Goal: Task Accomplishment & Management: Complete application form

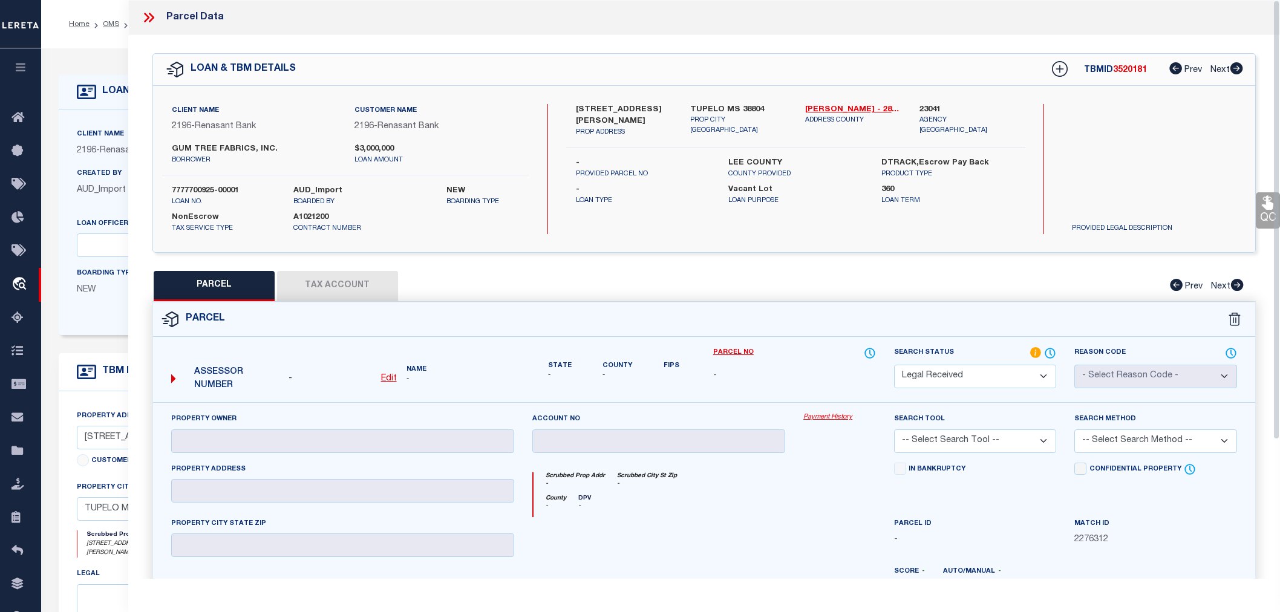
select select "RD"
select select "164191"
select select "5395"
select select "400"
select select "NonEscrow"
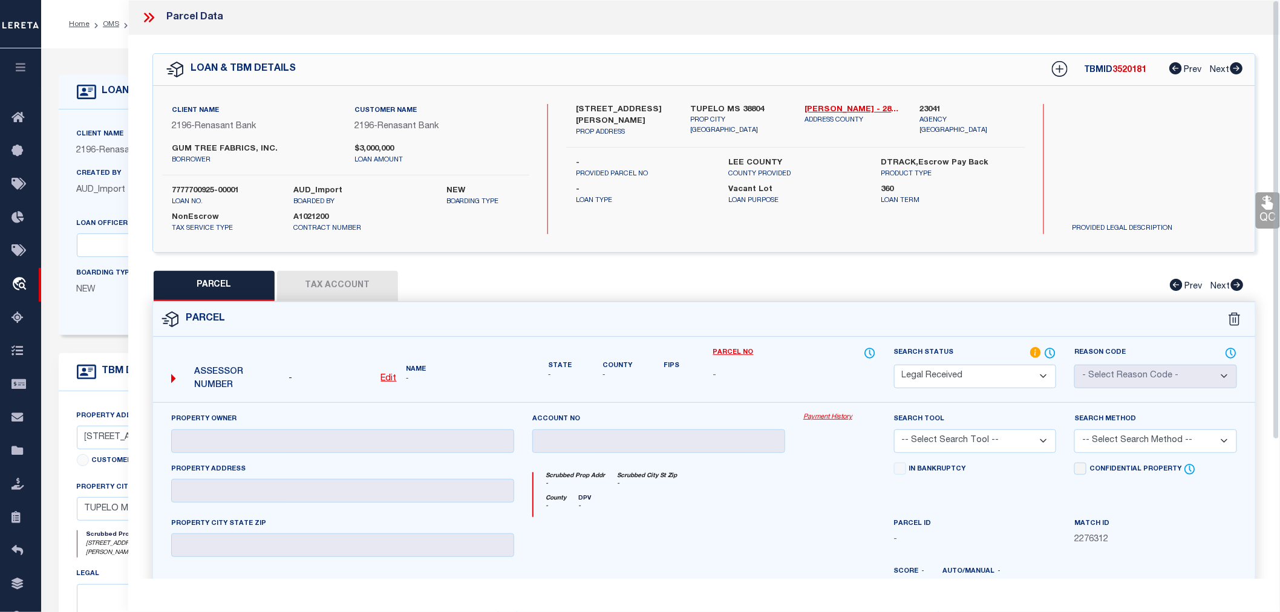
click at [150, 17] on icon at bounding box center [149, 18] width 16 height 16
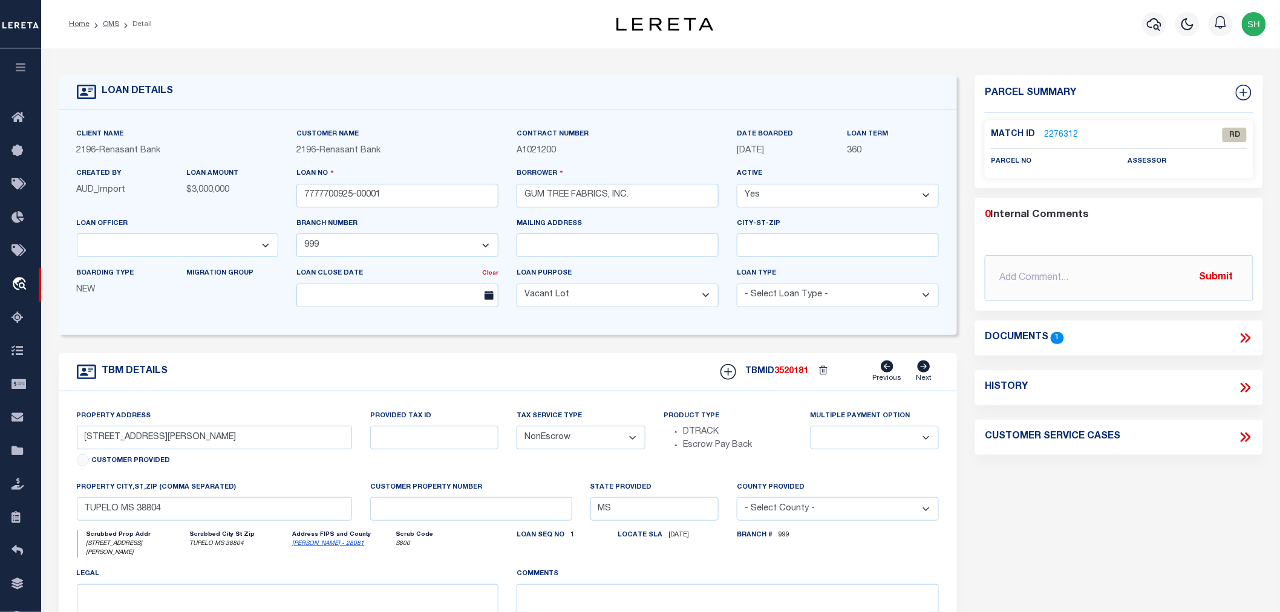
click at [1059, 129] on link "2276312" at bounding box center [1061, 135] width 34 height 13
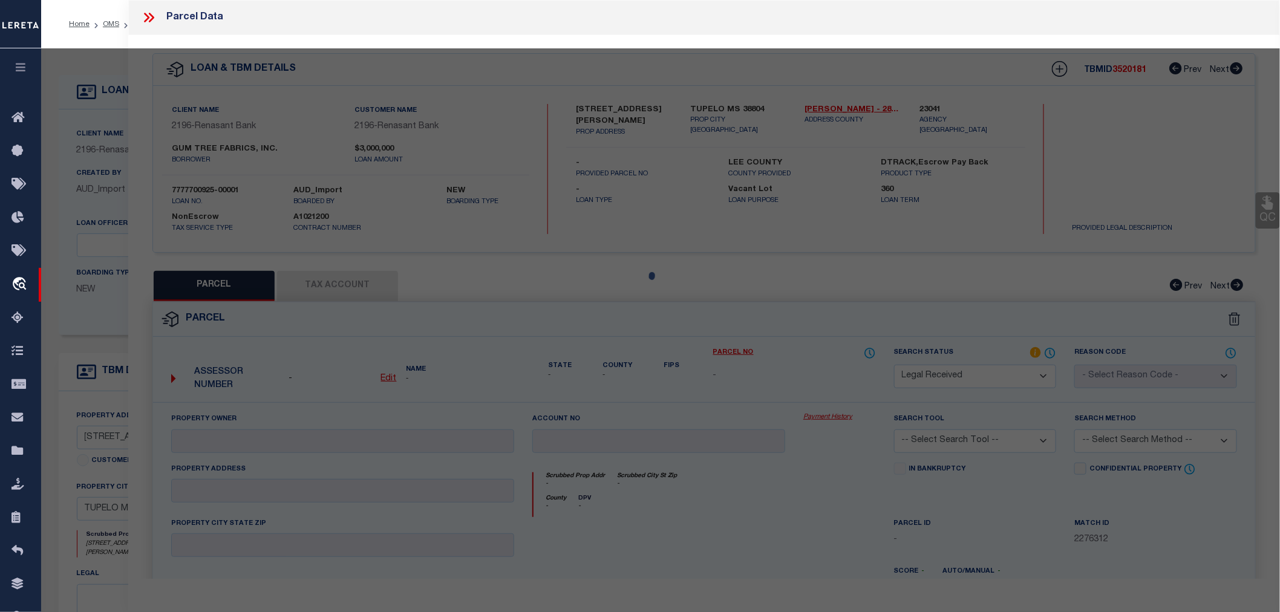
select select "AS"
checkbox input "false"
select select "RD"
checkbox input "false"
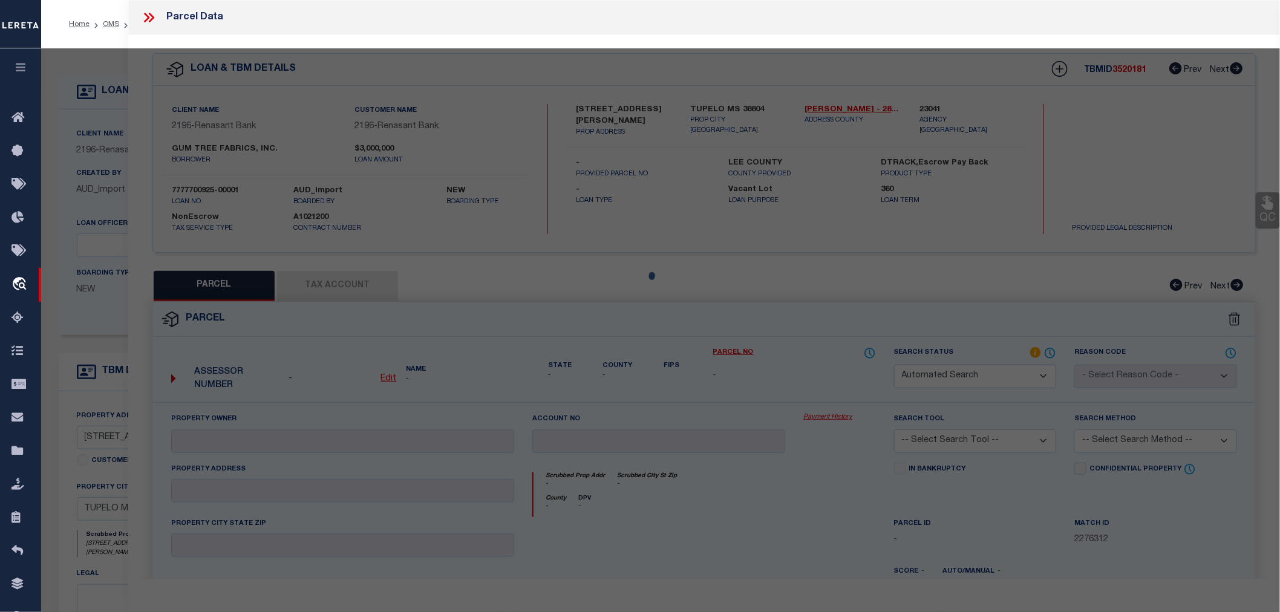
type textarea "Document uploaded that satisfies a legal requirement, changing from [GEOGRAPHIC…"
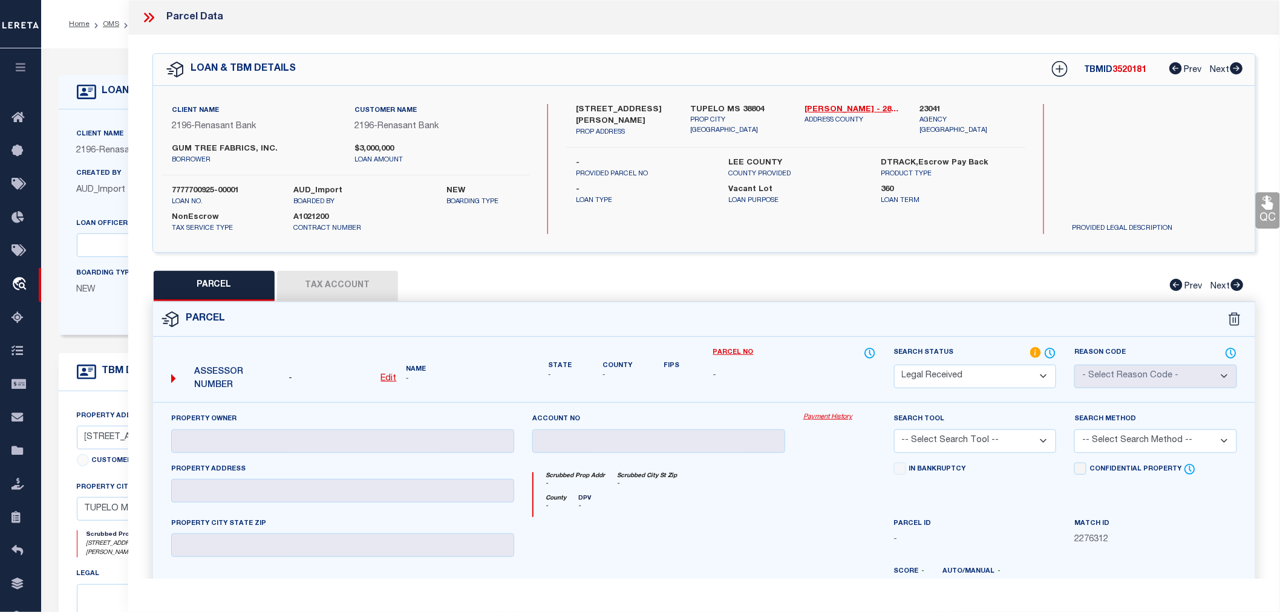
click at [148, 18] on icon at bounding box center [146, 18] width 5 height 10
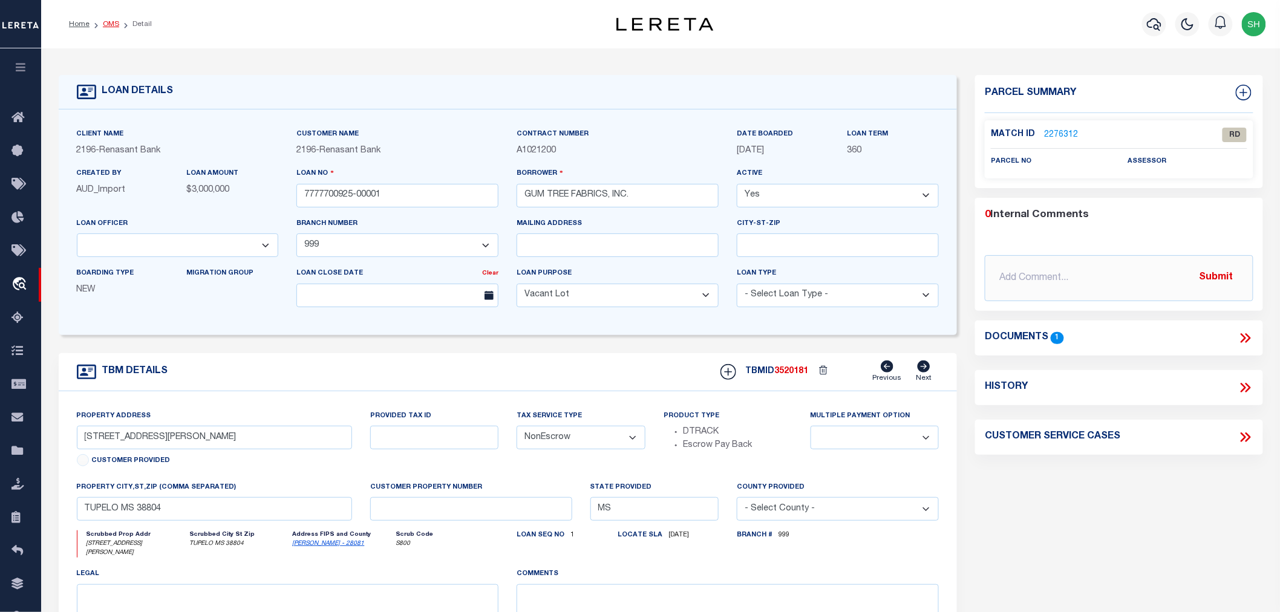
click at [113, 25] on link "OMS" at bounding box center [111, 24] width 16 height 7
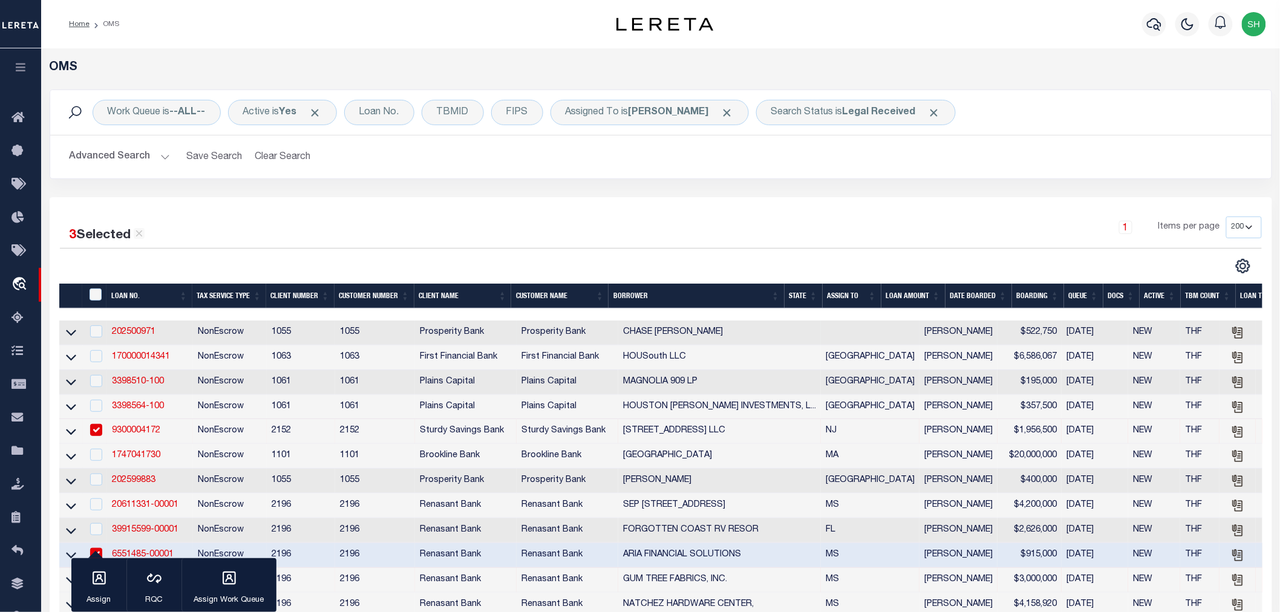
scroll to position [269, 0]
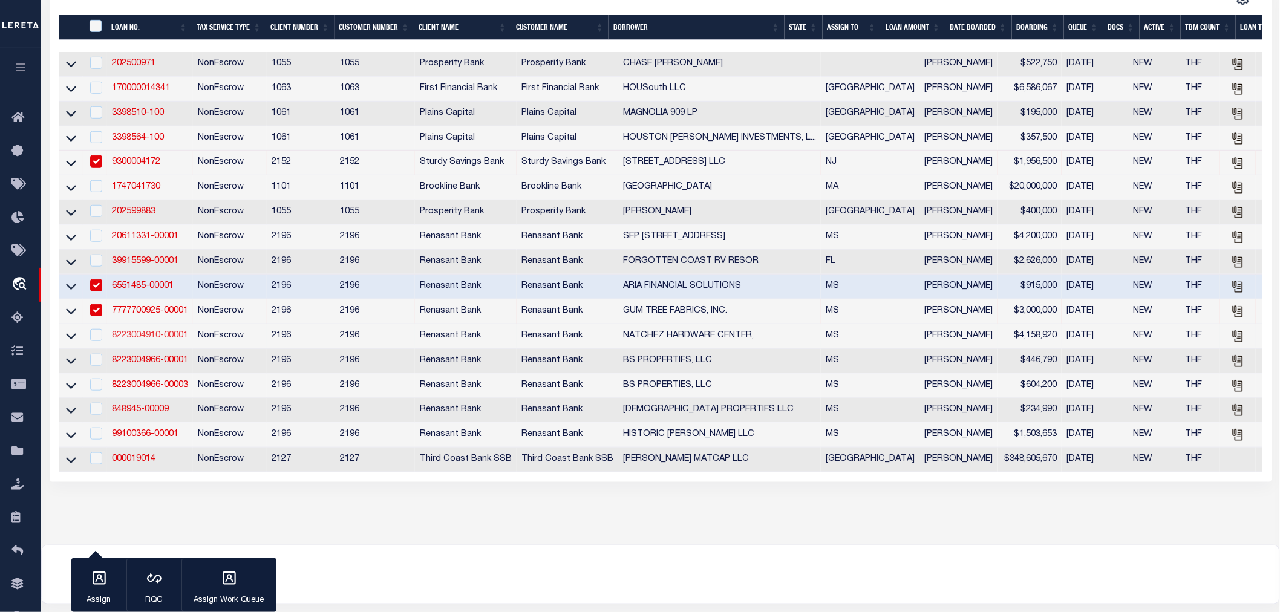
click at [146, 340] on link "8223004910-00001" at bounding box center [150, 336] width 76 height 8
type input "8223004910-00001"
type input "NATCHEZ HARDWARE CENTER,"
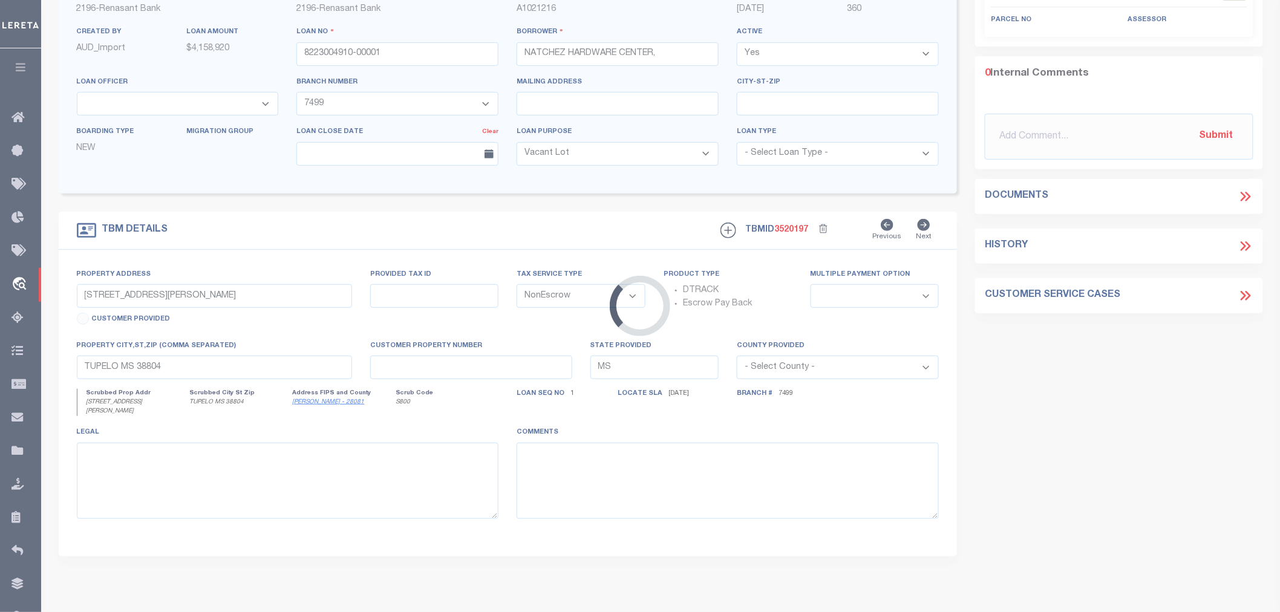
scroll to position [58, 0]
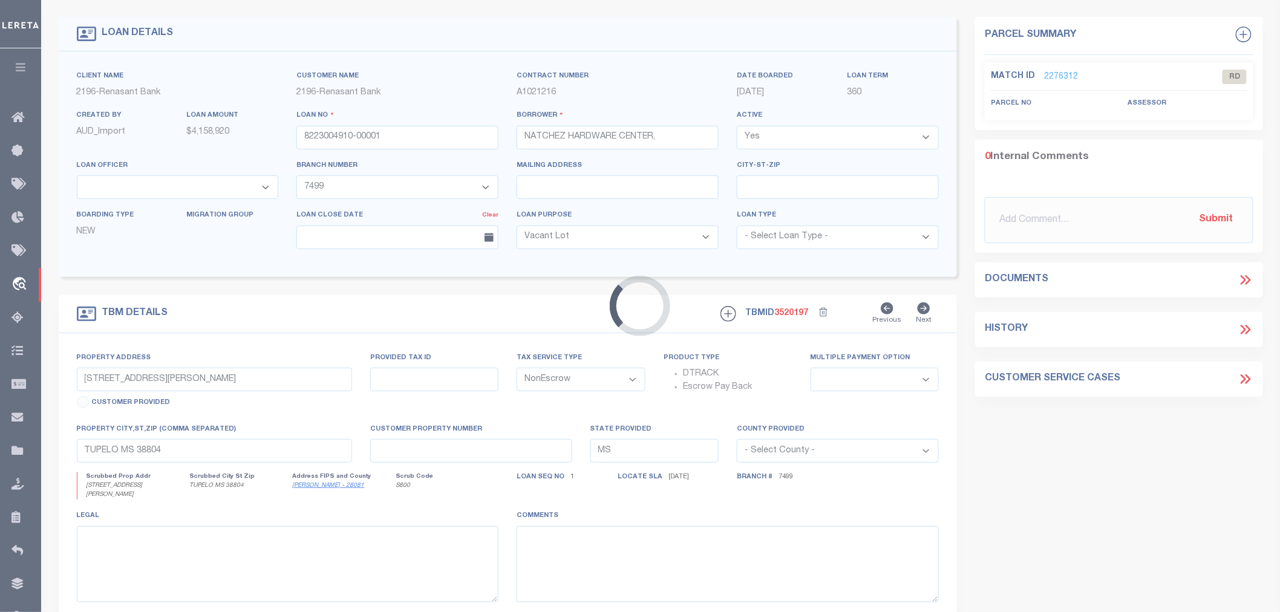
select select "5191"
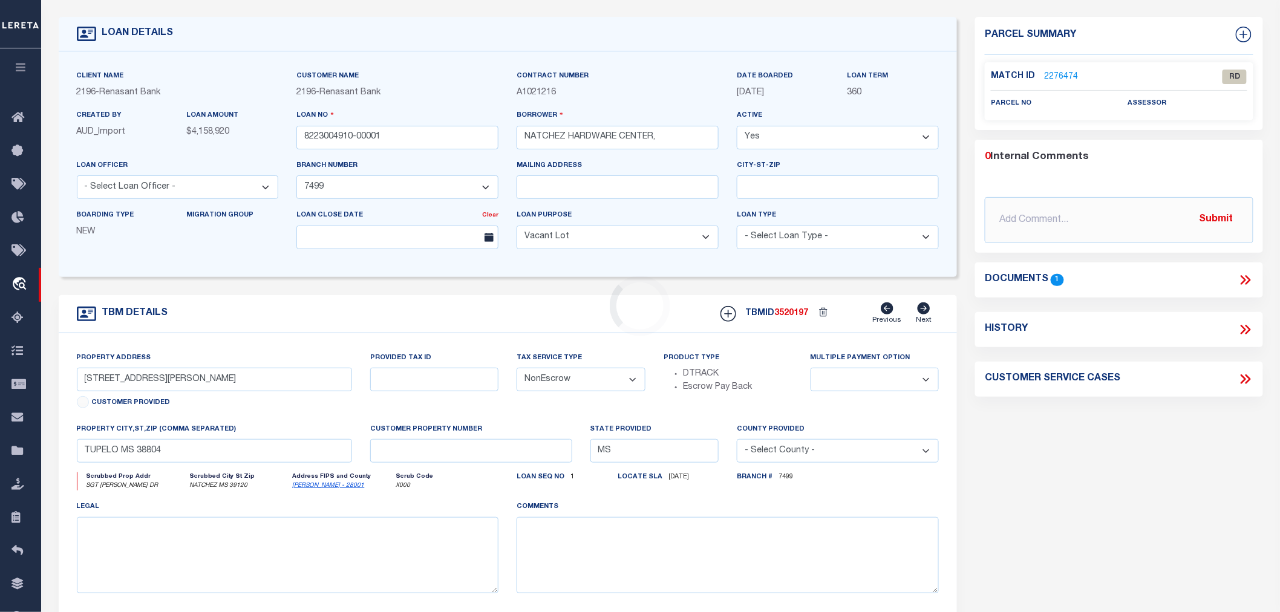
type input "SGT [PERSON_NAME] DR & [PERSON_NAME] DR"
select select
type input "NATCHEZ MS 39120"
select select
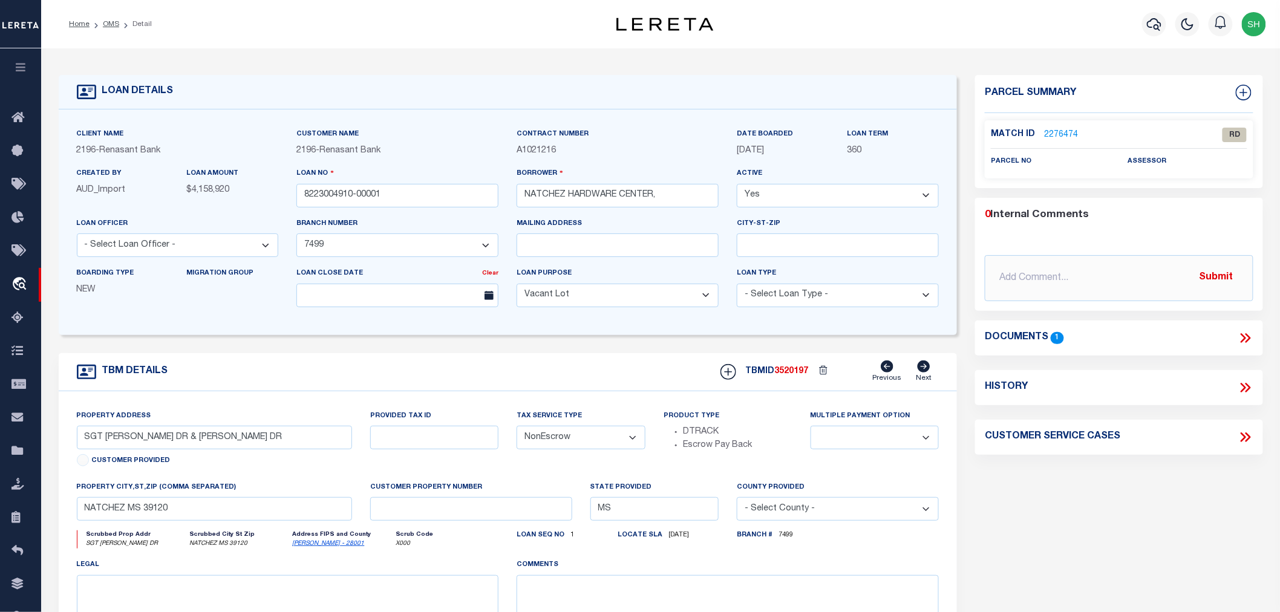
click at [1242, 335] on icon at bounding box center [1246, 338] width 16 height 16
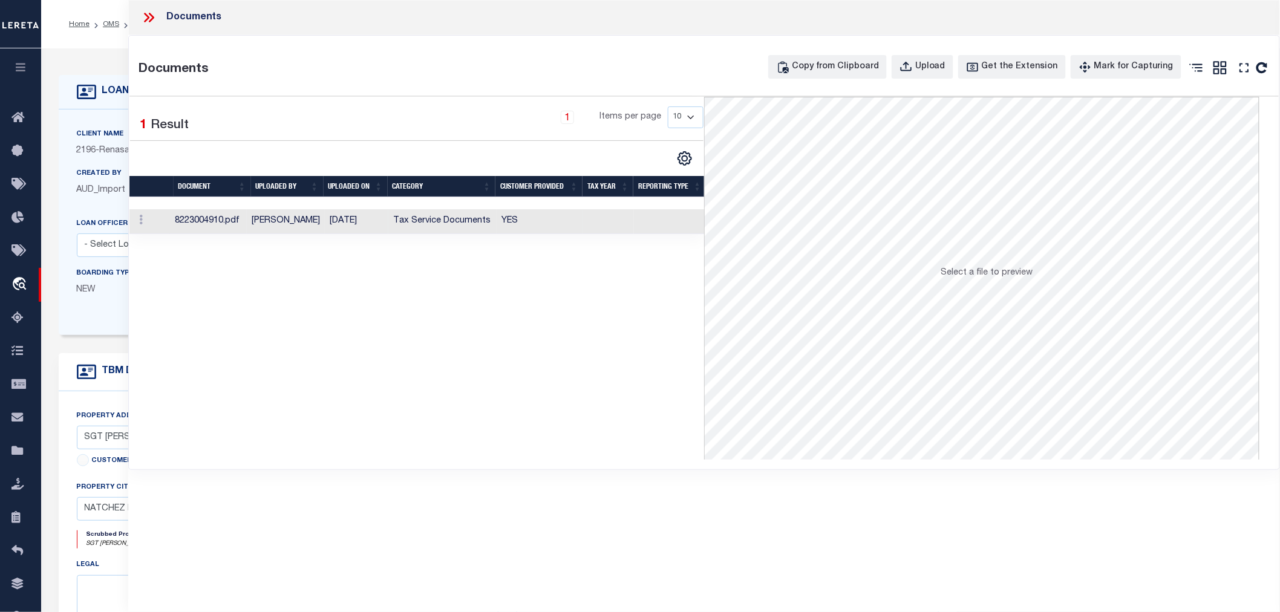
click at [369, 218] on td "[DATE]" at bounding box center [357, 221] width 64 height 25
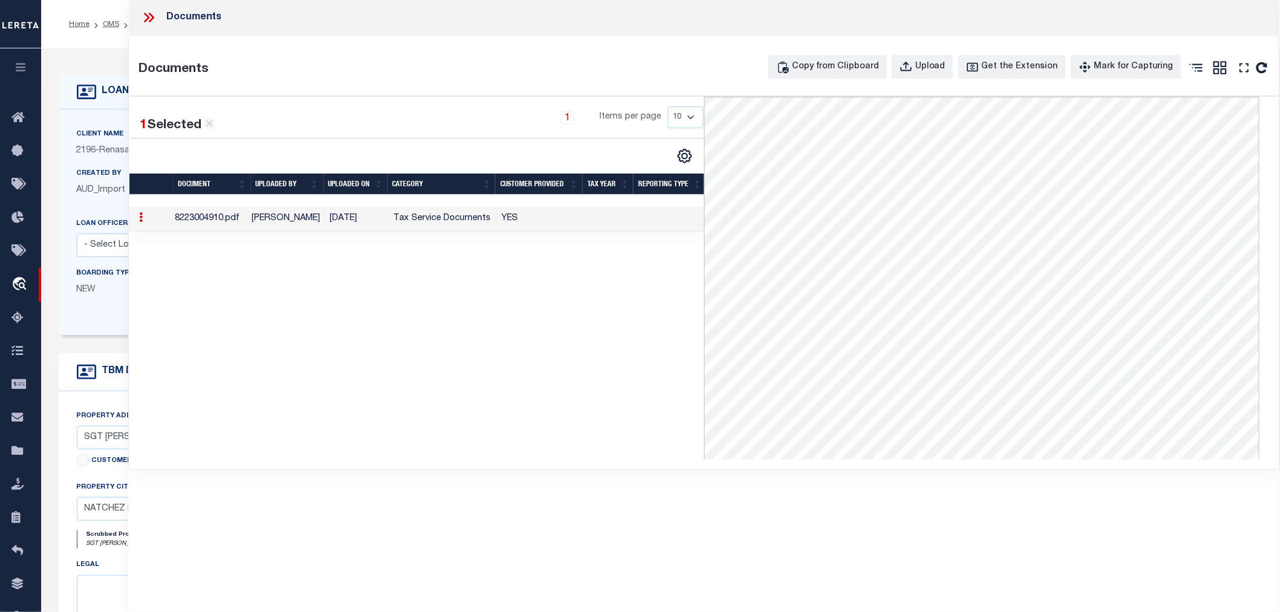
click at [150, 17] on icon at bounding box center [149, 18] width 16 height 16
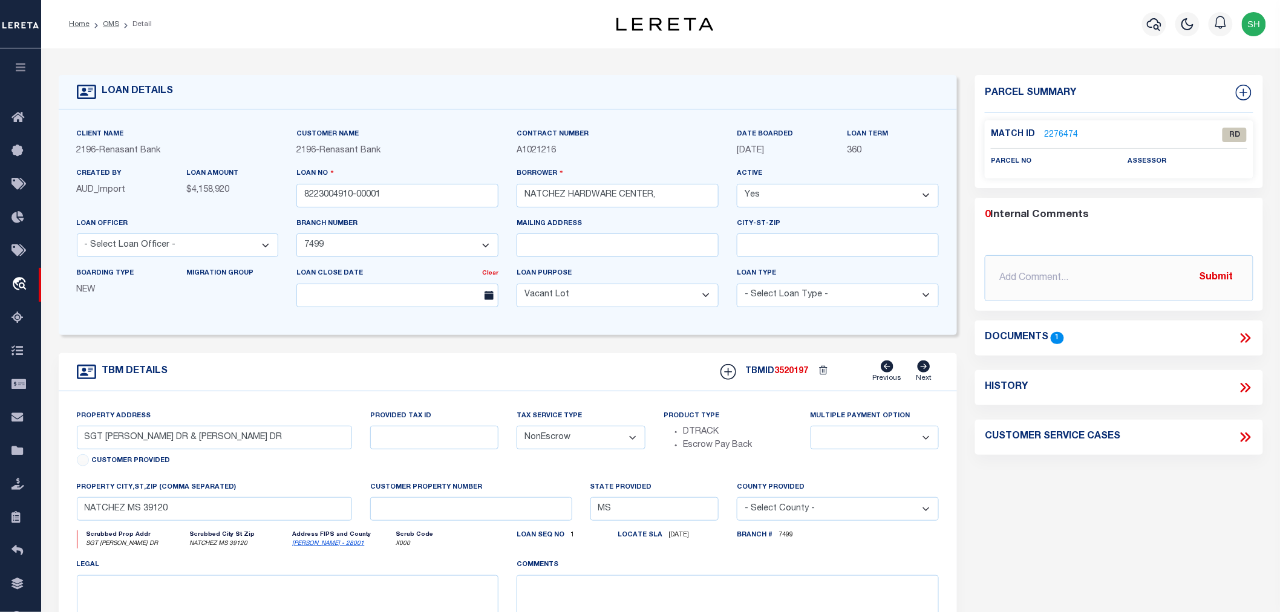
click at [1062, 131] on link "2276474" at bounding box center [1061, 135] width 34 height 13
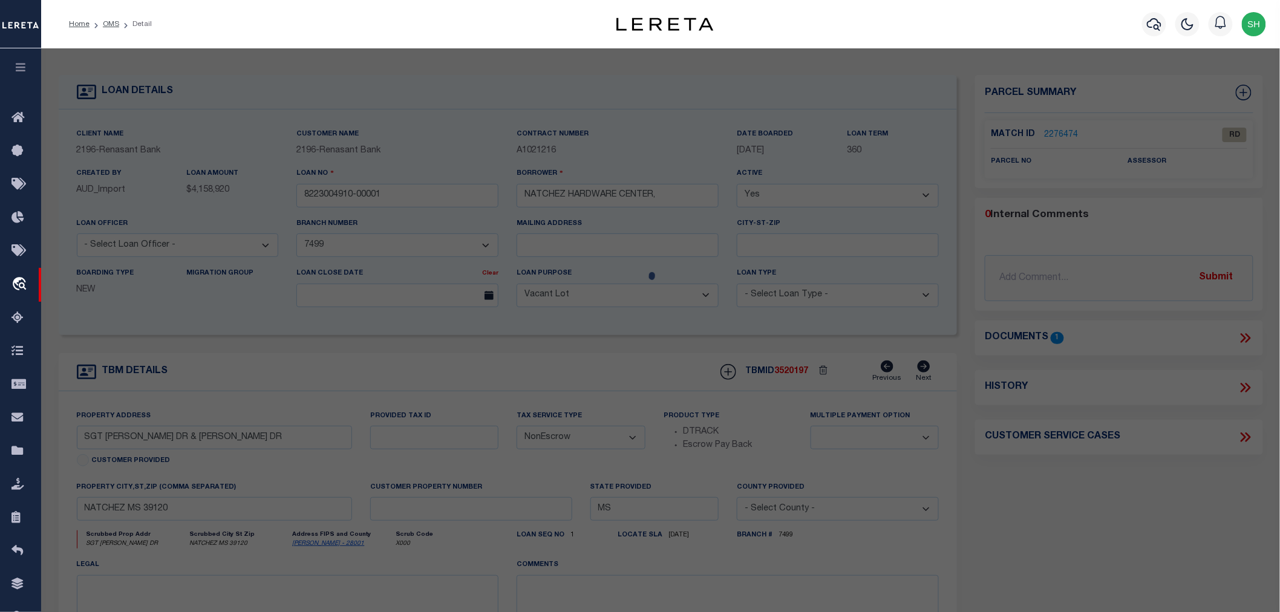
select select "AS"
checkbox input "false"
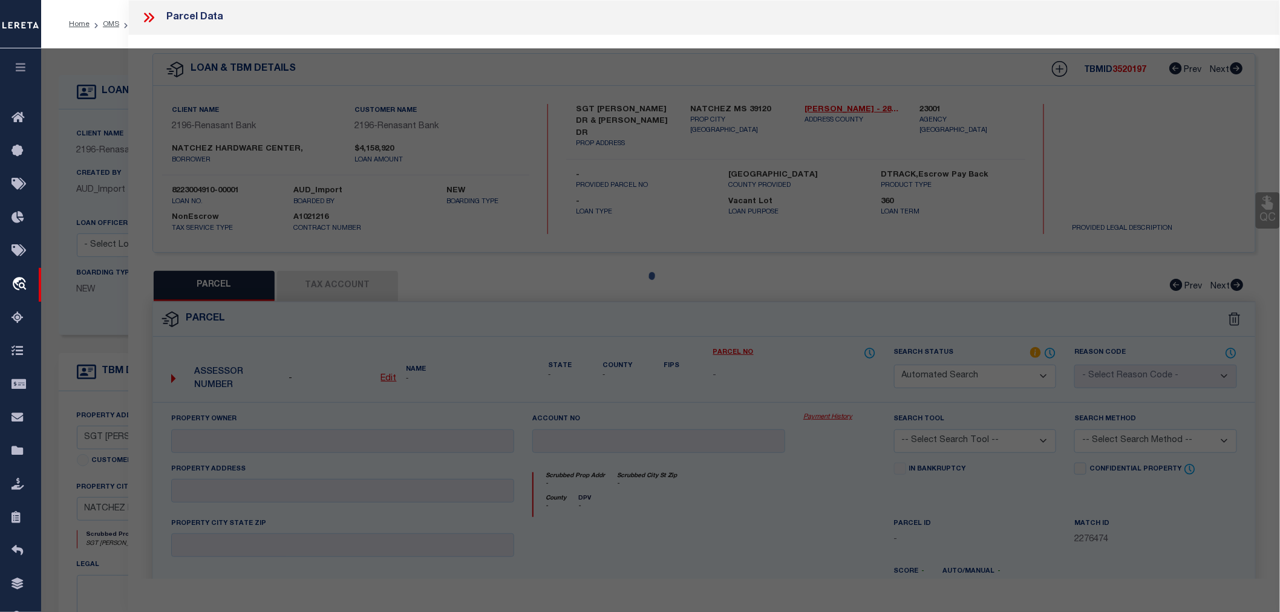
select select "RD"
checkbox input "false"
type textarea "Document uploaded that satisfies a legal requirement, changing from [GEOGRAPHIC…"
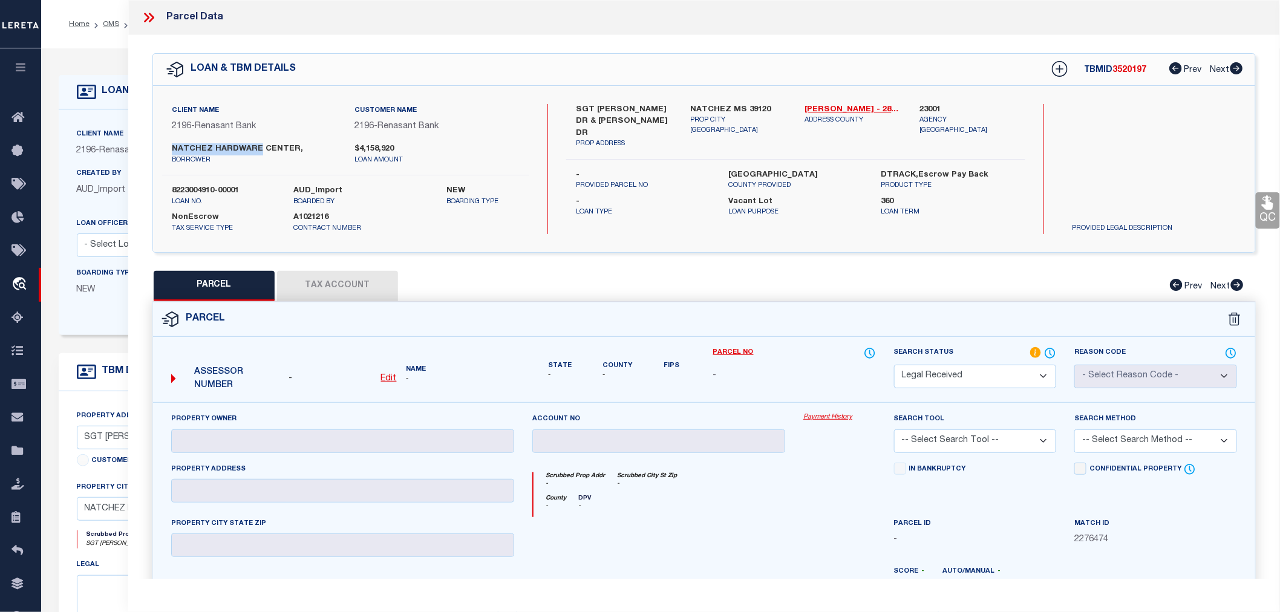
drag, startPoint x: 172, startPoint y: 147, endPoint x: 258, endPoint y: 149, distance: 85.9
click at [258, 149] on label "NATCHEZ HARDWARE CENTER," at bounding box center [254, 149] width 165 height 12
copy label "NATCHEZ HARDWARE"
drag, startPoint x: 490, startPoint y: 348, endPoint x: 486, endPoint y: 383, distance: 35.3
click at [486, 383] on div "Assessor Number - Edit Name -" at bounding box center [342, 375] width 361 height 56
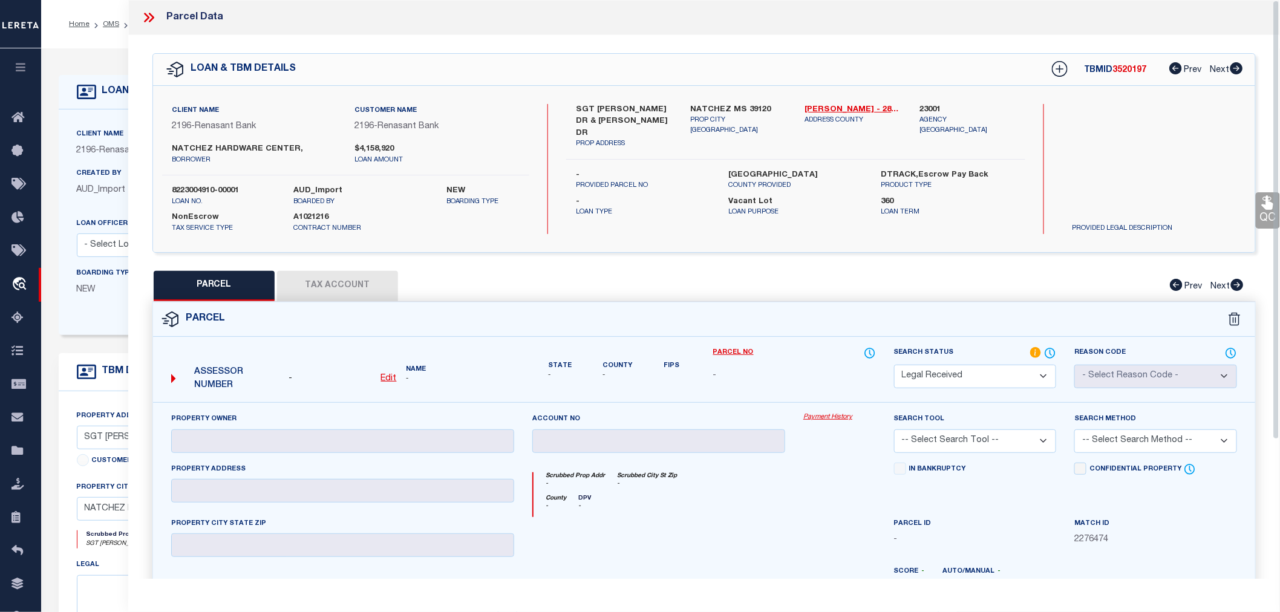
click at [826, 490] on div "Scrubbed Prop Addr - Scrubbed City [GEOGRAPHIC_DATA] -" at bounding box center [705, 484] width 342 height 22
click at [823, 507] on div "County - DPV -" at bounding box center [705, 506] width 342 height 22
click at [826, 482] on div "Scrubbed Prop Addr - Scrubbed City [GEOGRAPHIC_DATA] -" at bounding box center [705, 484] width 342 height 22
click at [146, 15] on icon at bounding box center [146, 18] width 5 height 10
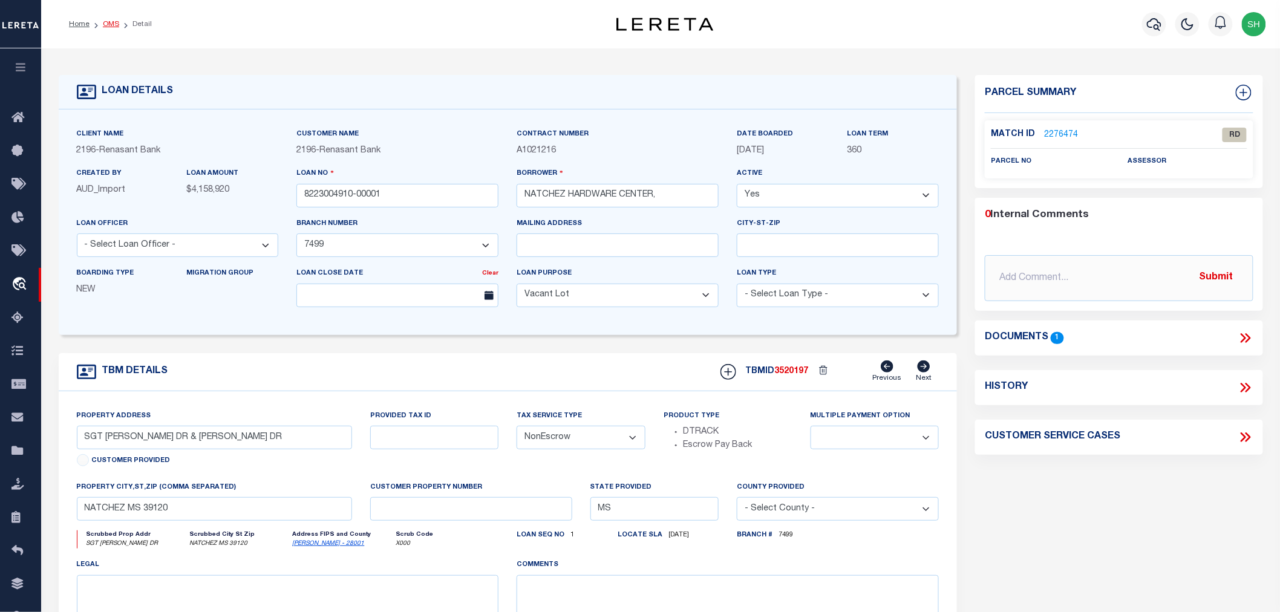
click at [111, 22] on link "OMS" at bounding box center [111, 24] width 16 height 7
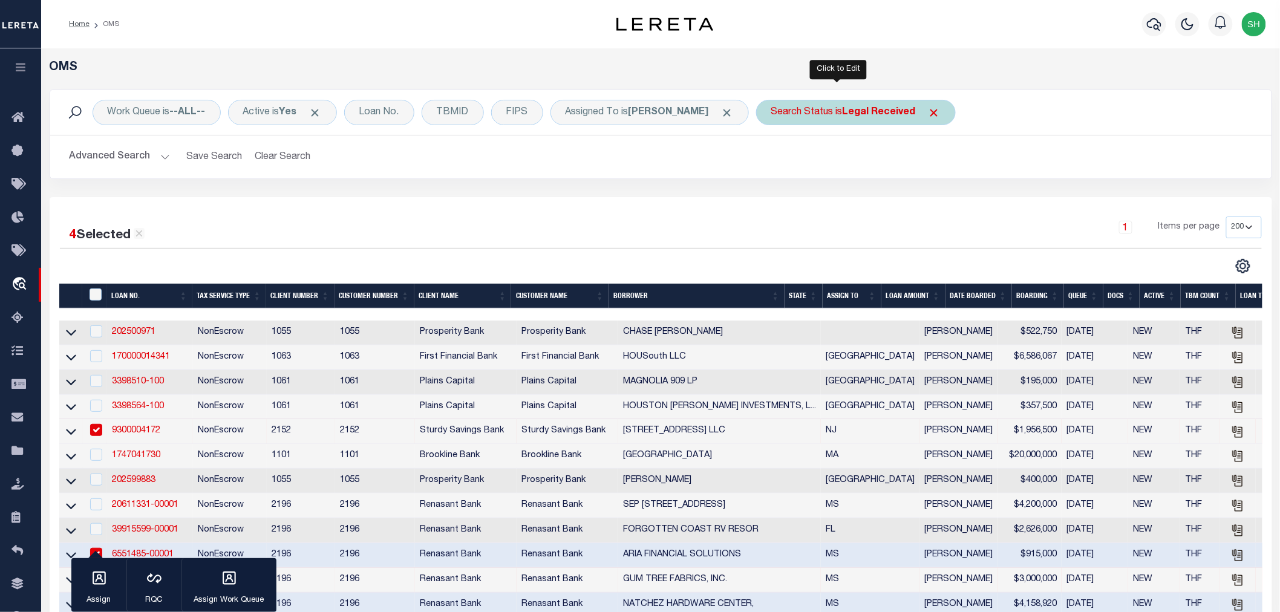
click at [817, 116] on div "Search Status is Legal Received" at bounding box center [856, 112] width 200 height 25
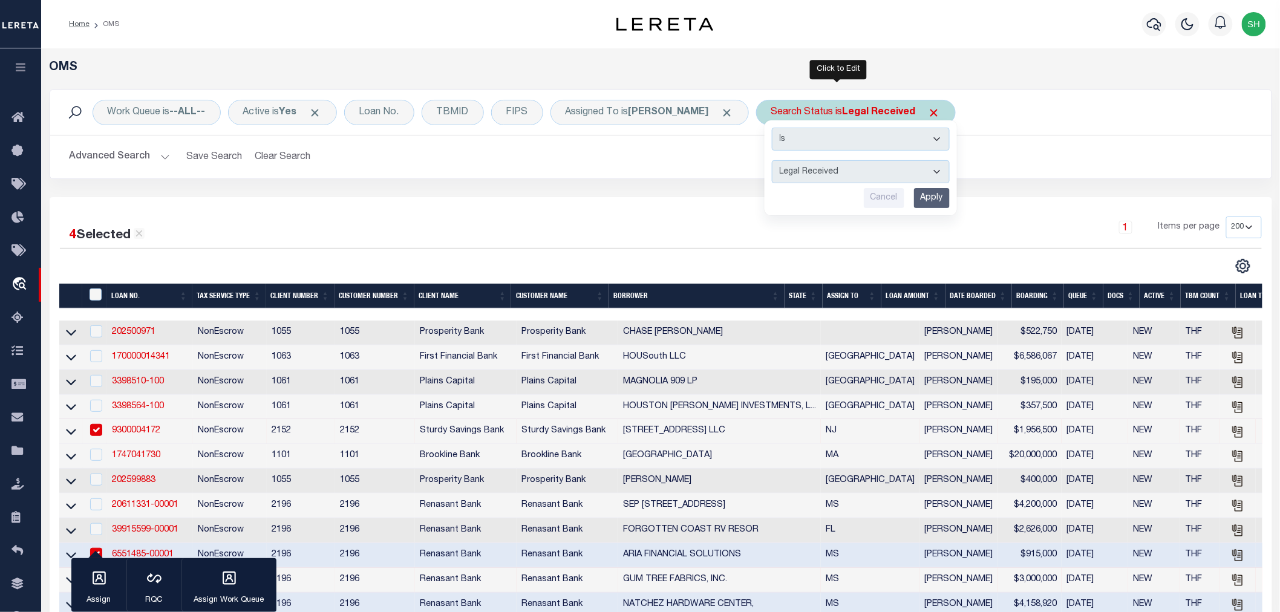
click at [791, 170] on select "Automated Search Bad Parcel Complete Duplicate Parcel High Dollar Reporting In …" at bounding box center [861, 171] width 178 height 23
select select "IP"
click at [772, 160] on select "Automated Search Bad Parcel Complete Duplicate Parcel High Dollar Reporting In …" at bounding box center [861, 171] width 178 height 23
click at [914, 201] on input "Apply" at bounding box center [932, 198] width 36 height 20
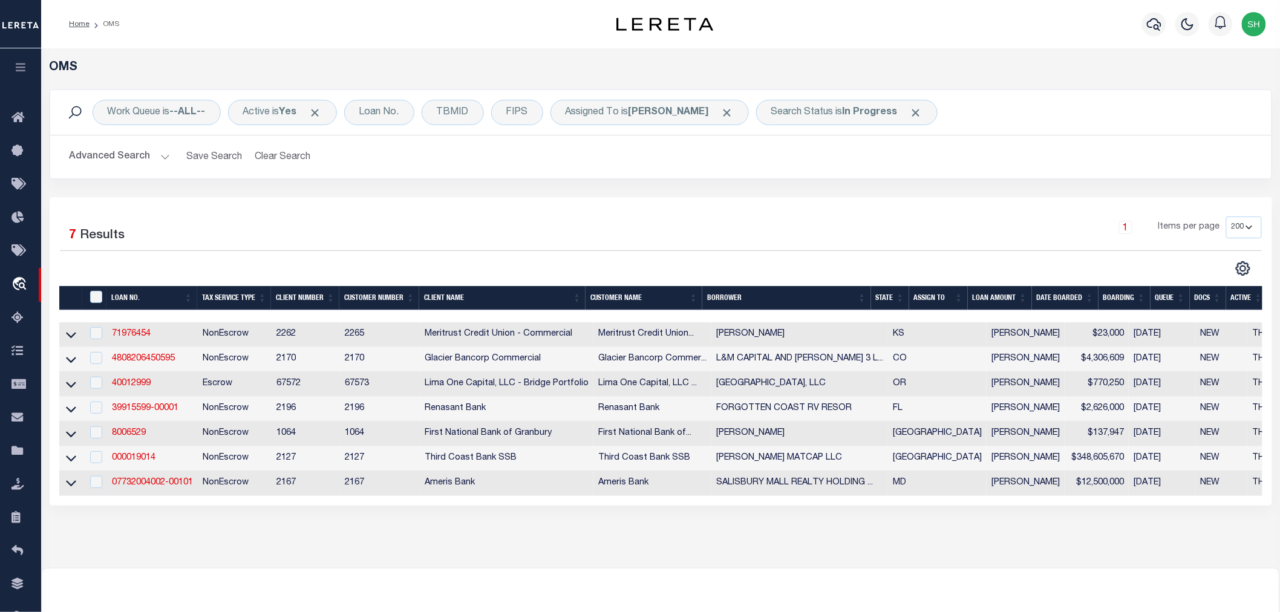
click at [909, 531] on div "OMS Work Queue is --ALL-- Active is Yes Loan No. TBMID FIPS Assigned To is [PER…" at bounding box center [661, 296] width 1232 height 471
click at [789, 111] on div "Search Status is In Progress" at bounding box center [847, 112] width 182 height 25
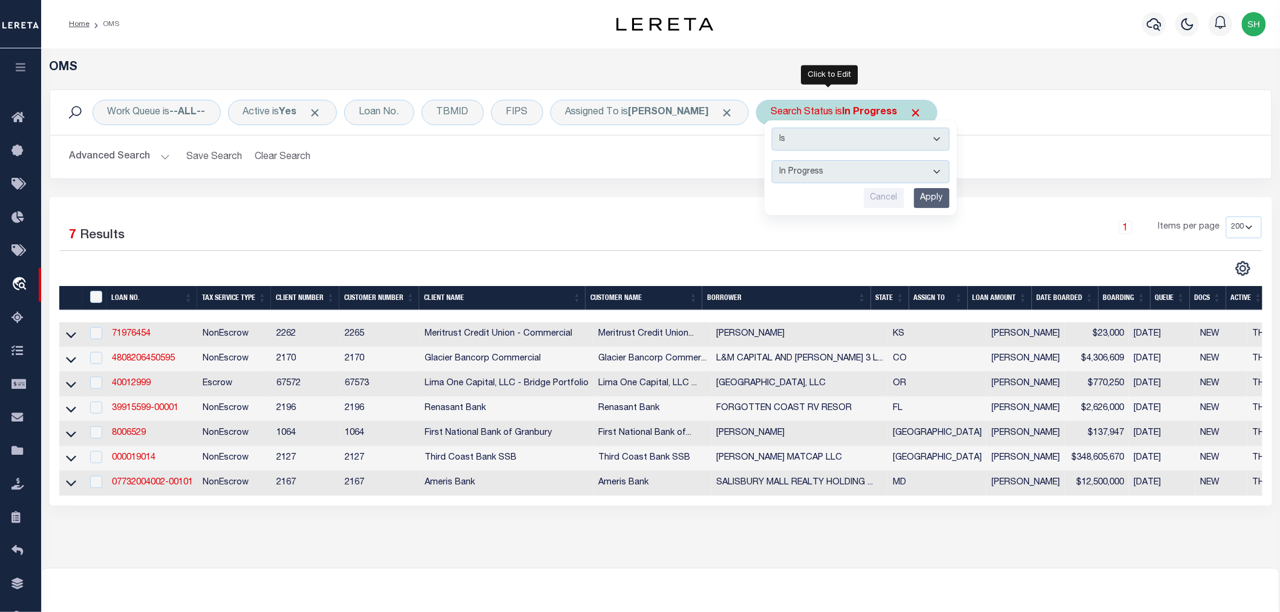
click at [803, 171] on select "Automated Search Bad Parcel Complete Duplicate Parcel High Dollar Reporting In …" at bounding box center [861, 171] width 178 height 23
select select "RD"
click at [772, 160] on select "Automated Search Bad Parcel Complete Duplicate Parcel High Dollar Reporting In …" at bounding box center [861, 171] width 178 height 23
click at [914, 201] on input "Apply" at bounding box center [932, 198] width 36 height 20
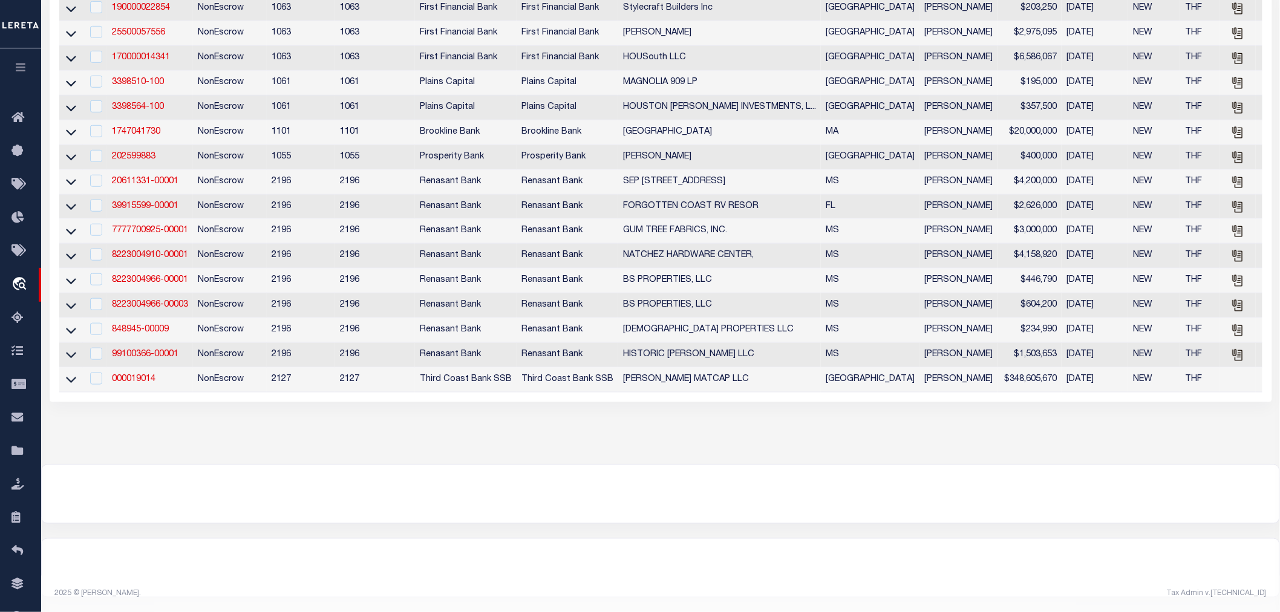
scroll to position [67, 0]
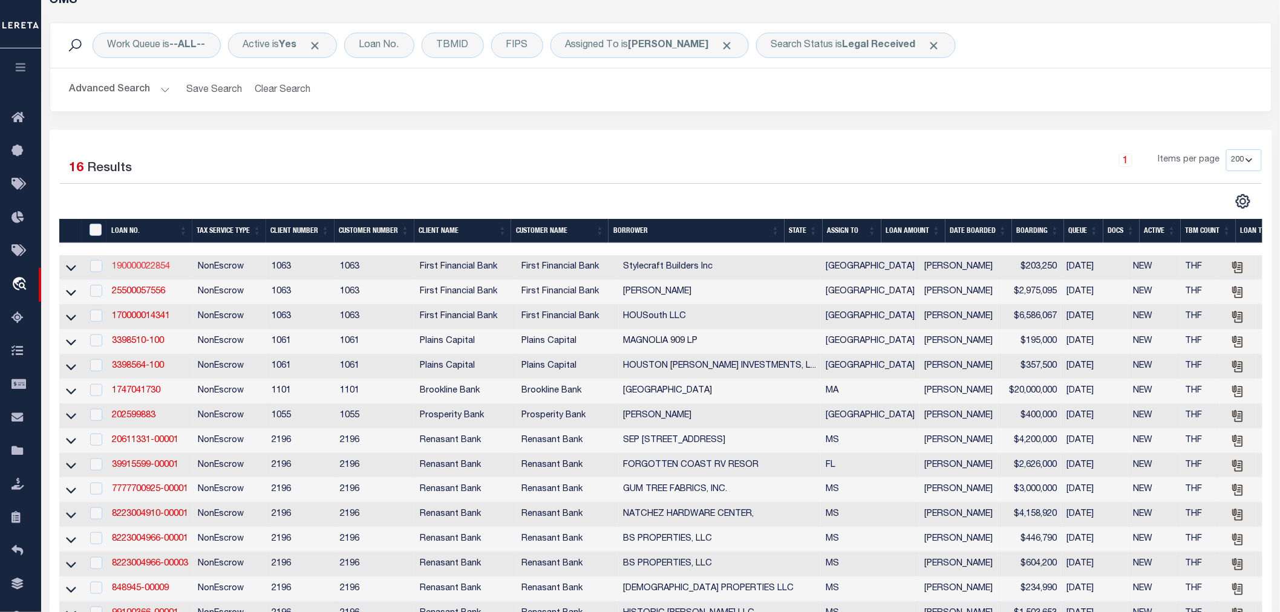
click at [147, 269] on link "190000022854" at bounding box center [141, 267] width 58 height 8
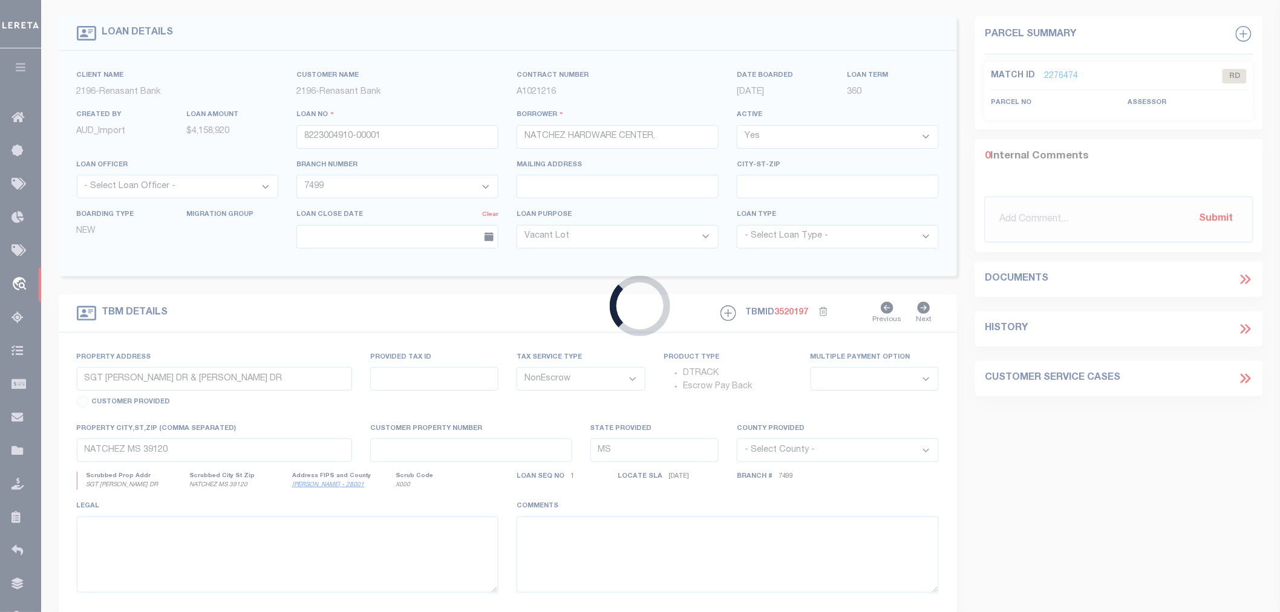
type input "190000022854"
type input "Stylecraft Builders Inc"
select select
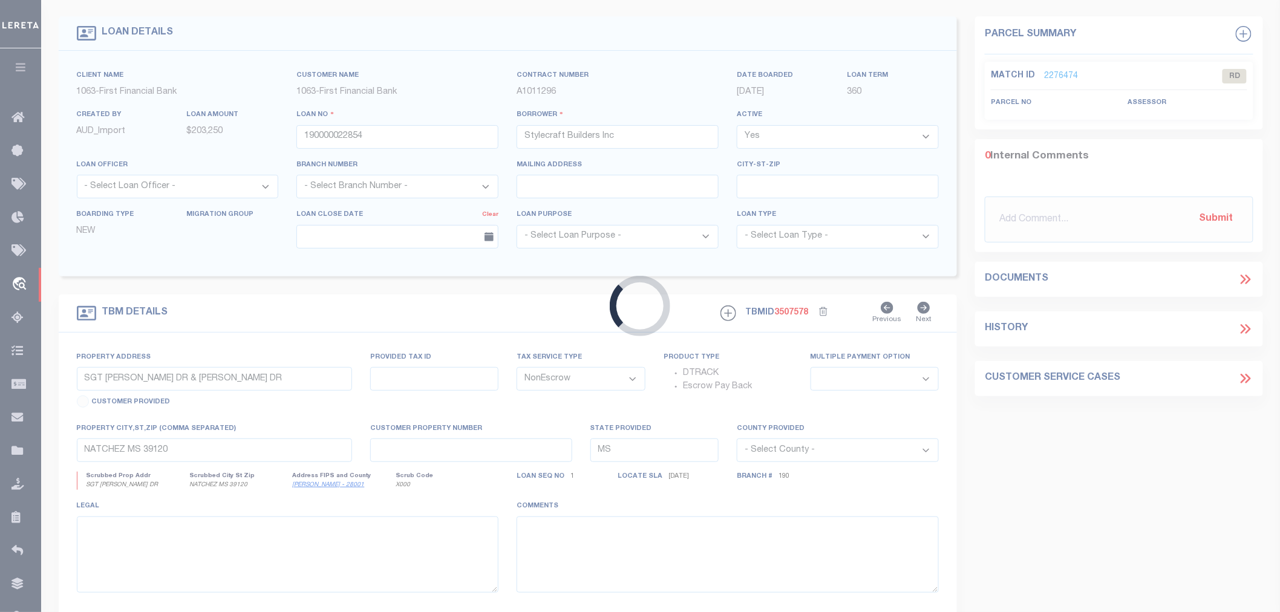
scroll to position [19, 0]
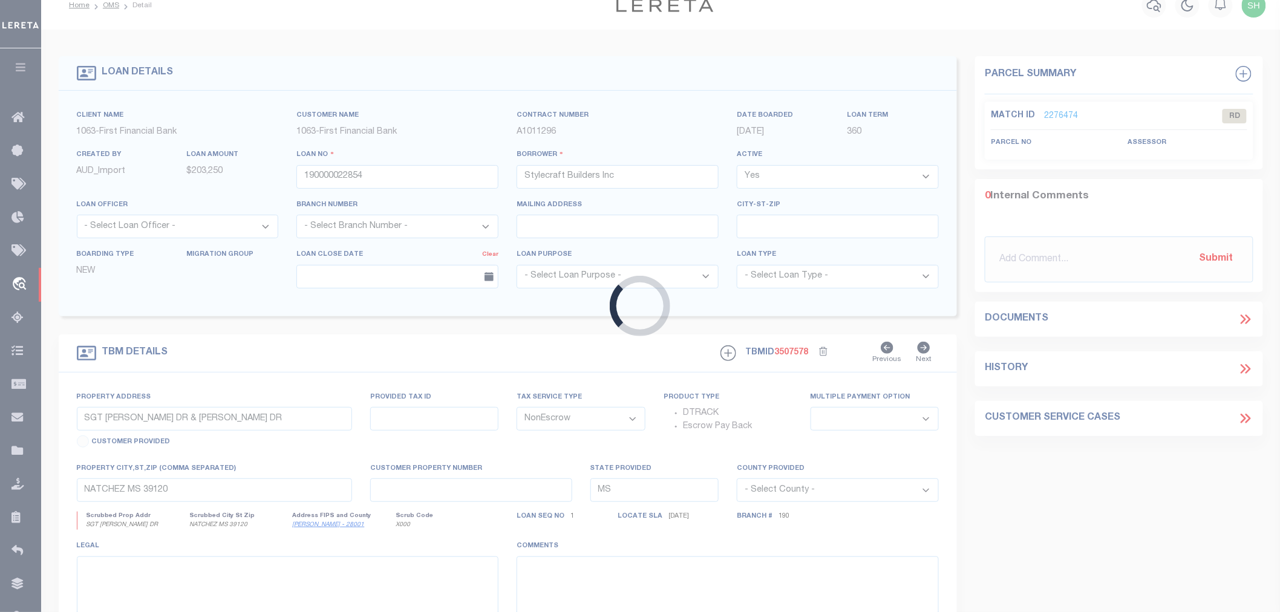
type input "[STREET_ADDRESS]"
select select
type input "Navasota [GEOGRAPHIC_DATA] 778680000"
type input "[GEOGRAPHIC_DATA]"
select select
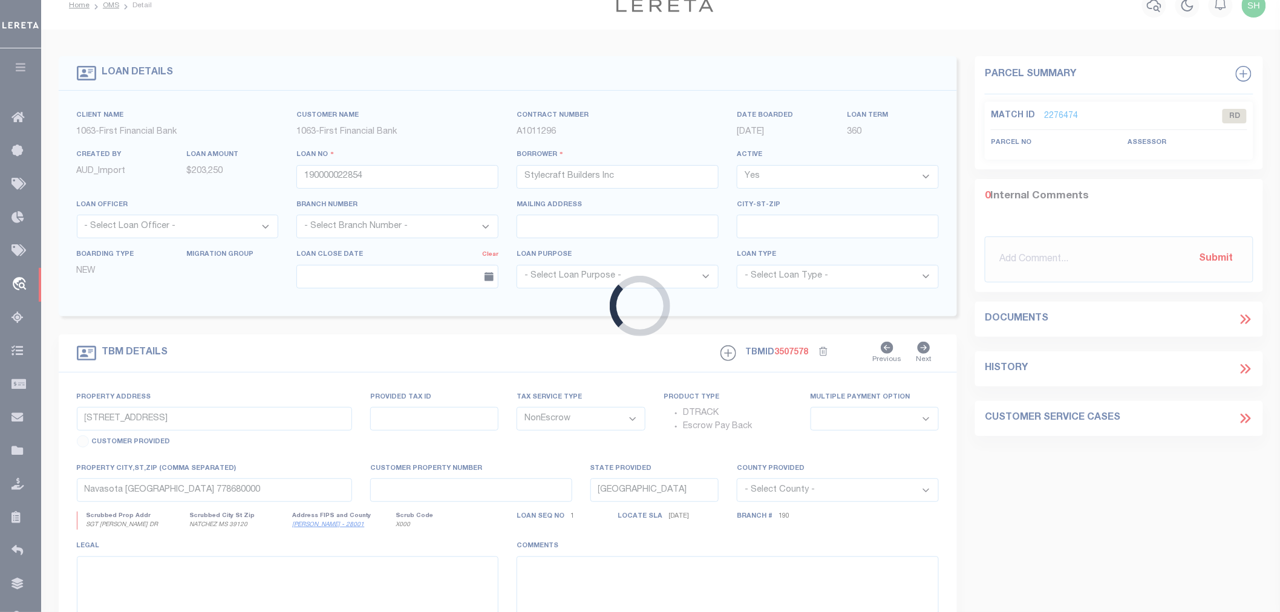
select select "9376"
select select "3703"
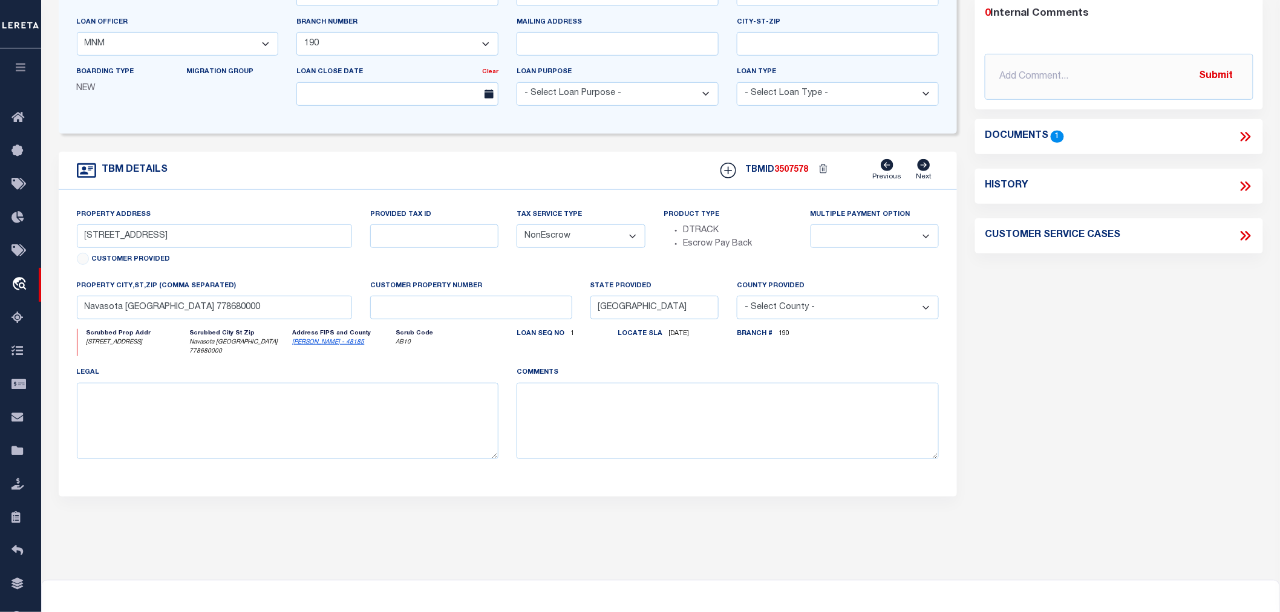
scroll to position [67, 0]
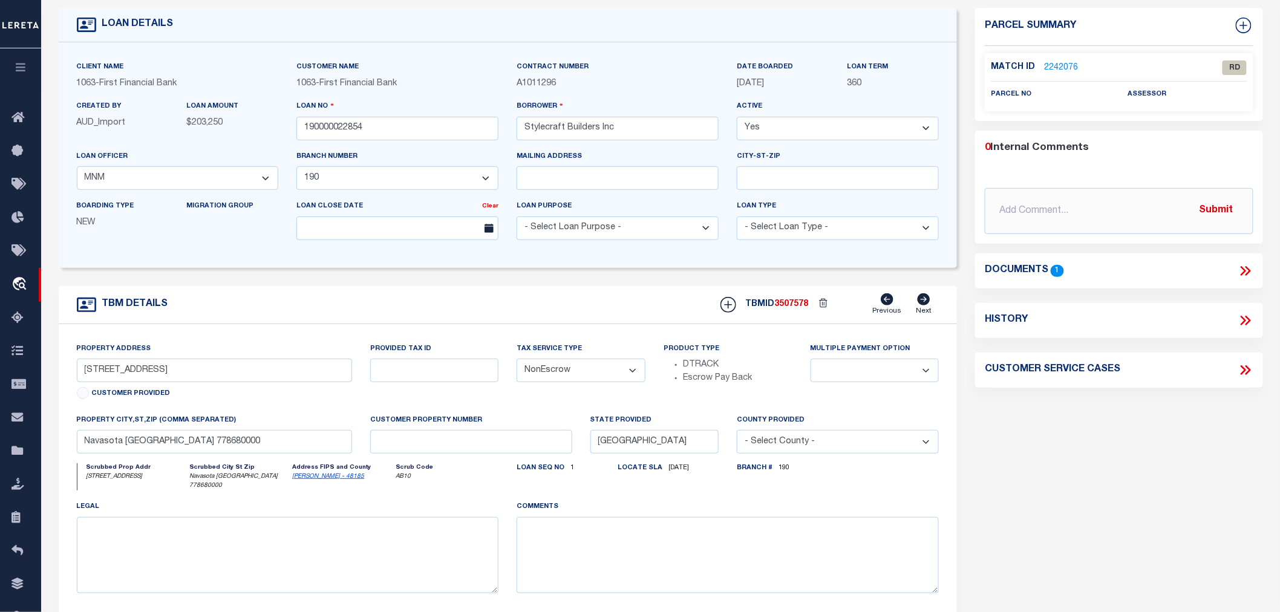
click at [1246, 268] on icon at bounding box center [1246, 271] width 16 height 16
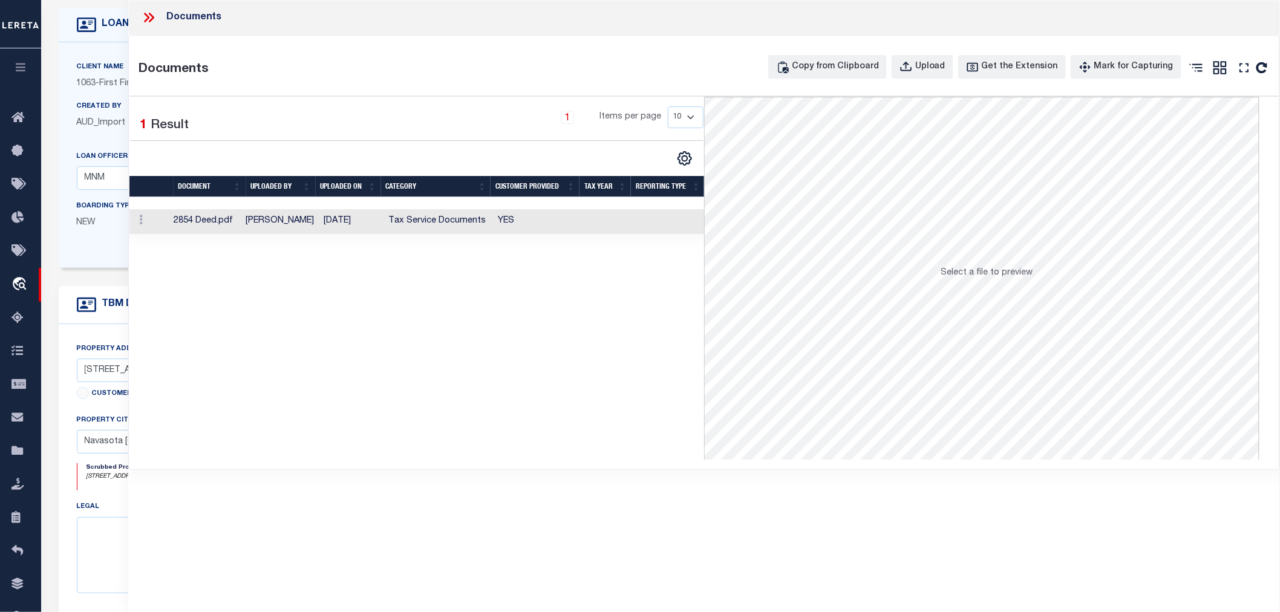
click at [504, 218] on td "YES" at bounding box center [537, 221] width 88 height 25
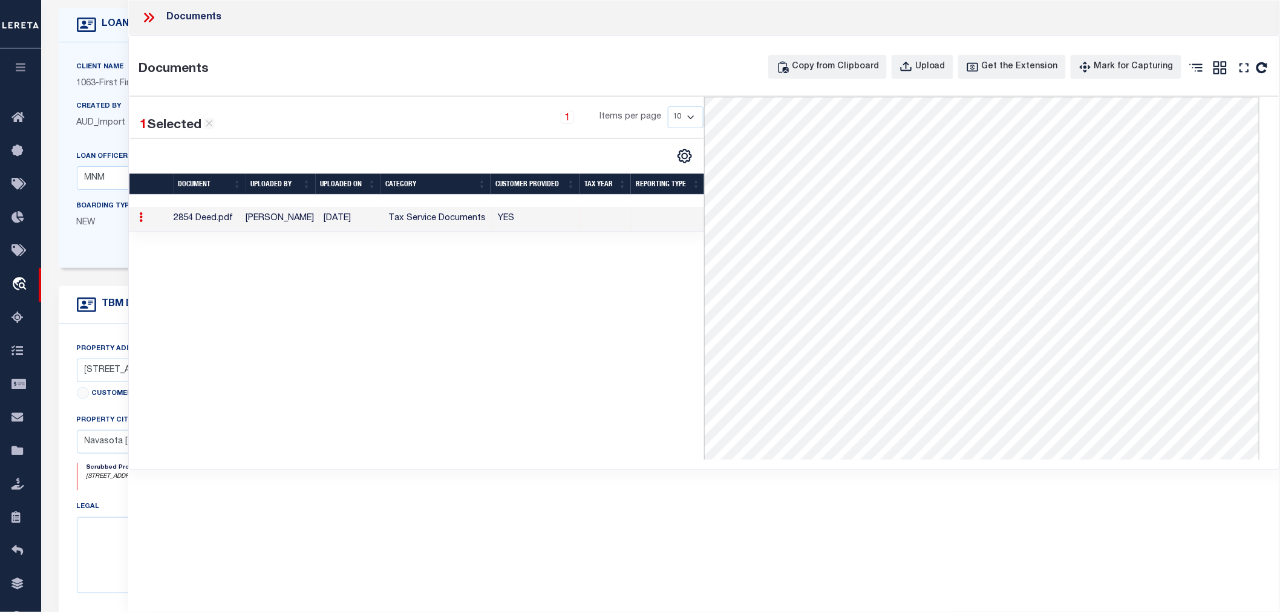
click at [152, 15] on icon at bounding box center [149, 18] width 16 height 16
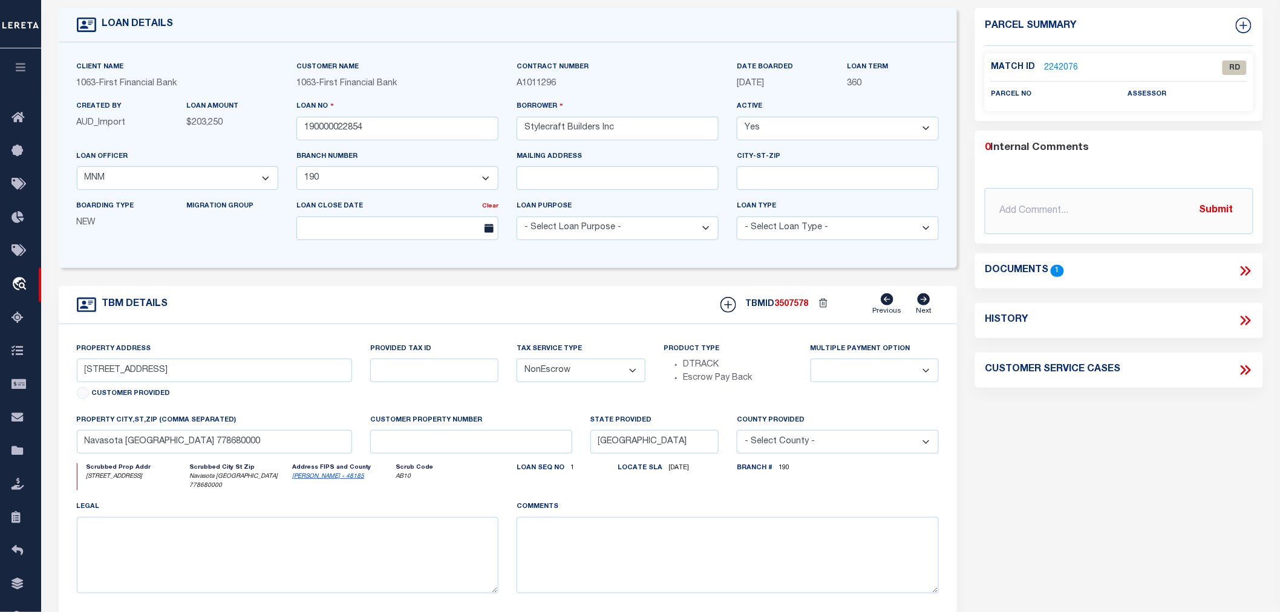
click at [1062, 64] on link "2242076" at bounding box center [1061, 68] width 34 height 13
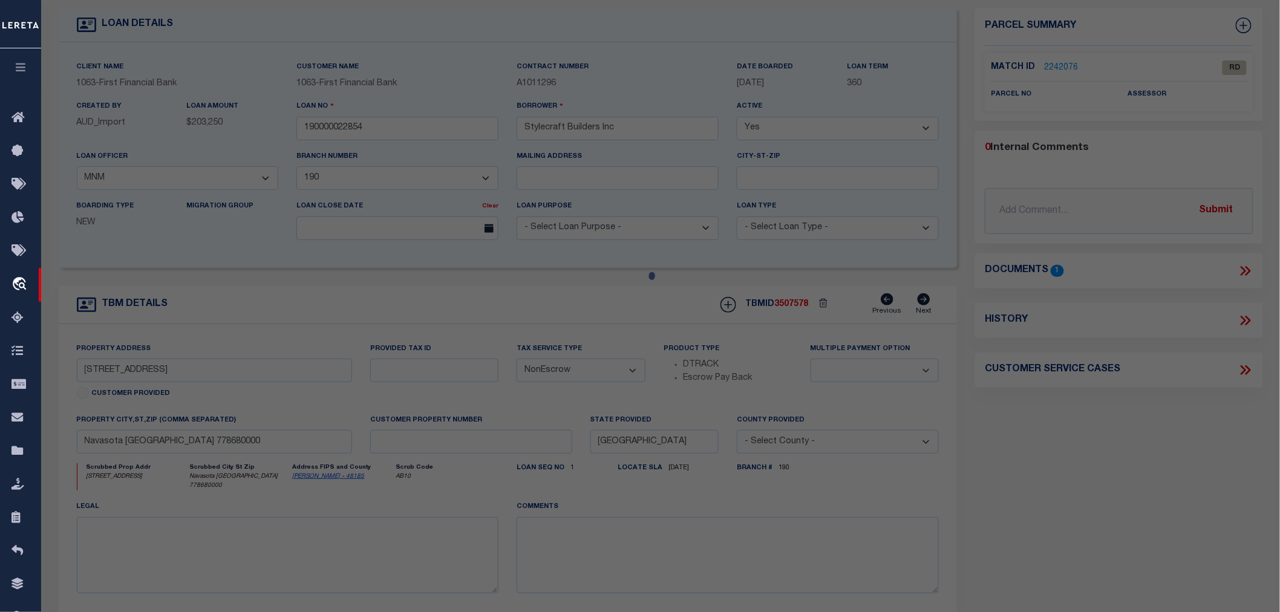
select select "AS"
checkbox input "false"
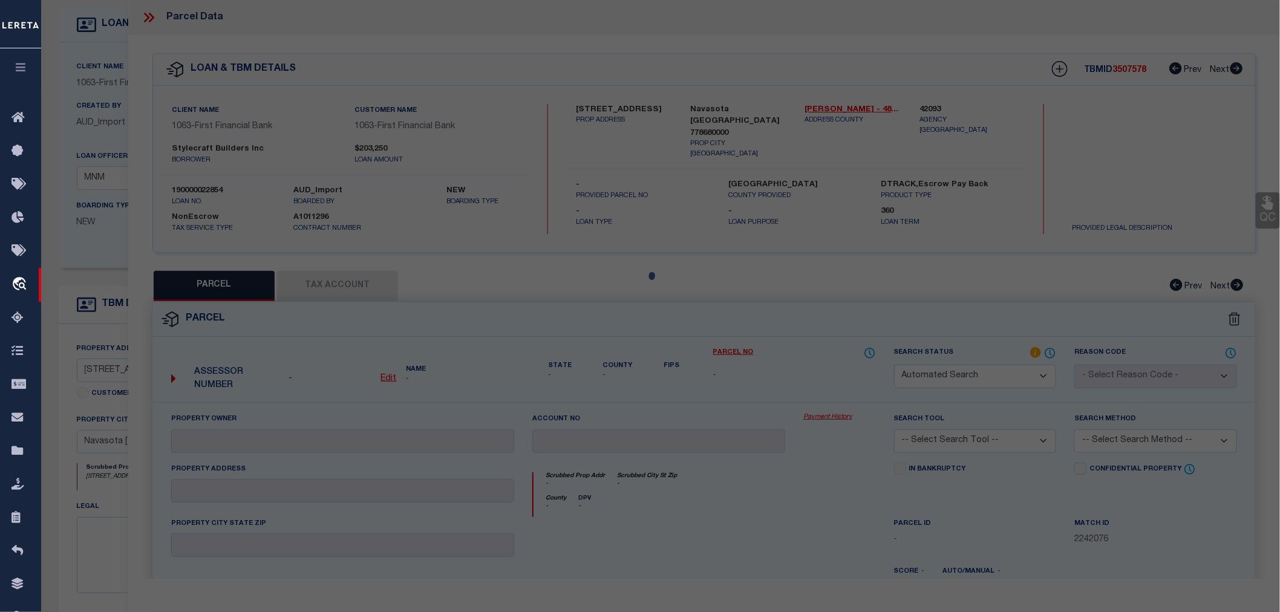
select select "RD"
checkbox input "false"
type textarea "Document uploaded that satisfies a legal requirement, changing from [GEOGRAPHIC…"
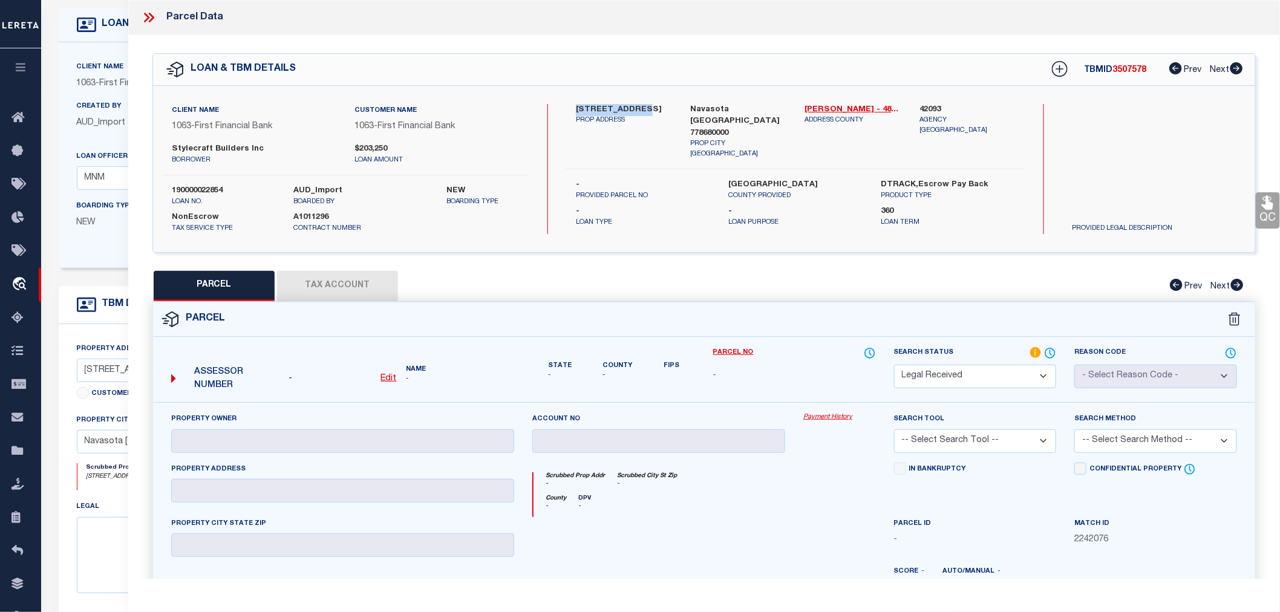
drag, startPoint x: 572, startPoint y: 106, endPoint x: 638, endPoint y: 106, distance: 66.0
click at [638, 106] on div "[STREET_ADDRESS] PROP ADDRESS" at bounding box center [624, 132] width 114 height 56
copy label "[STREET_ADDRESS]"
click at [936, 105] on label "42093" at bounding box center [968, 110] width 96 height 12
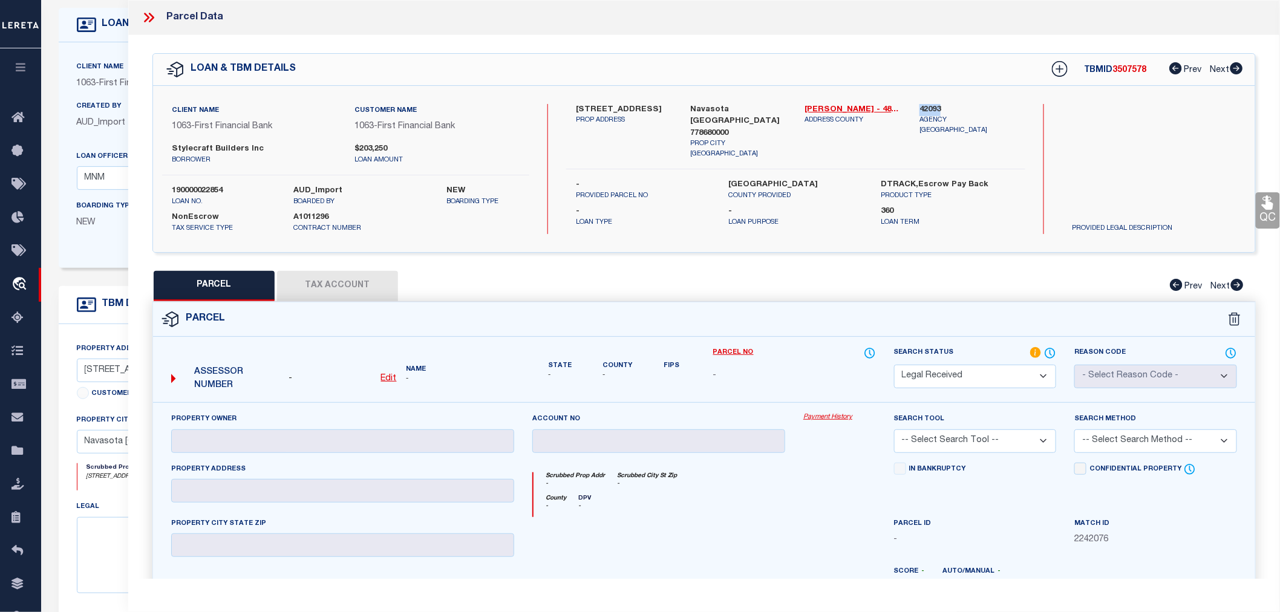
copy label "42093"
click at [394, 378] on u "Edit" at bounding box center [389, 379] width 16 height 8
select select "RD"
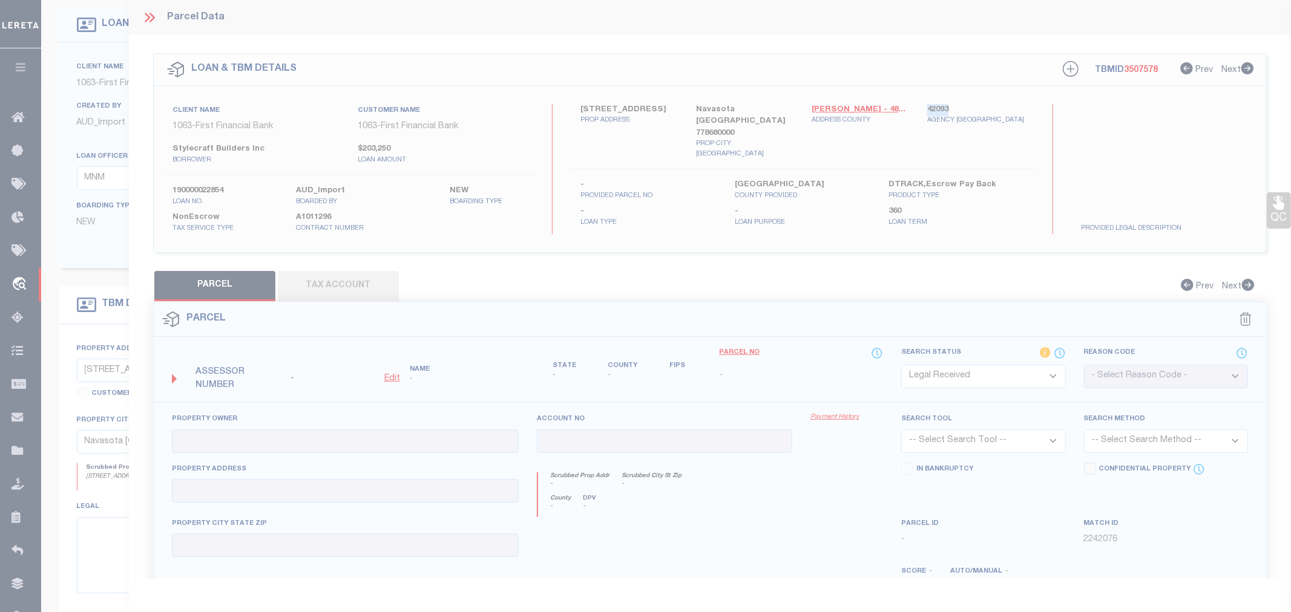
type textarea "-"
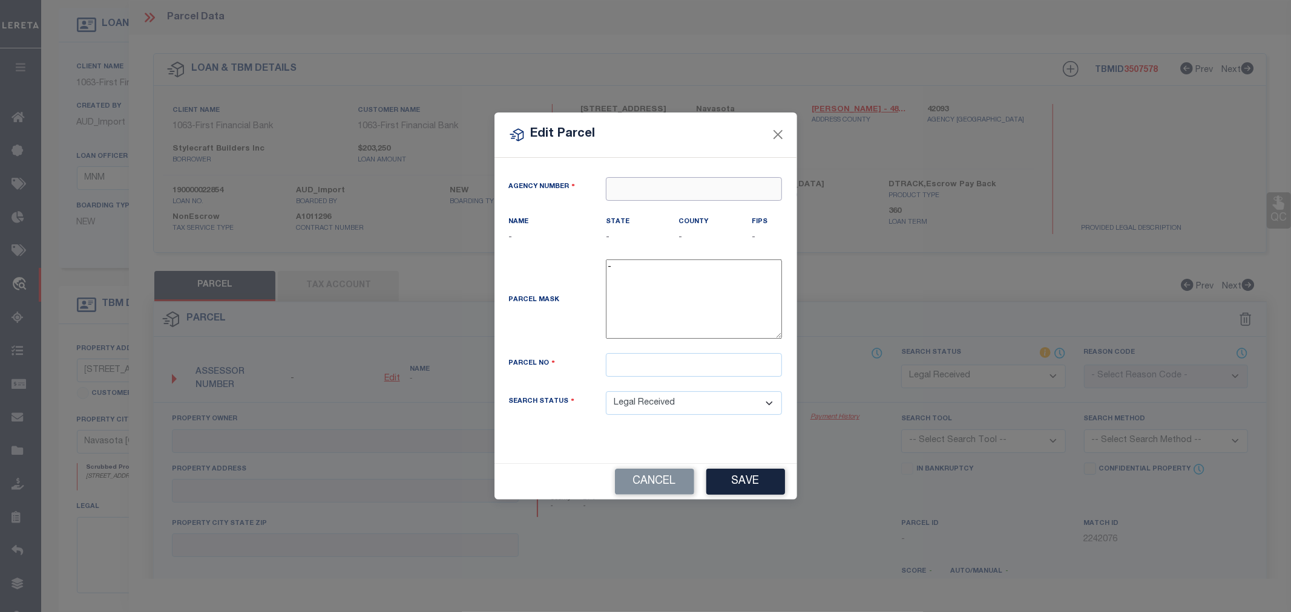
click at [657, 194] on input "text" at bounding box center [694, 189] width 176 height 24
paste input "42093"
click at [664, 208] on div "420930000 : [GEOGRAPHIC_DATA]" at bounding box center [693, 218] width 175 height 34
type input "420930000"
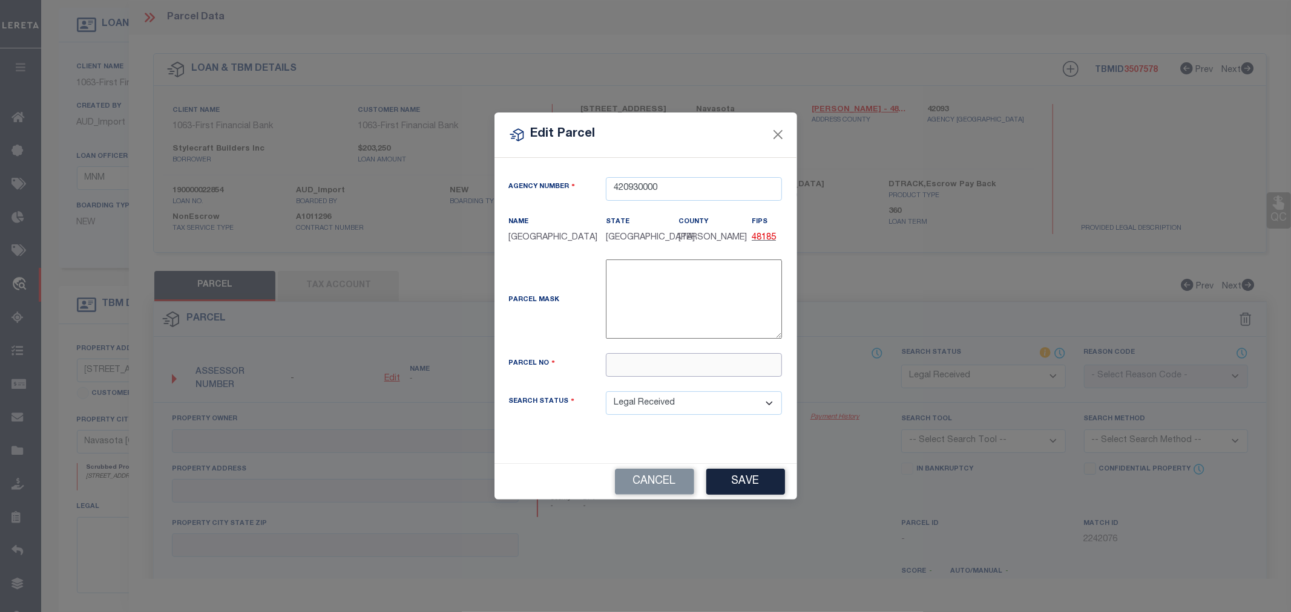
click at [638, 359] on input "text" at bounding box center [694, 365] width 176 height 24
paste input "R79385"
type input "R79385"
click at [756, 487] on button "Save" at bounding box center [745, 482] width 79 height 26
select select "RD"
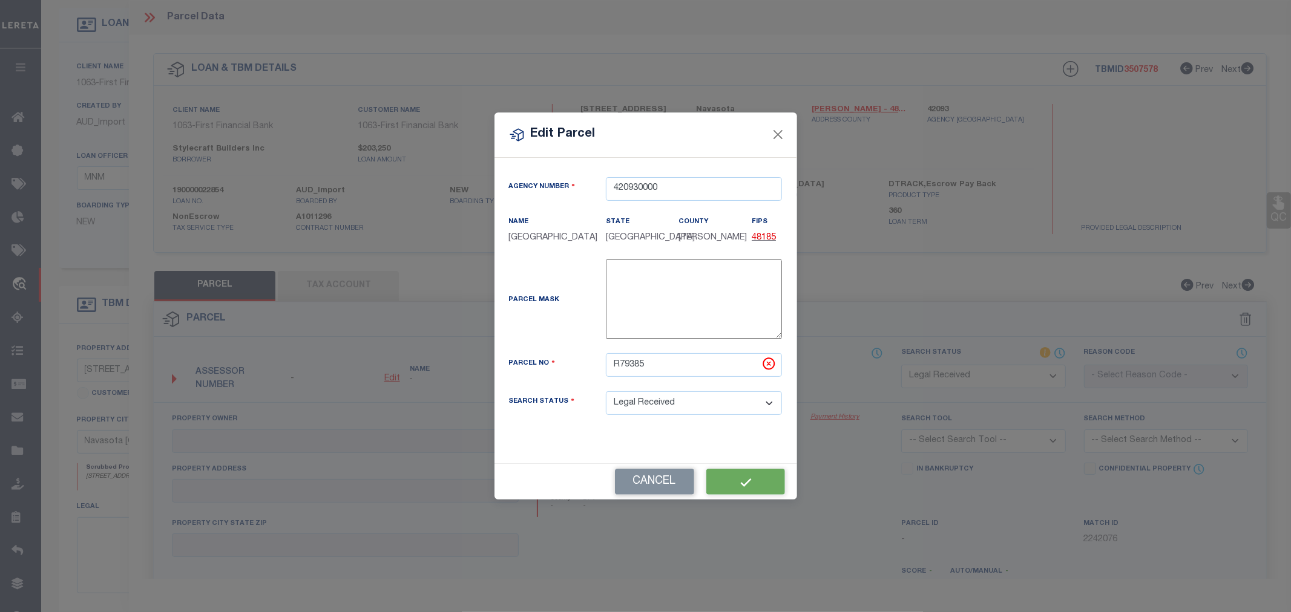
checkbox input "false"
type textarea "Document uploaded that satisfies a legal requirement, changing from [GEOGRAPHIC…"
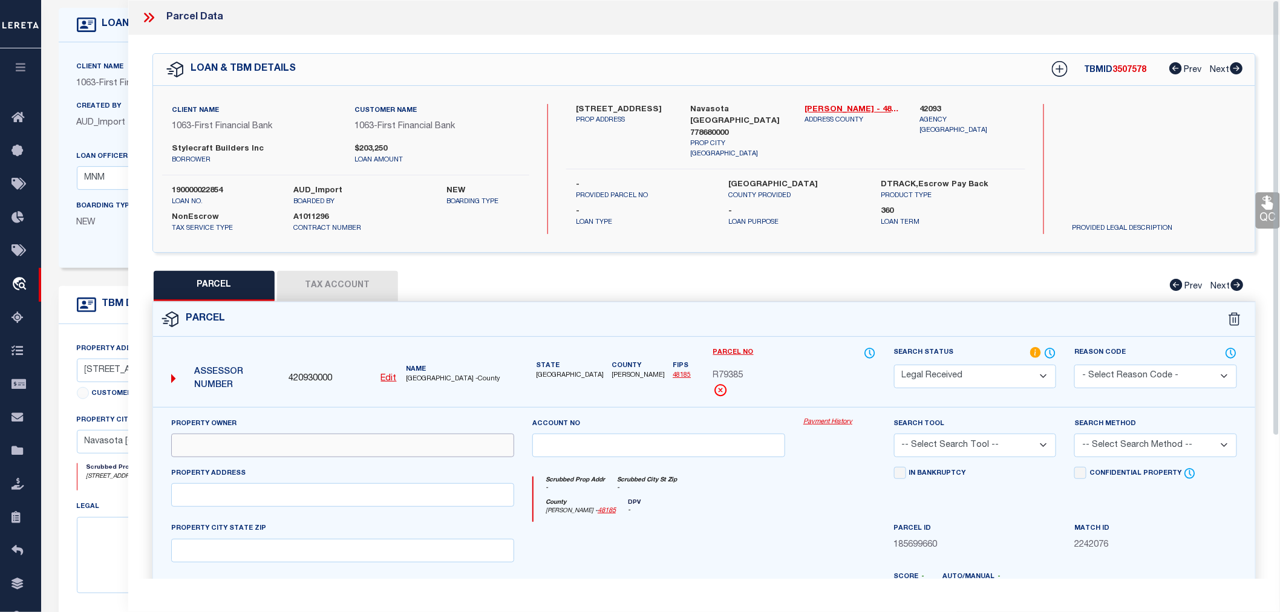
click at [185, 442] on input "text" at bounding box center [342, 446] width 343 height 24
paste input "STYLECRAFT BUILDERS, INC"
type input "STYLECRAFT BUILDERS, INC"
click at [204, 499] on input "text" at bounding box center [342, 495] width 343 height 24
paste input "[STREET_ADDRESS]"
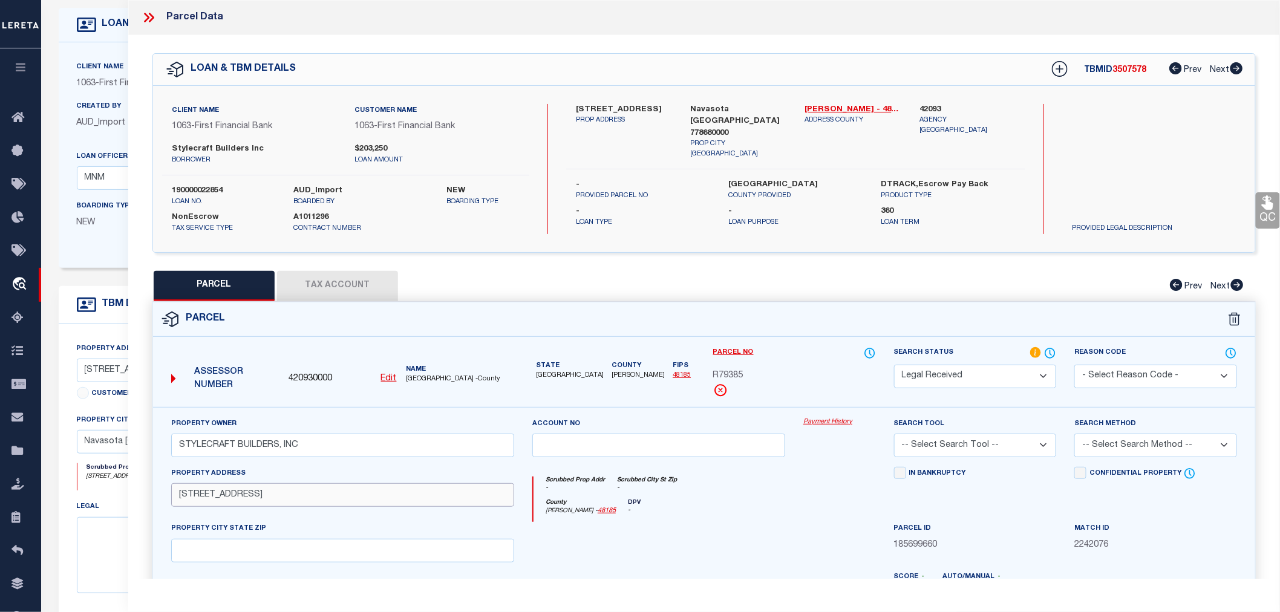
drag, startPoint x: 237, startPoint y: 497, endPoint x: 345, endPoint y: 500, distance: 108.3
click at [345, 500] on input "[STREET_ADDRESS]" at bounding box center [342, 495] width 343 height 24
type input "REDBUD RD,"
click at [202, 545] on input "text" at bounding box center [342, 551] width 343 height 24
paste input "NAVASOTA, [GEOGRAPHIC_DATA] 77868"
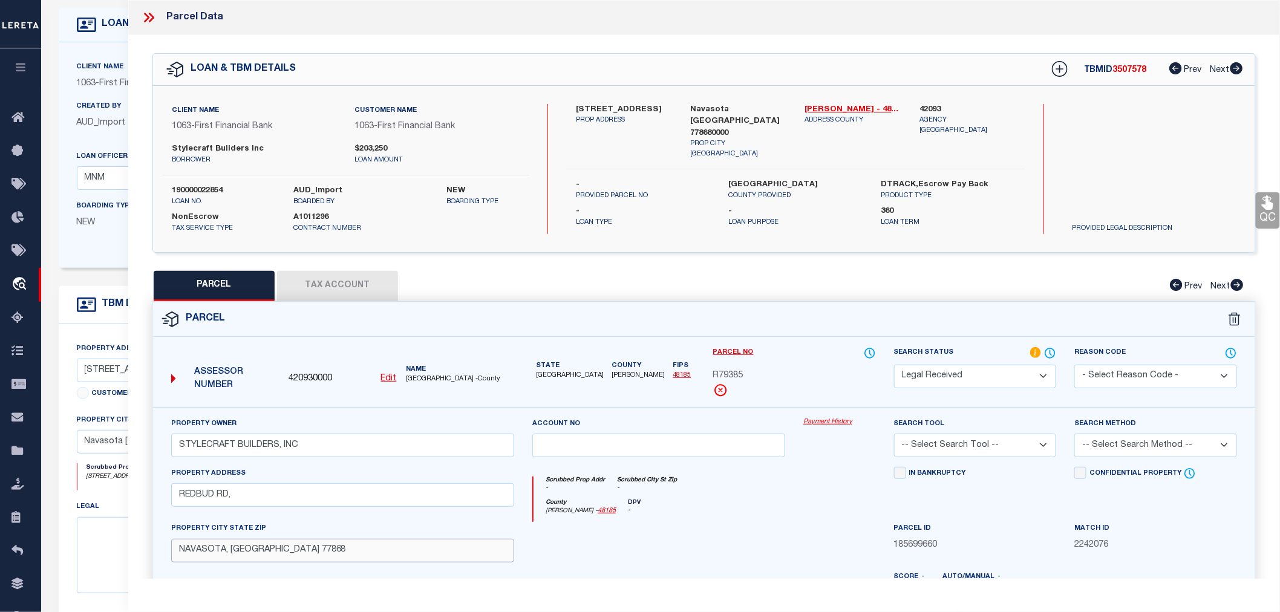
type input "NAVASOTA, [GEOGRAPHIC_DATA] 77868"
click at [238, 499] on input "REDBUD RD," at bounding box center [342, 495] width 343 height 24
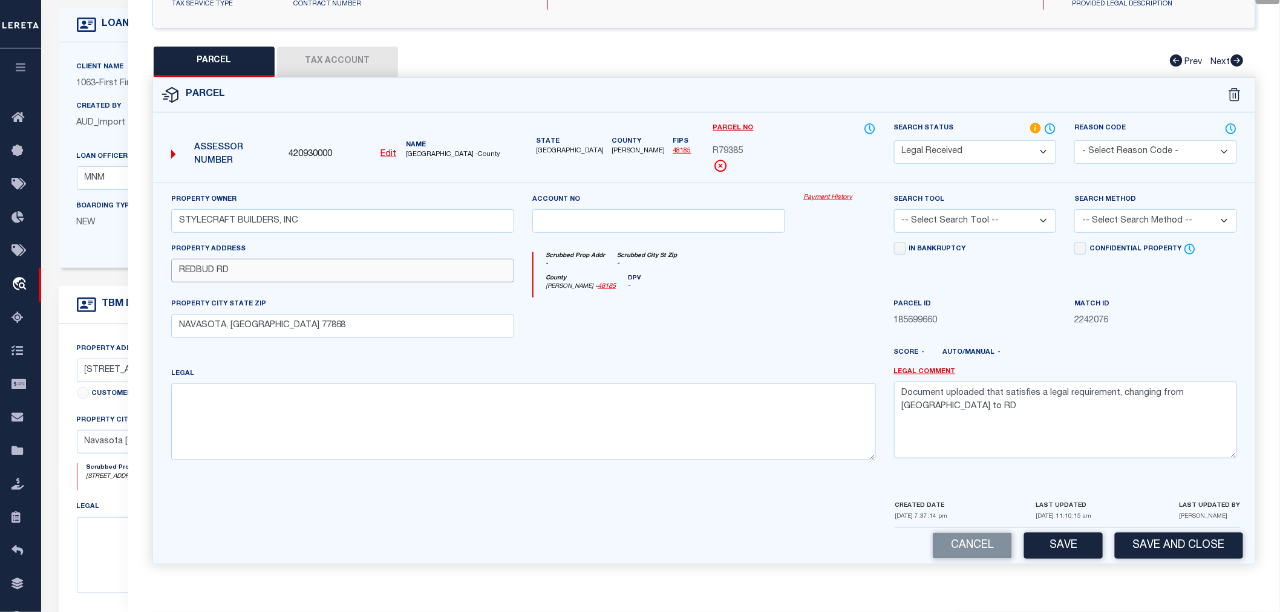
type input "REDBUD RD"
click at [180, 395] on textarea at bounding box center [523, 422] width 705 height 76
paste textarea "[GEOGRAPHIC_DATA], Lot 4, ACRES 0.164"
type textarea "[GEOGRAPHIC_DATA], Lot 4, ACRES 0.164"
click at [955, 221] on select "-- Select Search Tool -- 3rd Party Website Agency File Agency Website ATLS CNV-…" at bounding box center [975, 221] width 163 height 24
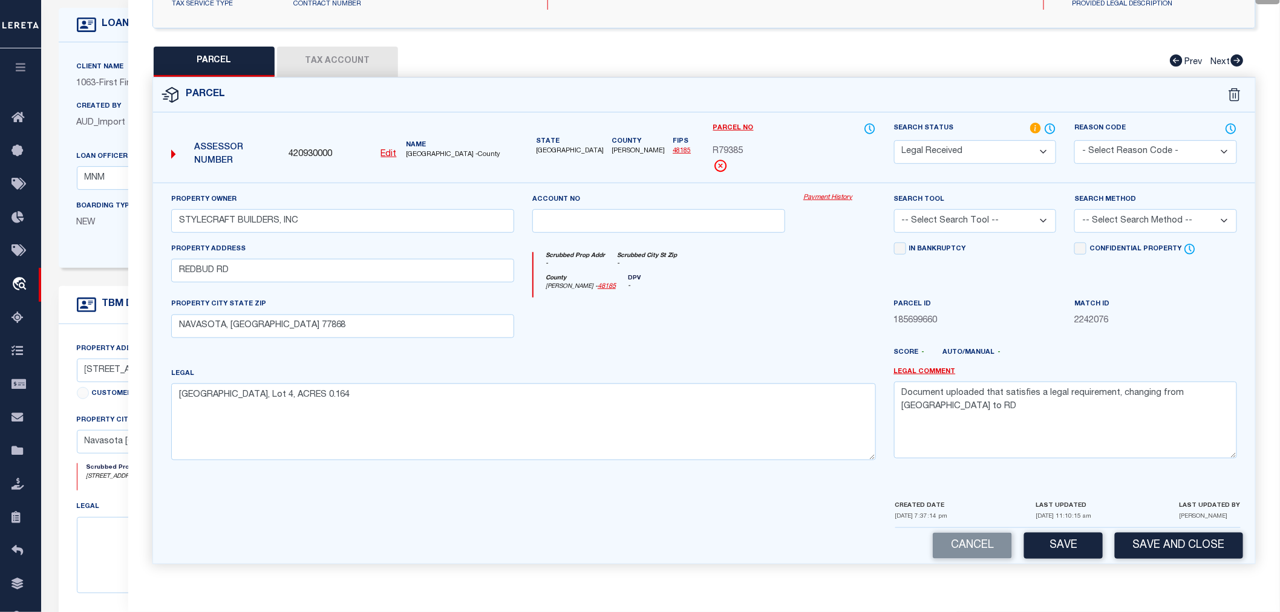
select select "AGW"
click at [894, 209] on select "-- Select Search Tool -- 3rd Party Website Agency File Agency Website ATLS CNV-…" at bounding box center [975, 221] width 163 height 24
click at [1095, 219] on select "-- Select Search Method -- Property Address Legal Liability Info Provided" at bounding box center [1156, 221] width 163 height 24
select select "LEG"
click at [1075, 209] on select "-- Select Search Method -- Property Address Legal Liability Info Provided" at bounding box center [1156, 221] width 163 height 24
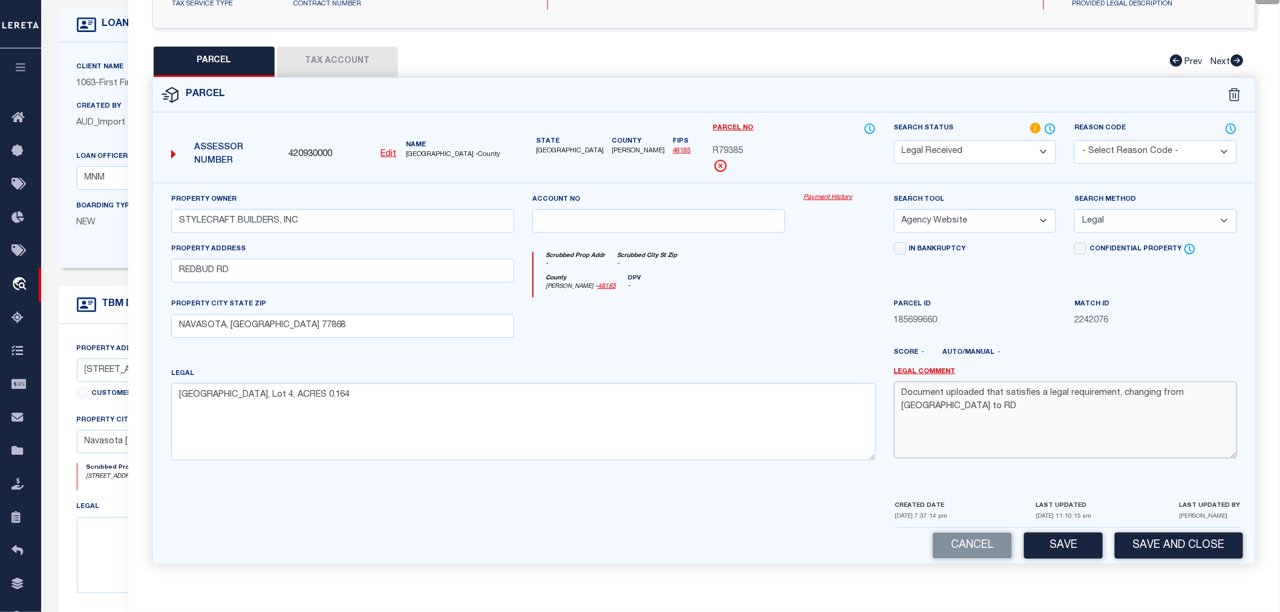
drag, startPoint x: 1225, startPoint y: 394, endPoint x: 812, endPoint y: 348, distance: 415.7
click at [812, 348] on div "Property Owner STYLECRAFT BUILDERS, INC Account no Payment History Search Tool …" at bounding box center [704, 331] width 1084 height 277
click at [1052, 538] on button "Save" at bounding box center [1063, 546] width 79 height 26
select select "AS"
select select
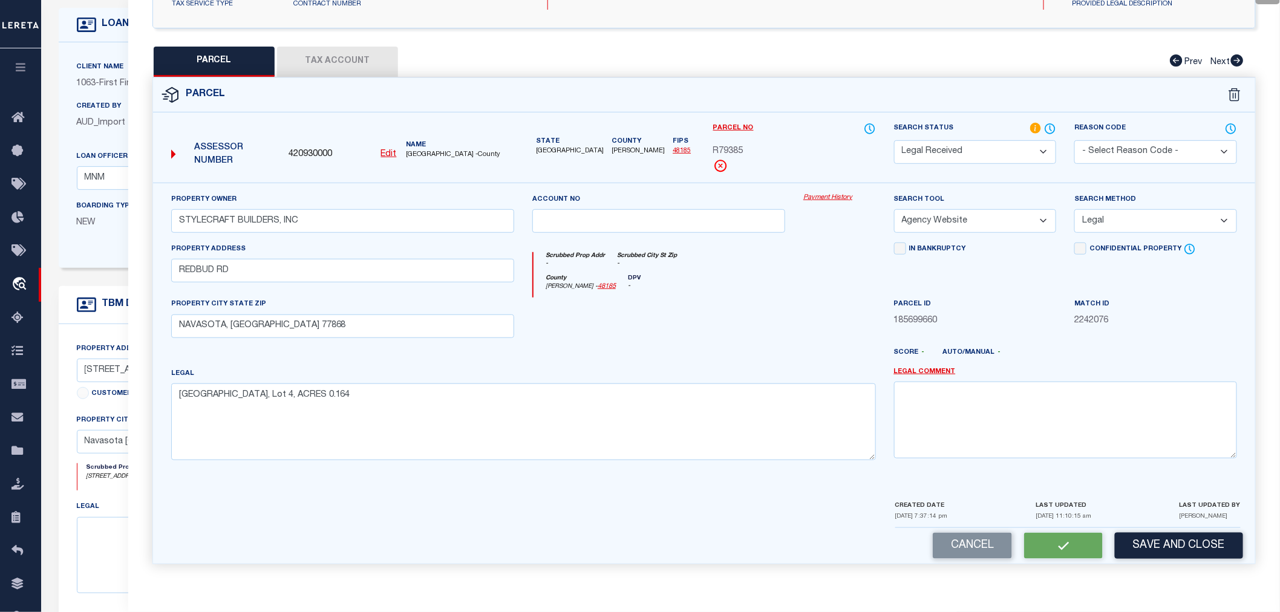
select select
checkbox input "false"
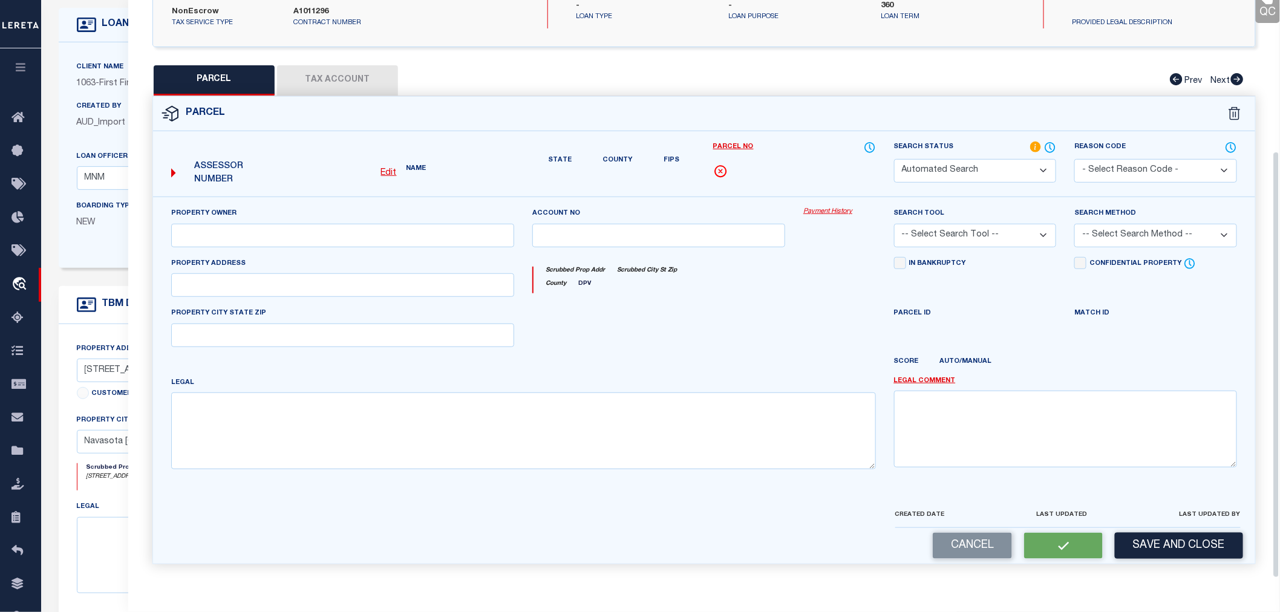
select select "RD"
type input "STYLECRAFT BUILDERS, INC"
select select "AGW"
select select "LEG"
type input "REDBUD RD"
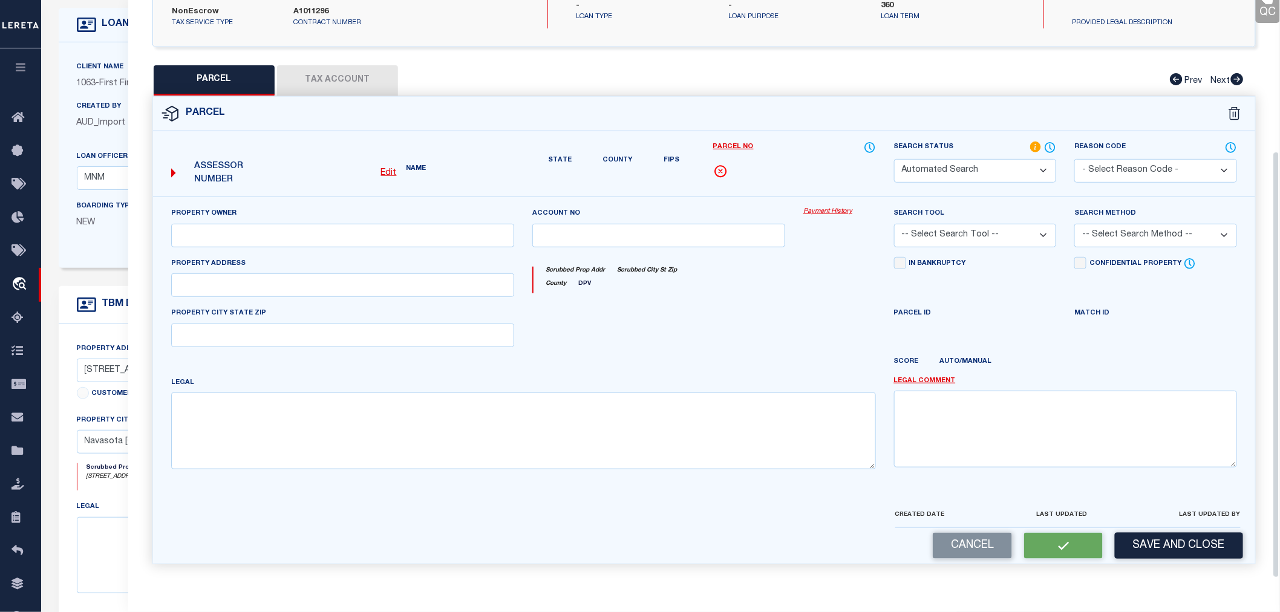
type input "NAVASOTA, [GEOGRAPHIC_DATA] 77868"
type textarea "[GEOGRAPHIC_DATA], Lot 4, ACRES 0.164"
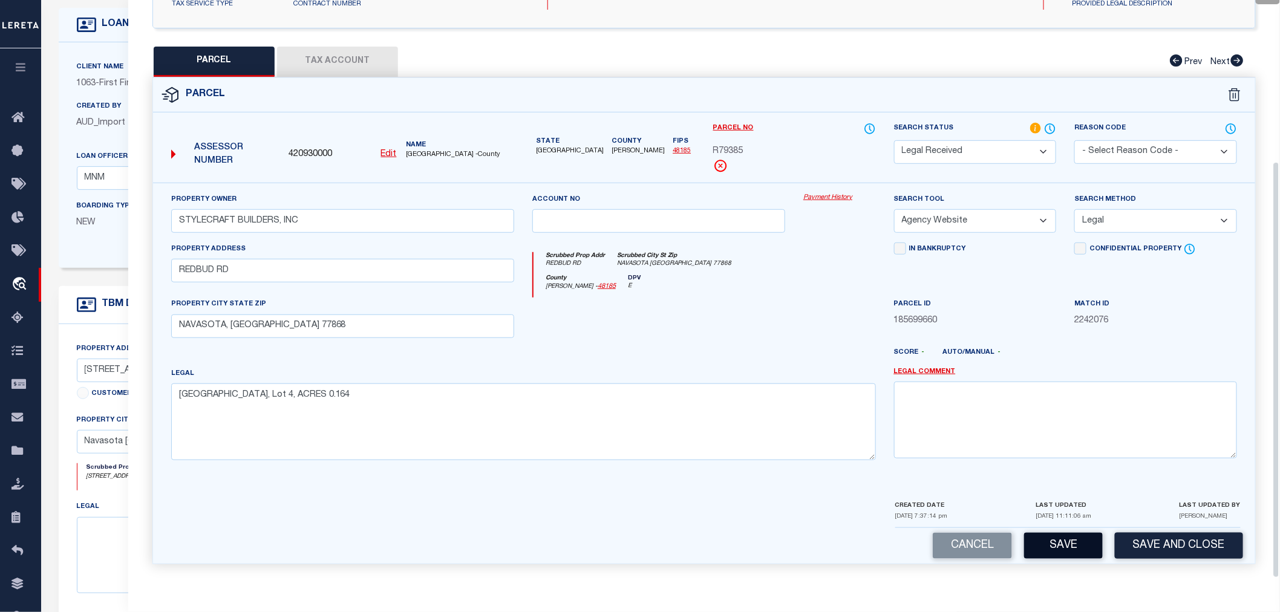
click at [1061, 547] on button "Save" at bounding box center [1063, 546] width 79 height 26
select select "AS"
select select
checkbox input "false"
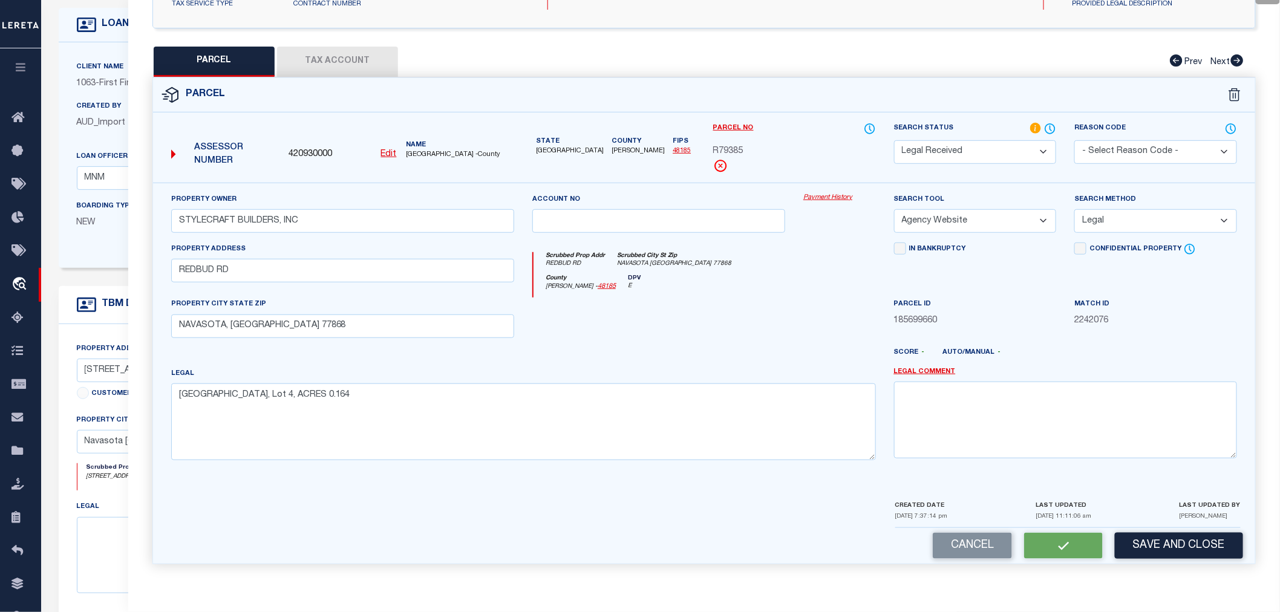
checkbox input "false"
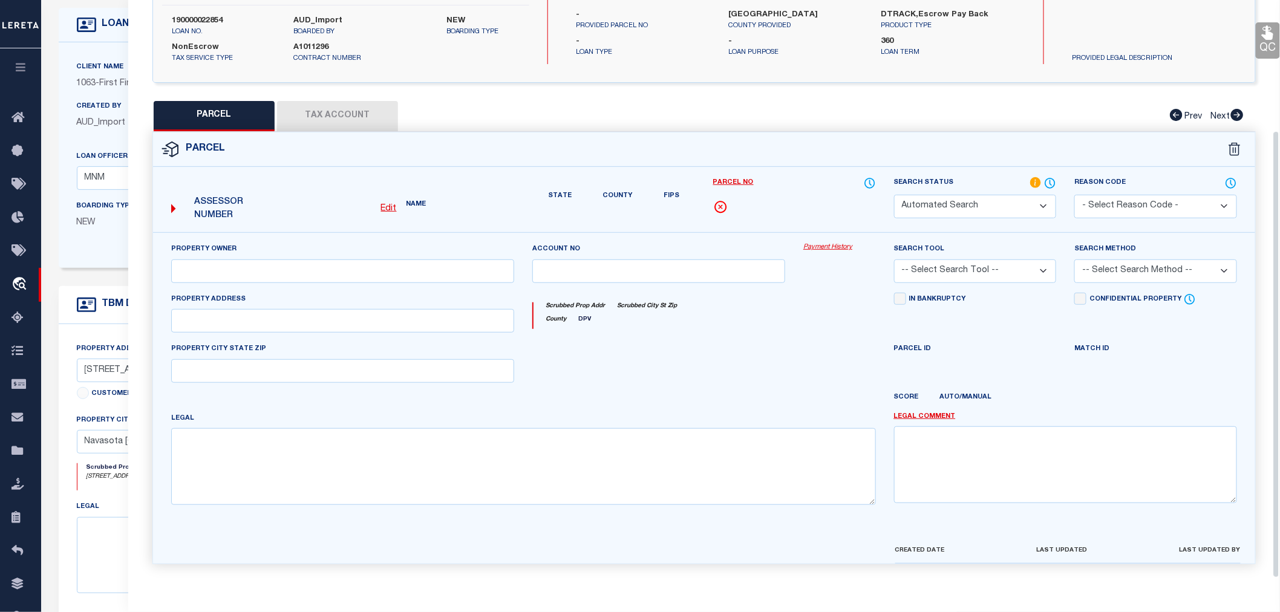
select select "RD"
type input "STYLECRAFT BUILDERS, INC"
select select "AGW"
select select "LEG"
type input "REDBUD RD"
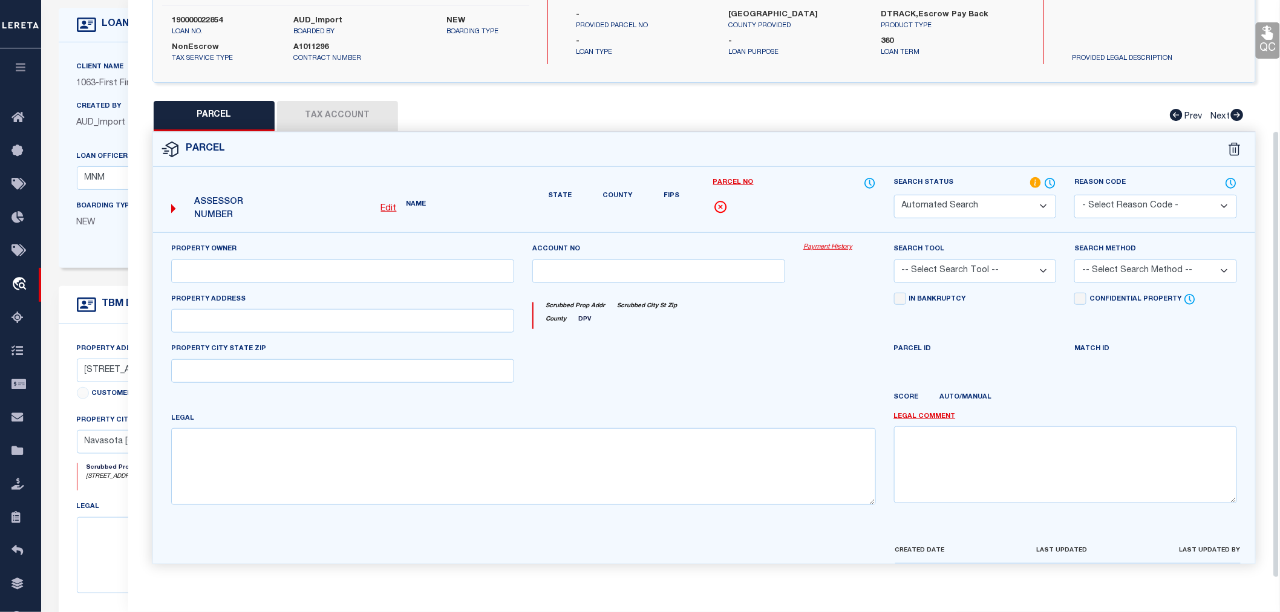
type input "NAVASOTA, [GEOGRAPHIC_DATA] 77868"
type textarea "[GEOGRAPHIC_DATA], Lot 4, ACRES 0.164"
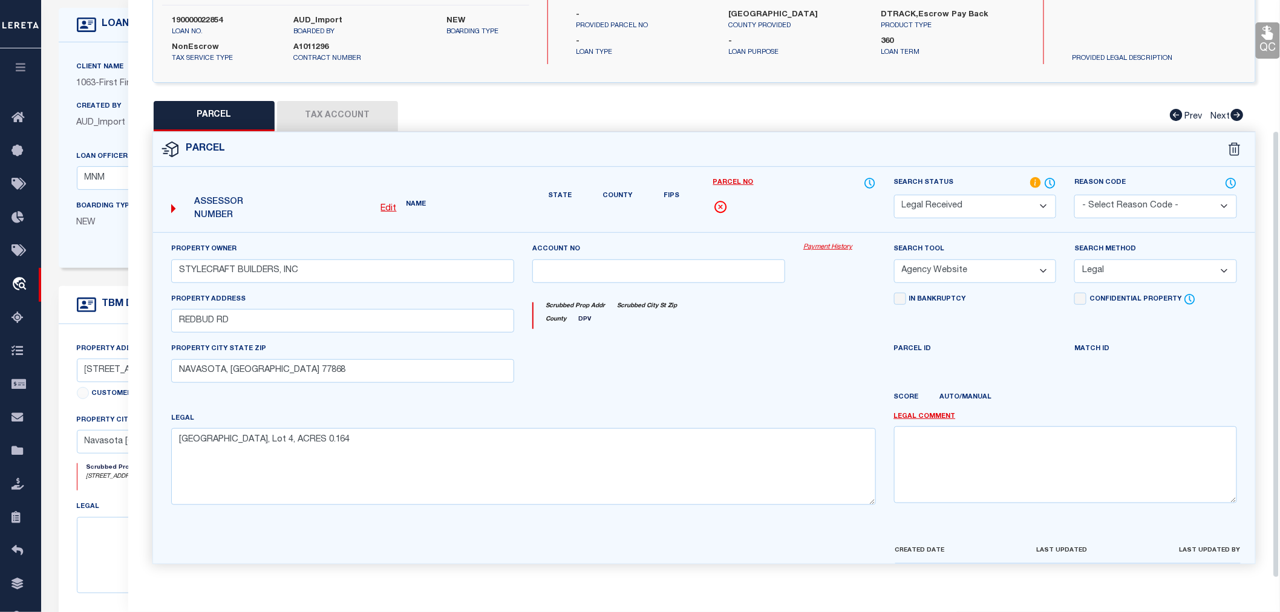
scroll to position [189, 0]
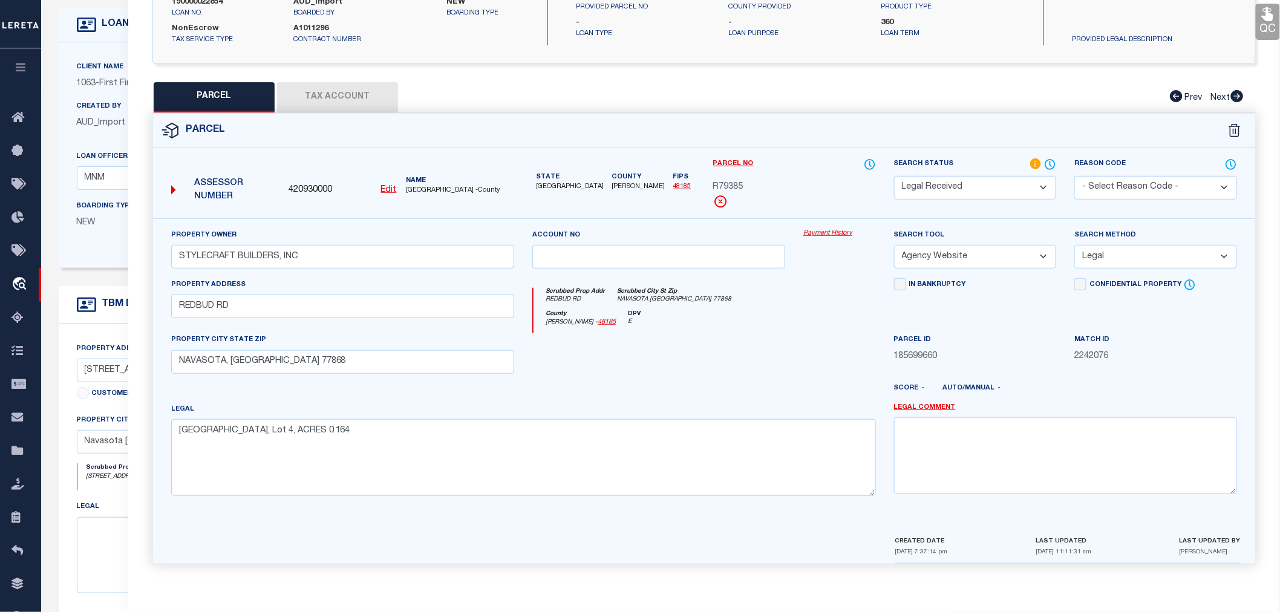
click at [328, 88] on button "Tax Account" at bounding box center [337, 97] width 121 height 30
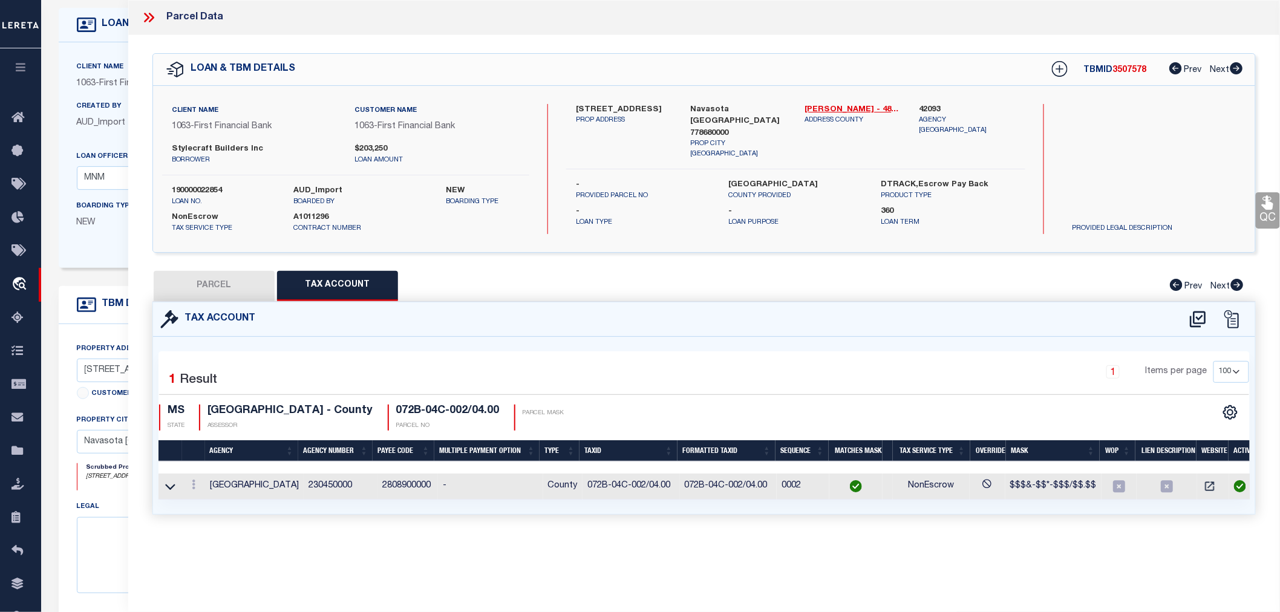
scroll to position [0, 0]
select select "100"
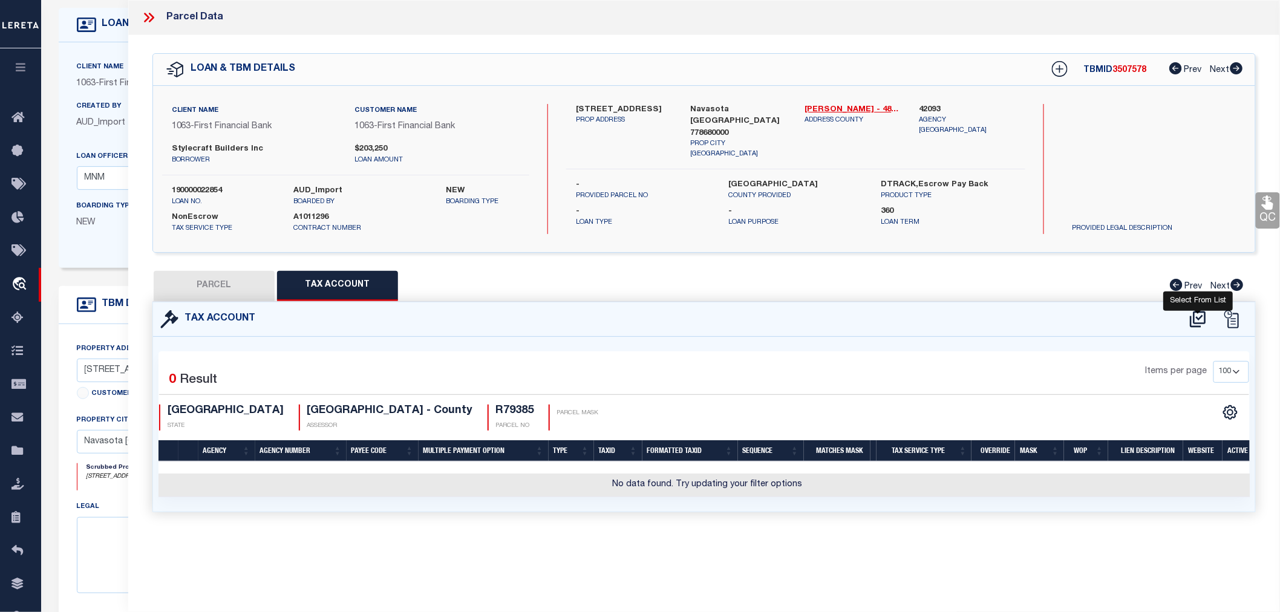
click at [1196, 316] on icon at bounding box center [1198, 319] width 20 height 19
select select "100"
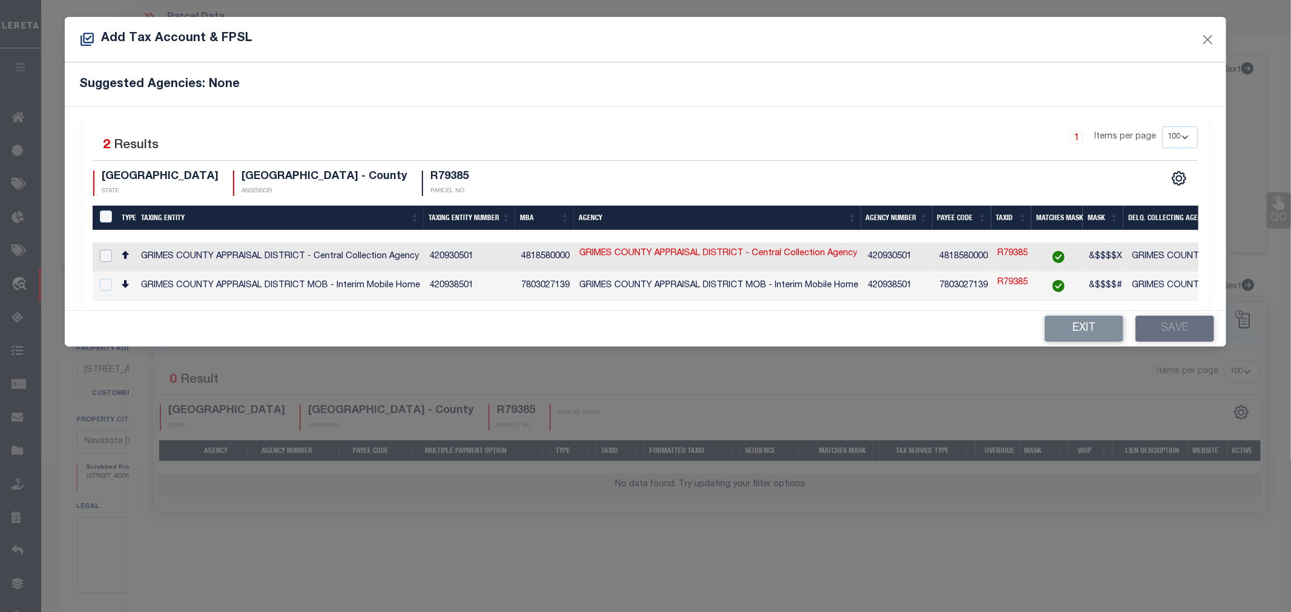
click at [106, 255] on input "checkbox" at bounding box center [106, 256] width 12 height 12
checkbox input "true"
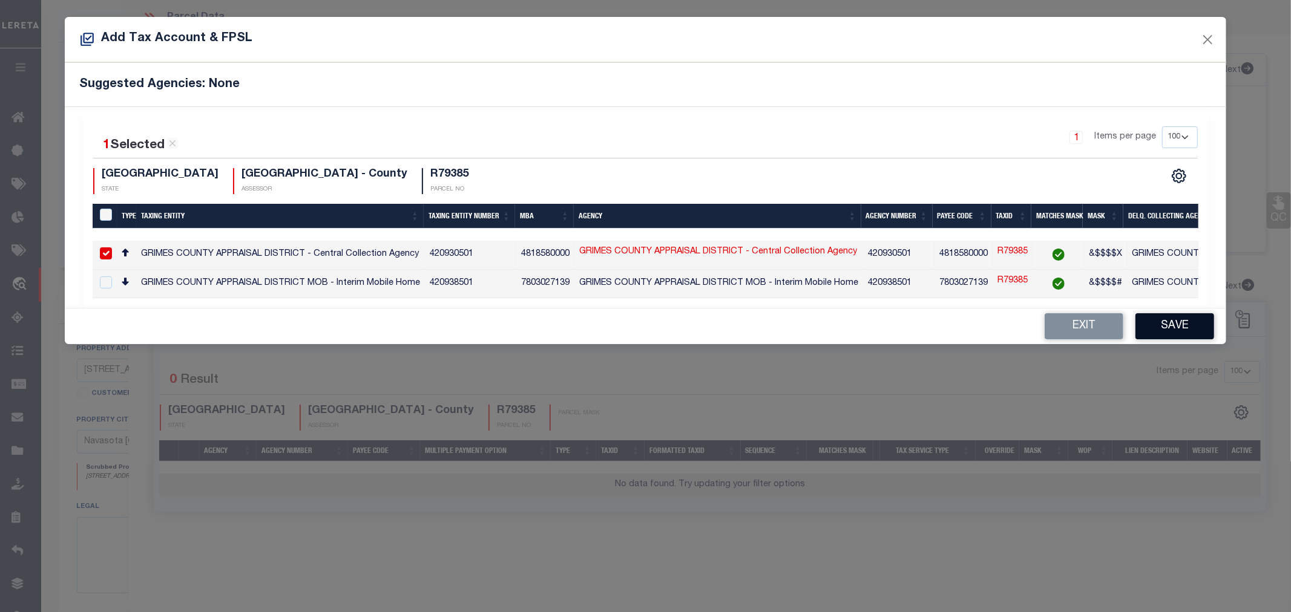
click at [1157, 335] on button "Save" at bounding box center [1174, 326] width 79 height 26
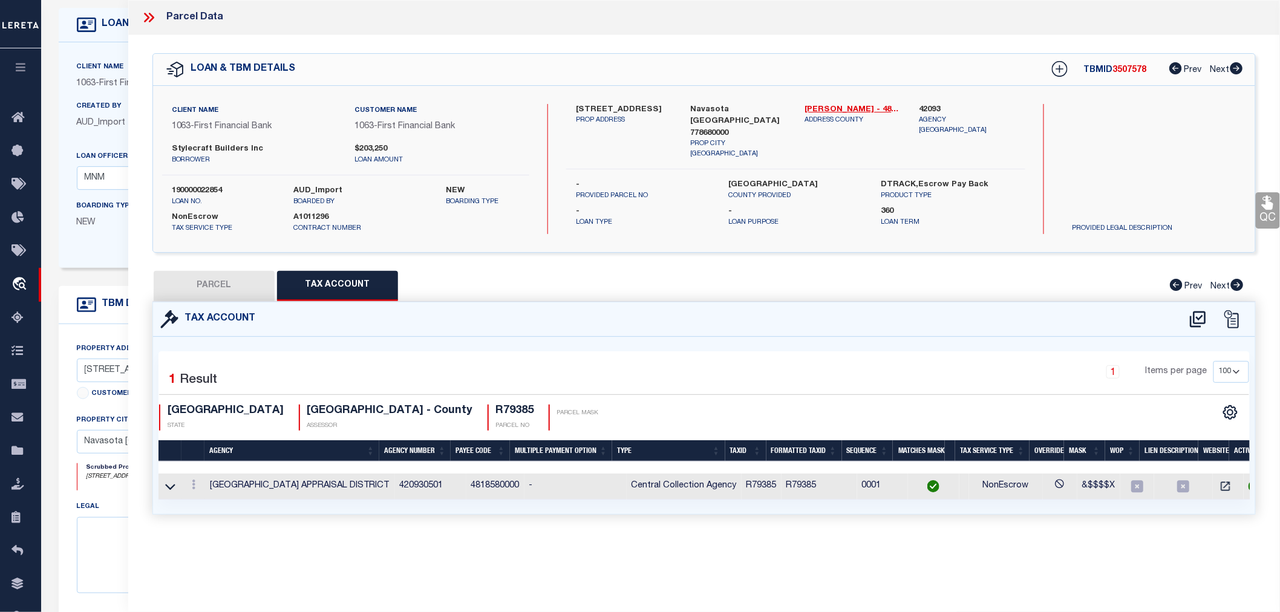
click at [220, 286] on button "PARCEL" at bounding box center [214, 286] width 121 height 30
select select "AS"
select select
checkbox input "false"
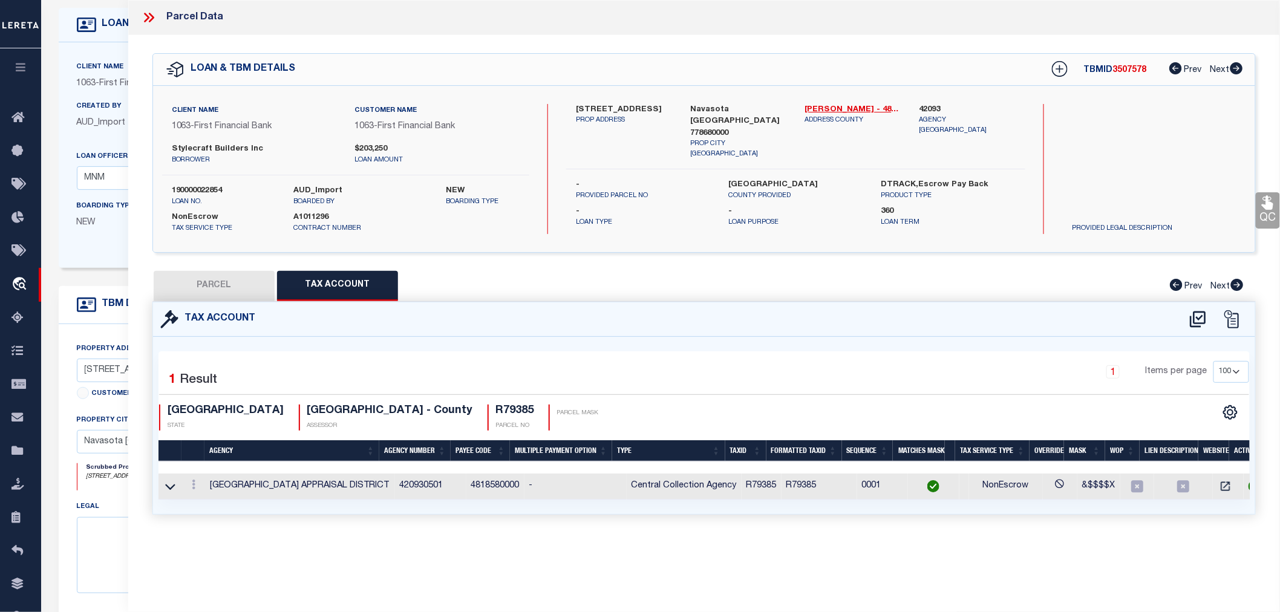
checkbox input "false"
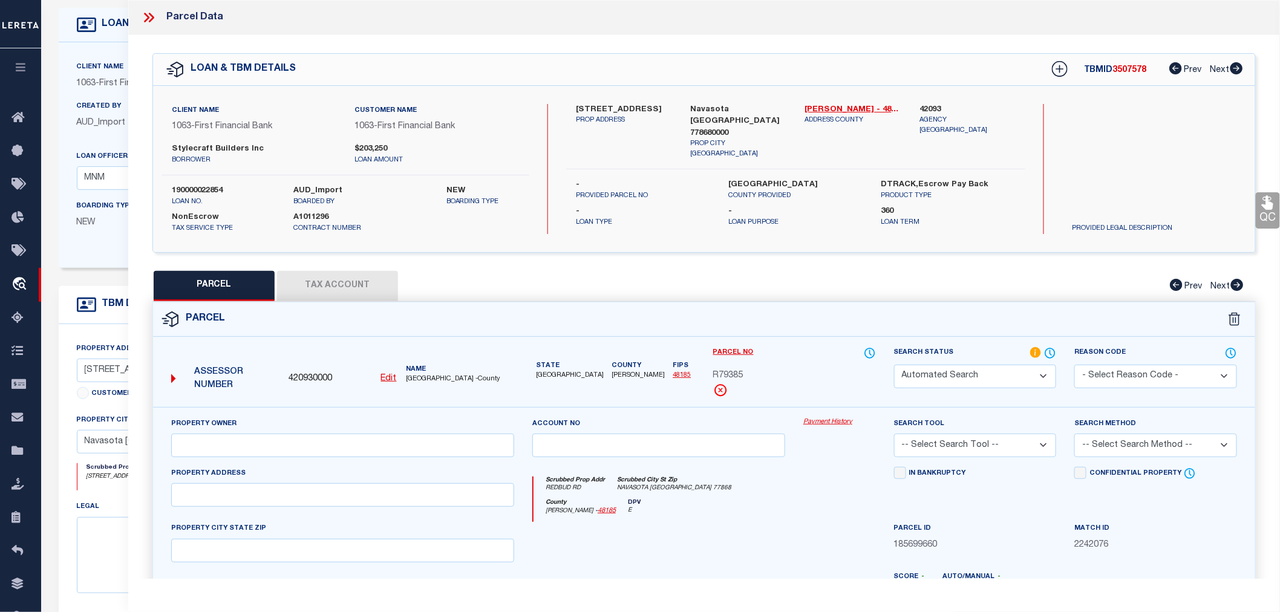
select select "RD"
type input "STYLECRAFT BUILDERS, INC"
select select "AGW"
select select "LEG"
type input "REDBUD RD"
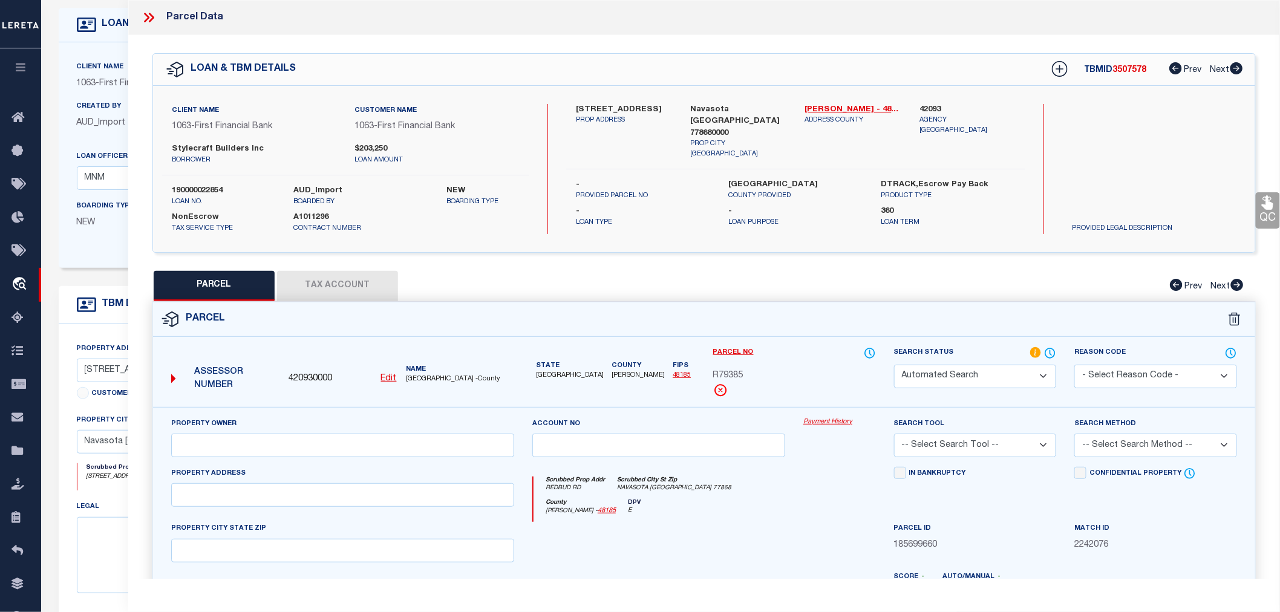
type input "NAVASOTA, [GEOGRAPHIC_DATA] 77868"
type textarea "[GEOGRAPHIC_DATA], Lot 4, ACRES 0.164"
click at [1000, 376] on select "Automated Search Bad Parcel Complete Duplicate Parcel High Dollar Reporting In …" at bounding box center [975, 377] width 163 height 24
click at [894, 365] on select "Automated Search Bad Parcel Complete Duplicate Parcel High Dollar Reporting In …" at bounding box center [975, 377] width 163 height 24
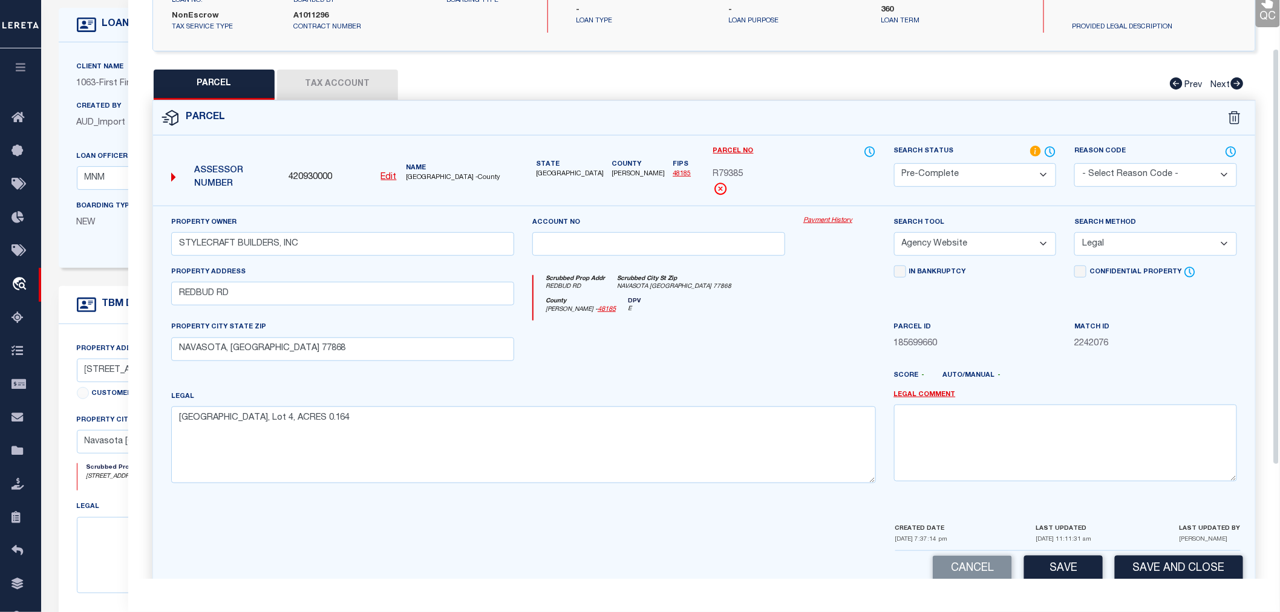
scroll to position [224, 0]
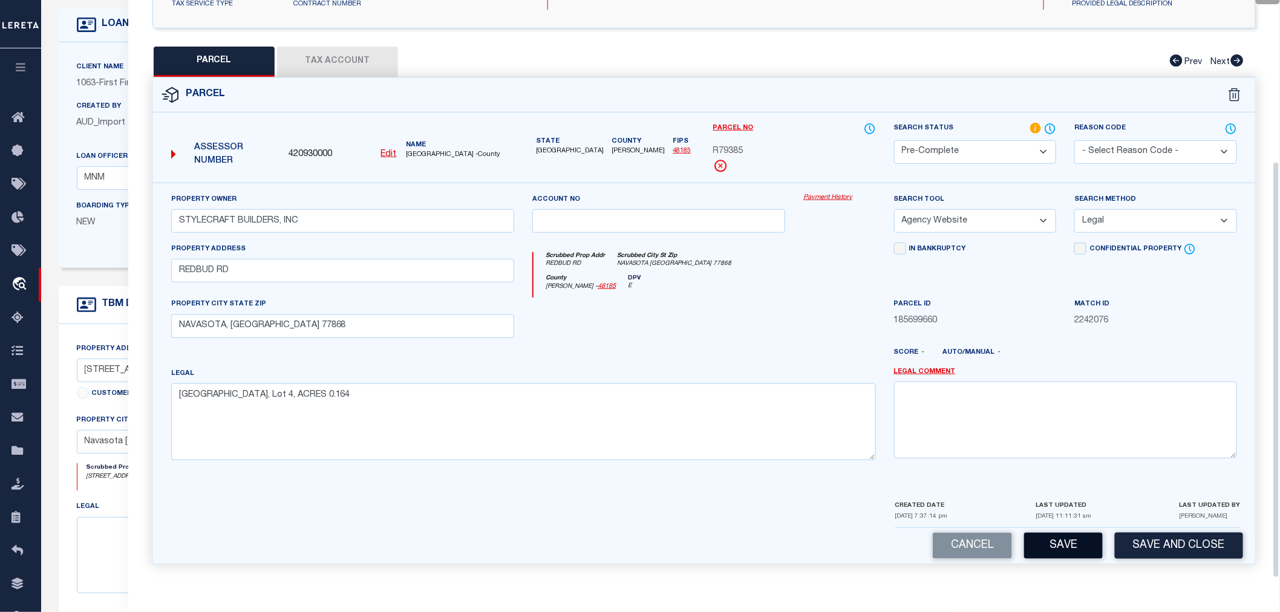
click at [1082, 543] on button "Save" at bounding box center [1063, 546] width 79 height 26
select select "AS"
select select
checkbox input "false"
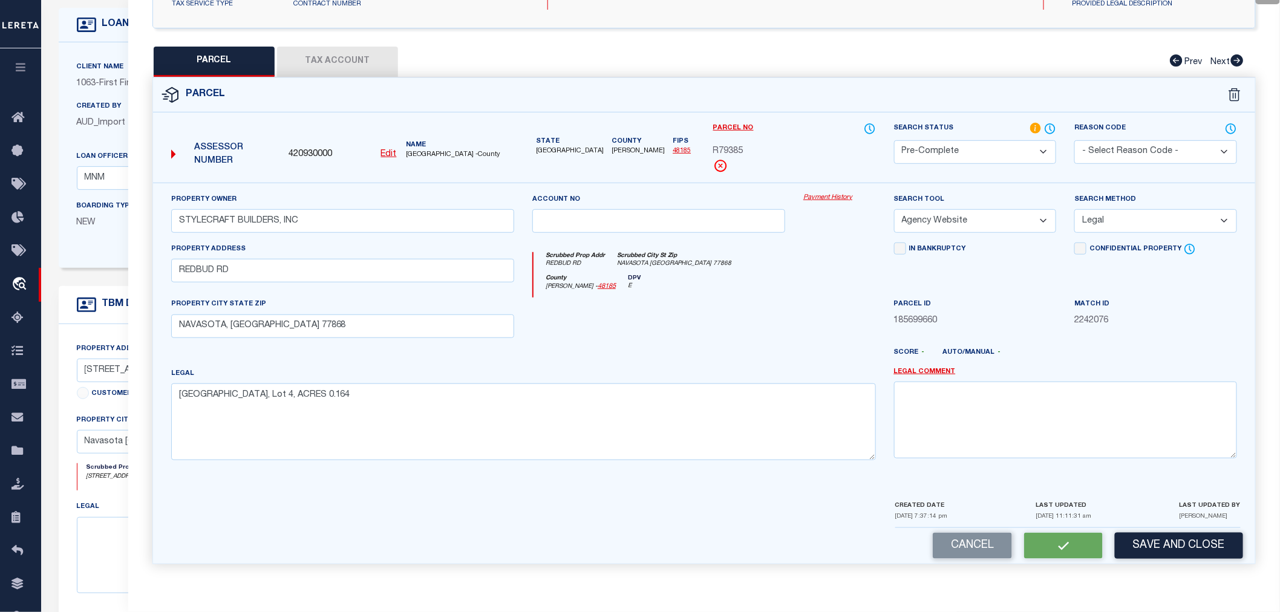
checkbox input "false"
select select "PC"
type input "STYLECRAFT BUILDERS, INC"
select select "AGW"
select select "LEG"
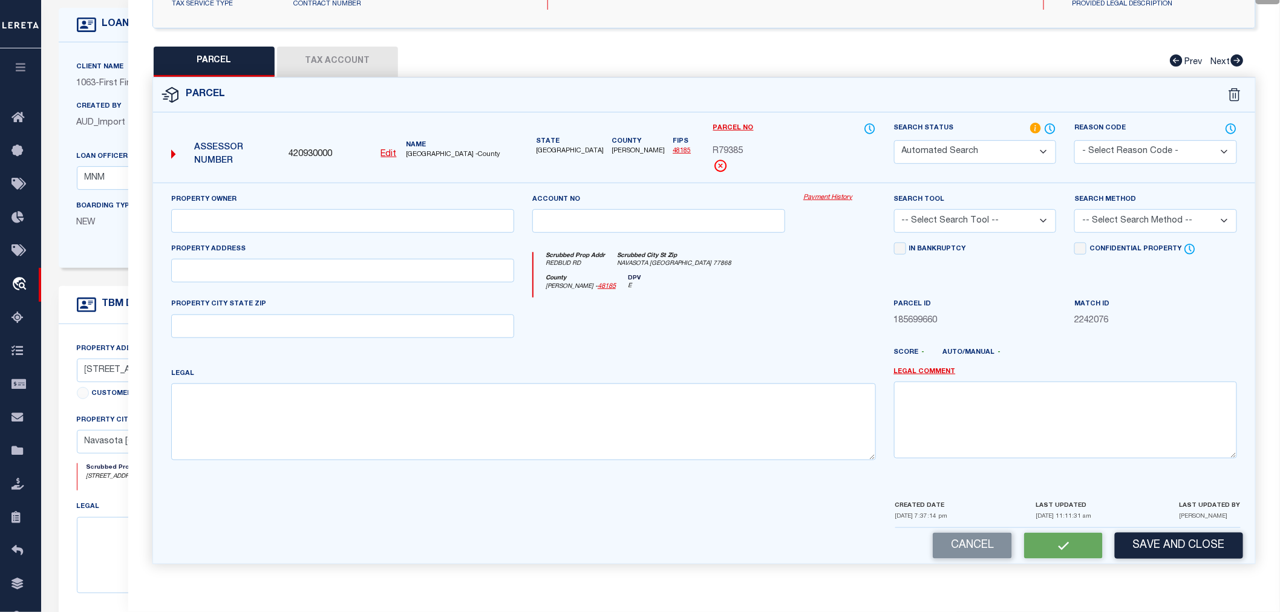
type input "REDBUD RD"
type input "NAVASOTA, [GEOGRAPHIC_DATA] 77868"
type textarea "[GEOGRAPHIC_DATA], Lot 4, ACRES 0.164"
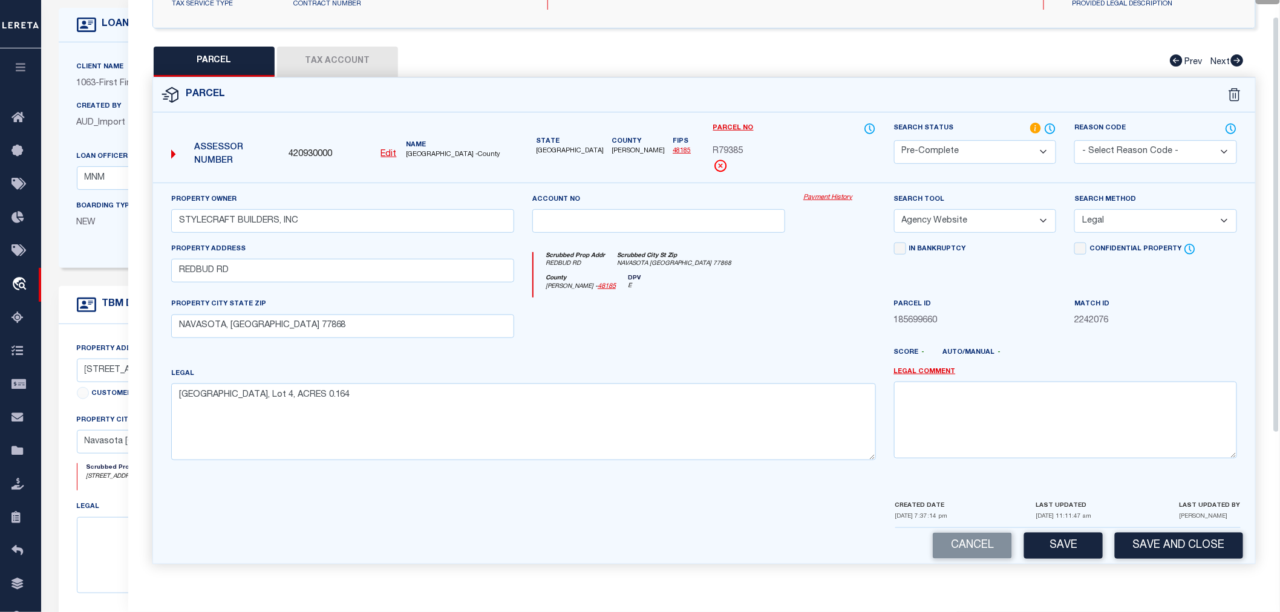
scroll to position [22, 0]
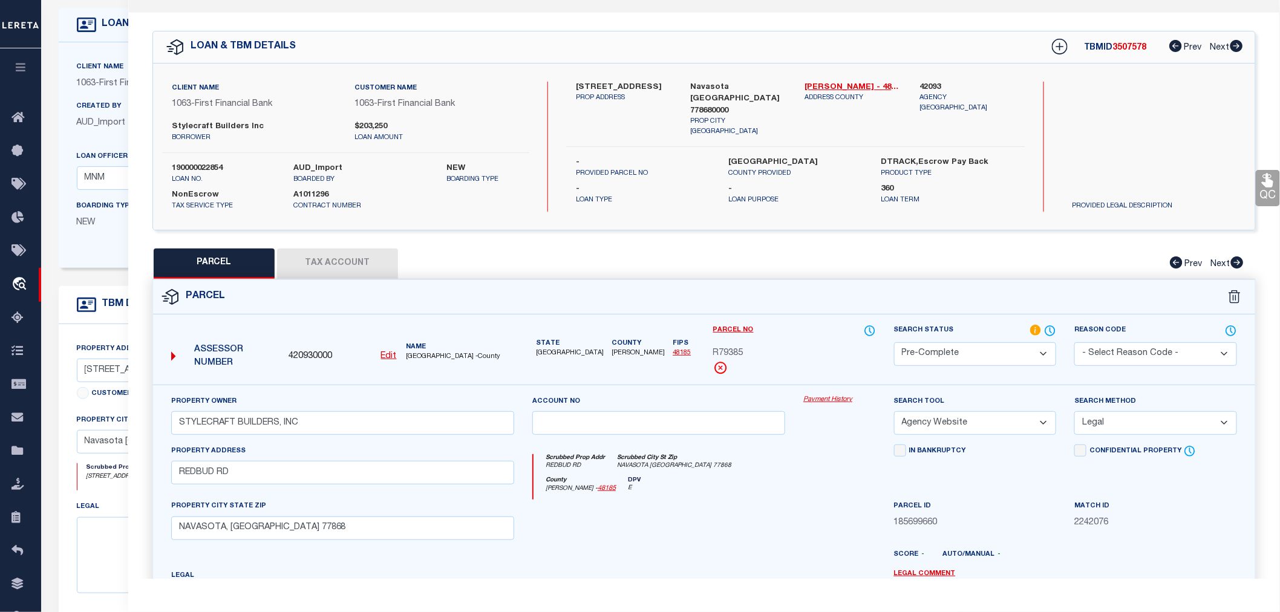
click at [1122, 47] on span "3507578" at bounding box center [1130, 48] width 34 height 8
copy span "3507578"
click at [197, 166] on label "190000022854" at bounding box center [224, 169] width 104 height 12
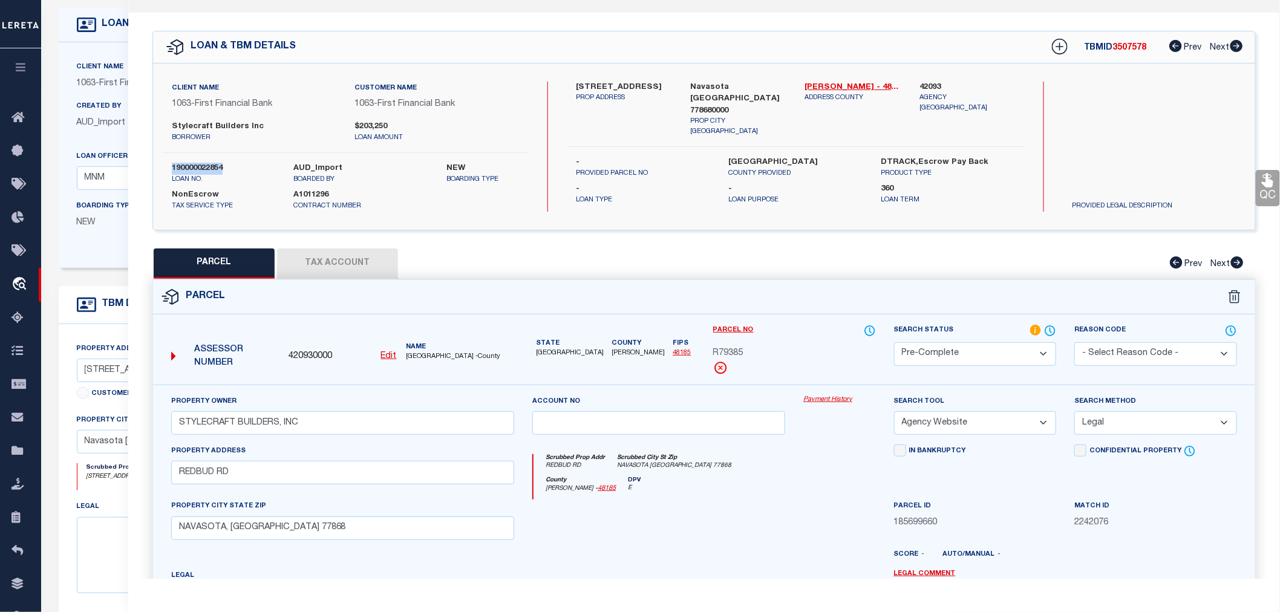
copy label "190000022854"
click at [728, 354] on span "R79385" at bounding box center [728, 353] width 30 height 13
copy span "R79385"
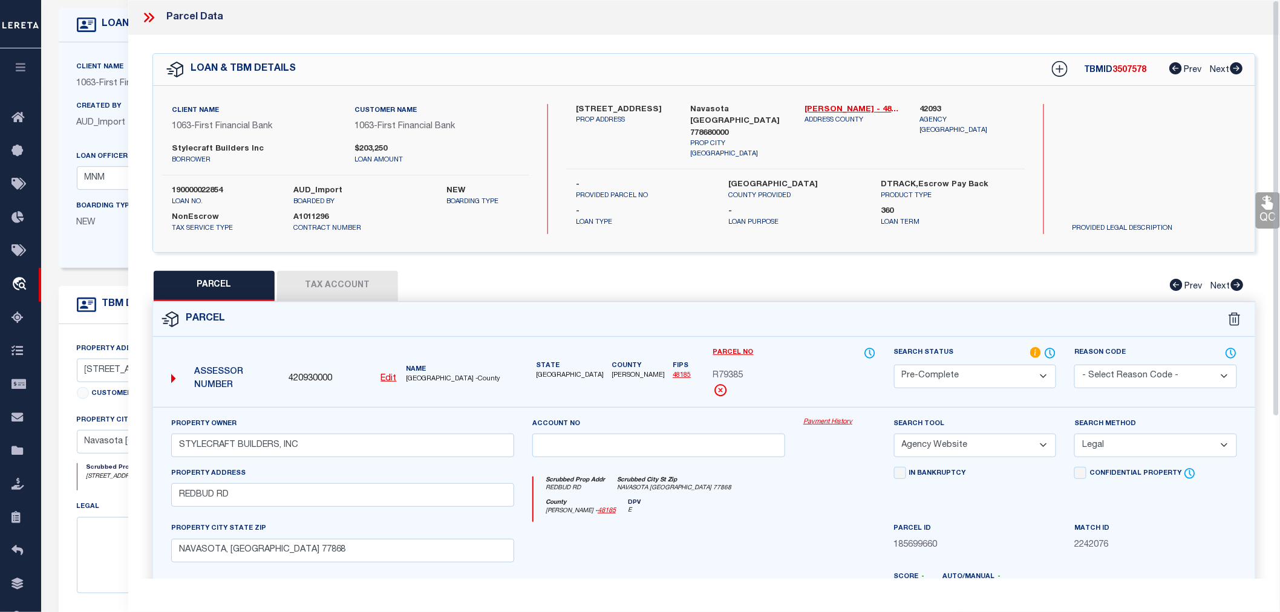
click at [154, 13] on icon at bounding box center [149, 18] width 16 height 16
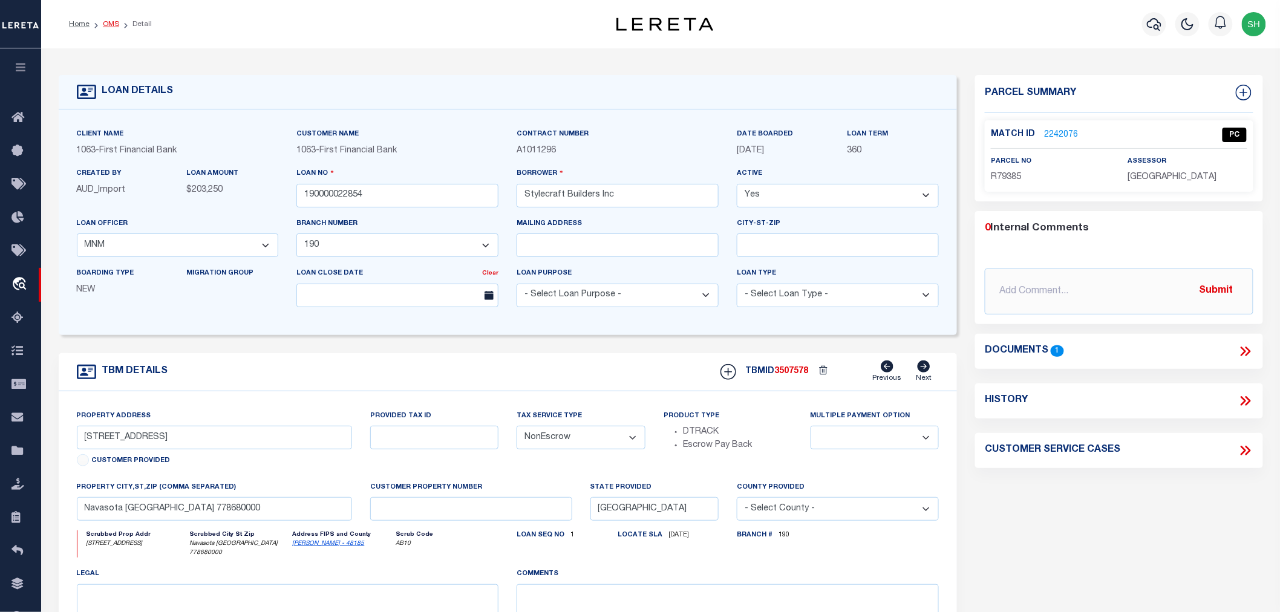
click at [114, 22] on link "OMS" at bounding box center [111, 24] width 16 height 7
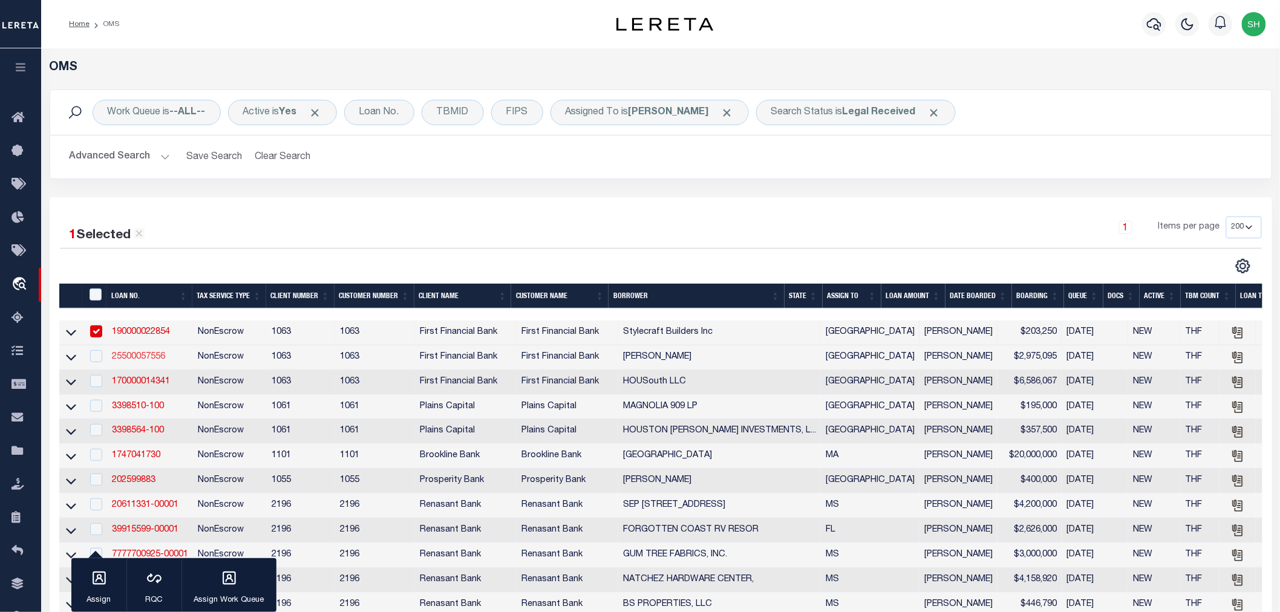
click at [129, 356] on link "25500057556" at bounding box center [138, 357] width 53 height 8
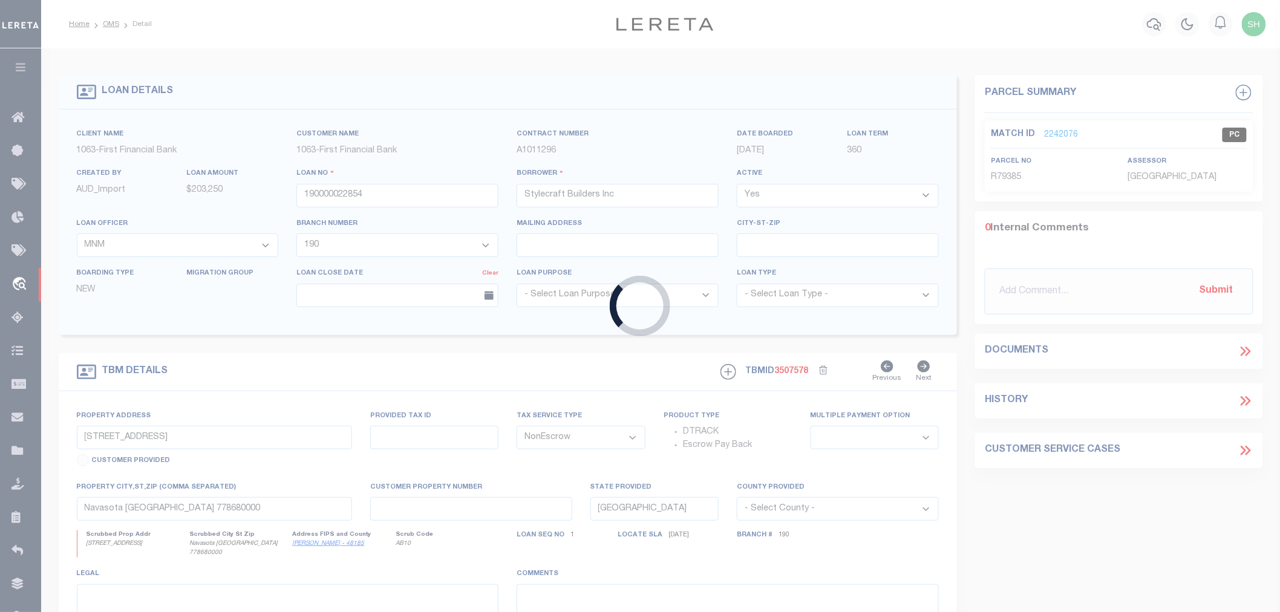
type input "25500057556"
type input "[PERSON_NAME]"
select select "893"
select select "508"
select select "400"
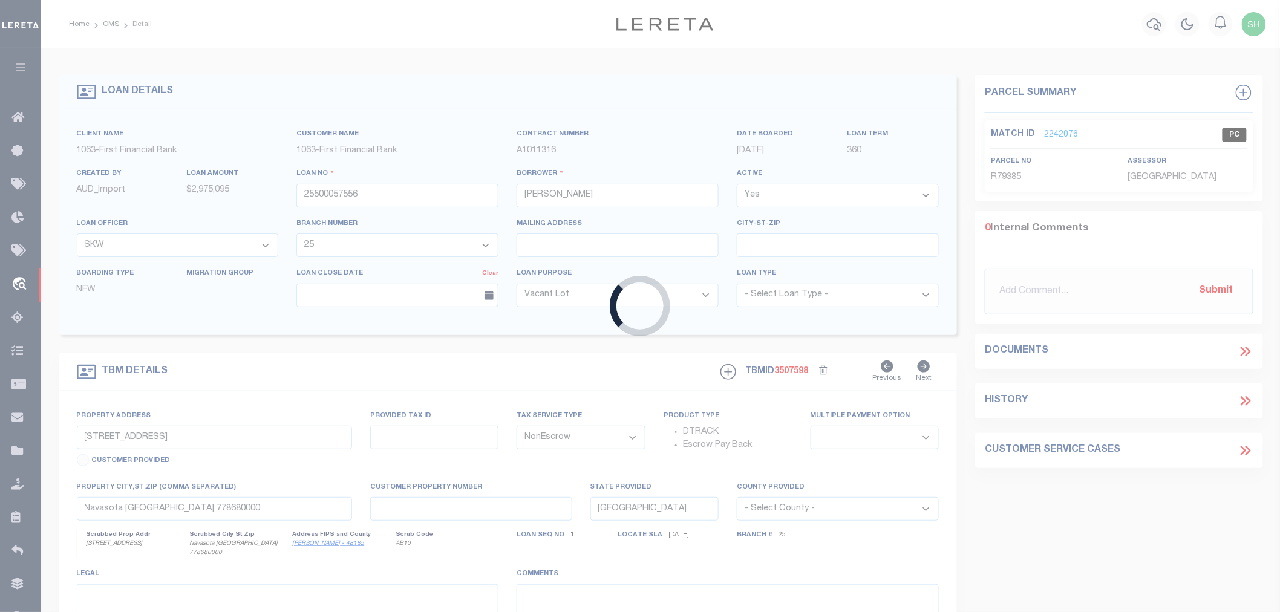
select select "508"
type input "[STREET_ADDRESS]"
select select
type input "[PERSON_NAME] TX 773782361"
select select
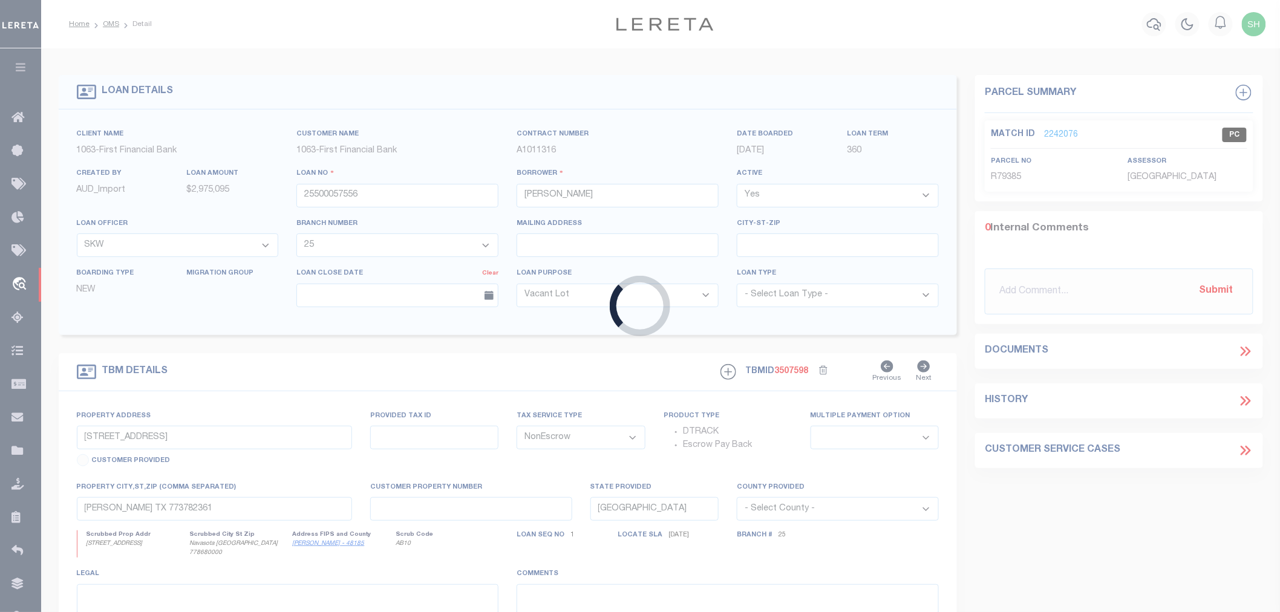
select select "893"
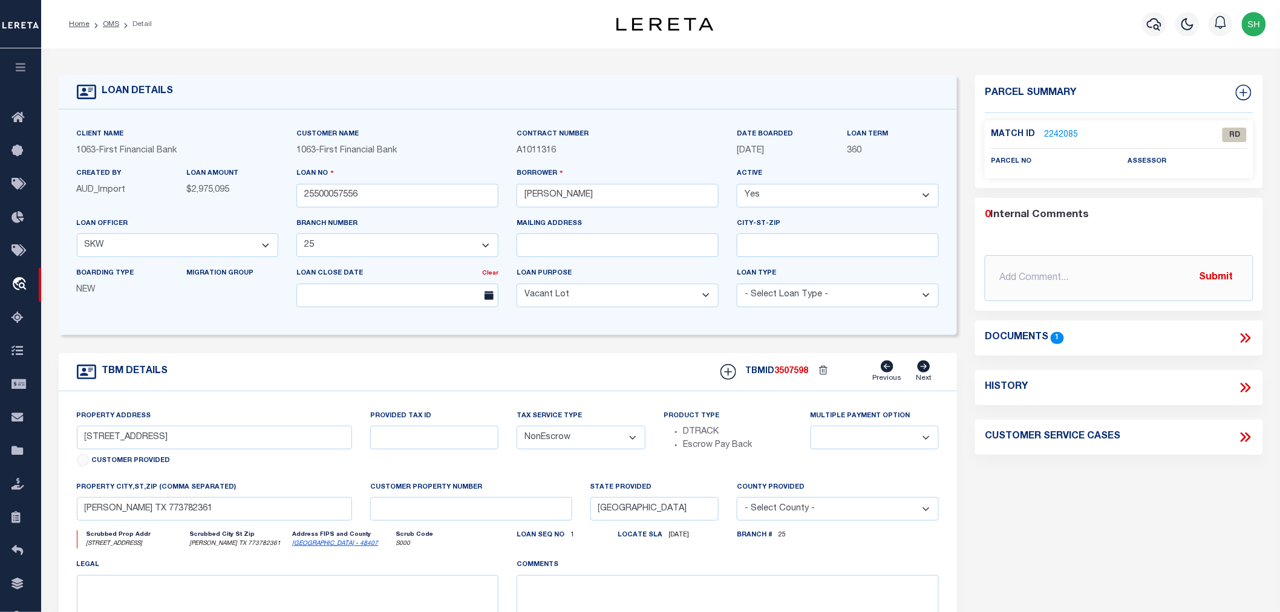
scroll to position [67, 0]
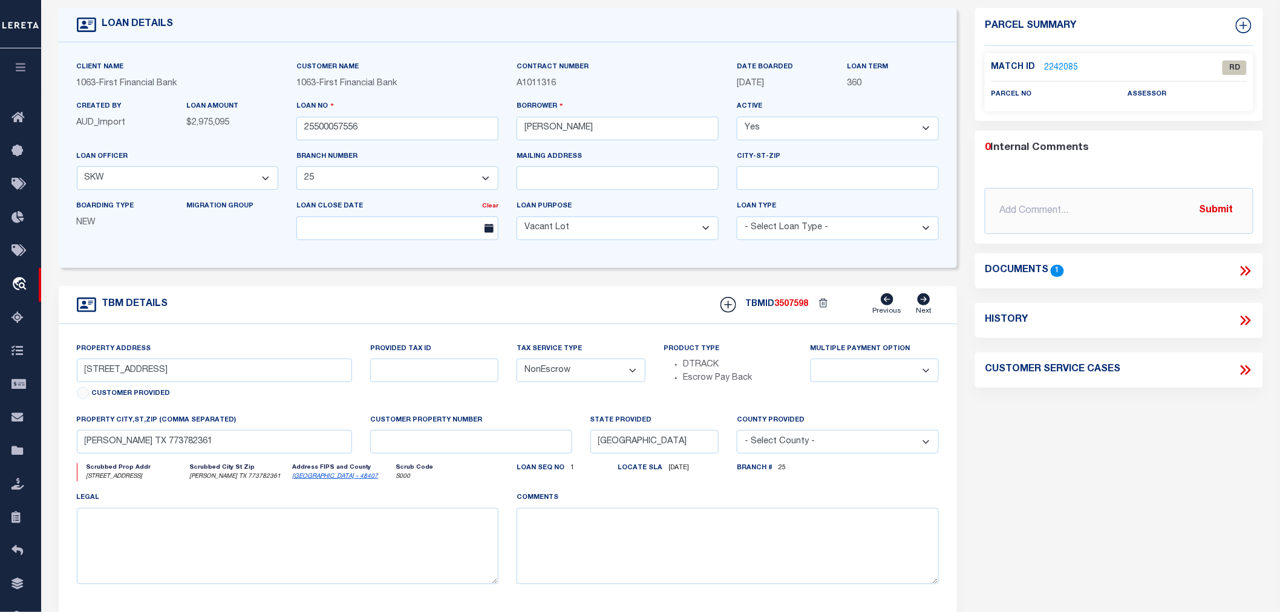
click at [1248, 267] on icon at bounding box center [1247, 271] width 5 height 10
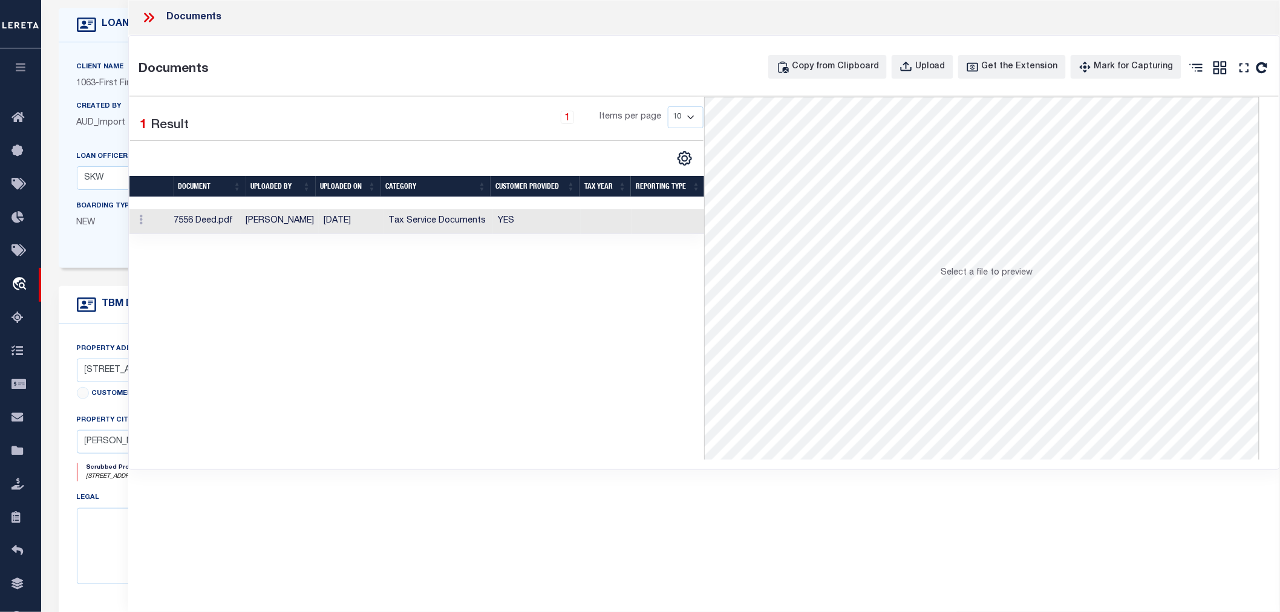
click at [422, 220] on td "Tax Service Documents" at bounding box center [439, 221] width 110 height 25
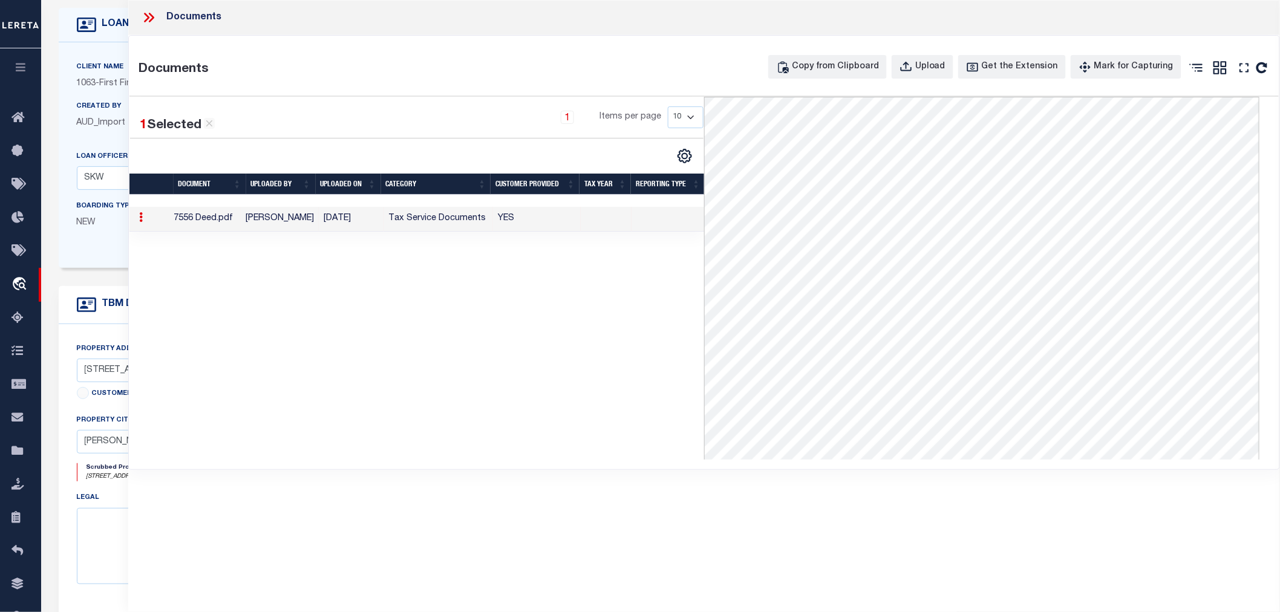
click at [149, 13] on icon at bounding box center [151, 18] width 5 height 10
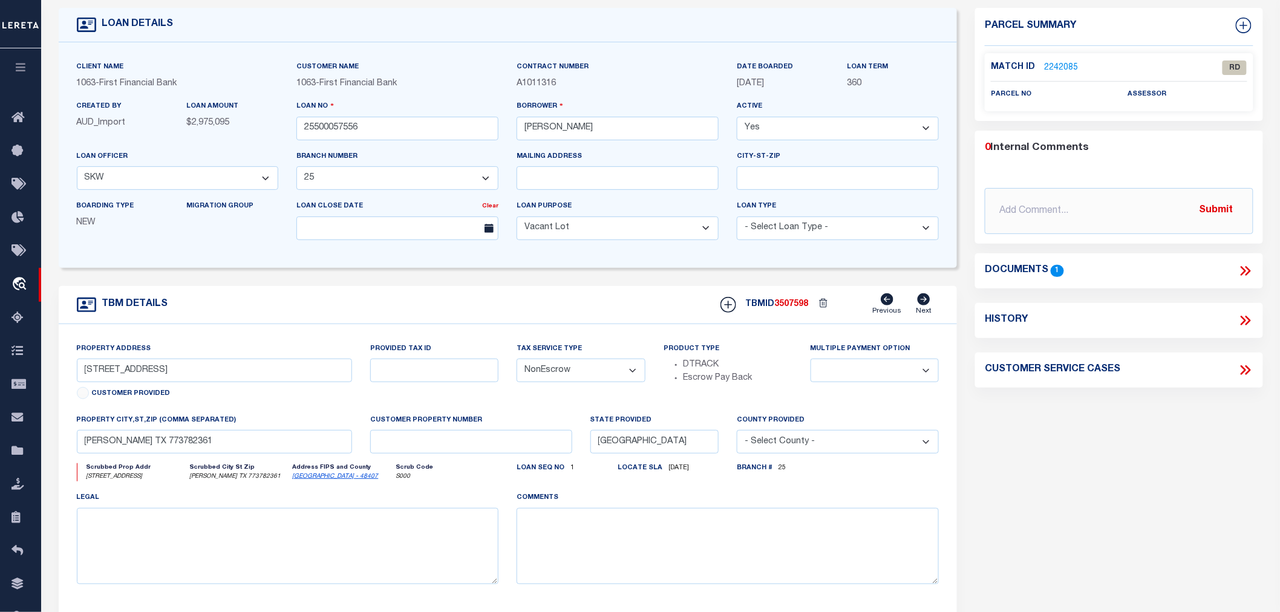
scroll to position [0, 0]
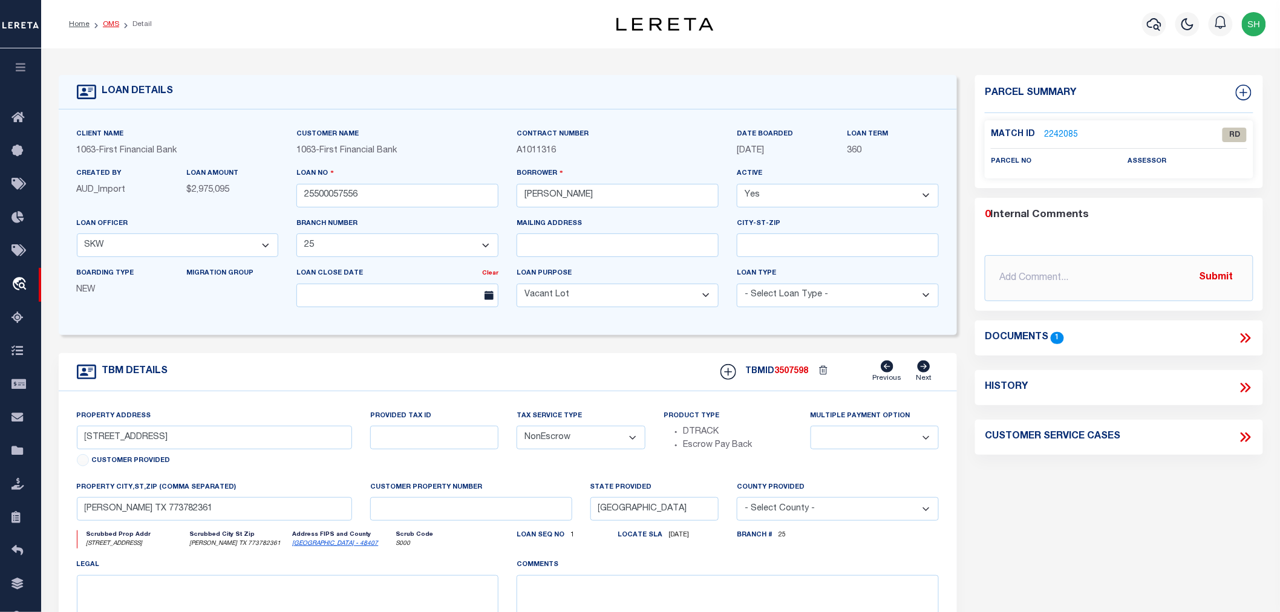
click at [105, 26] on link "OMS" at bounding box center [111, 24] width 16 height 7
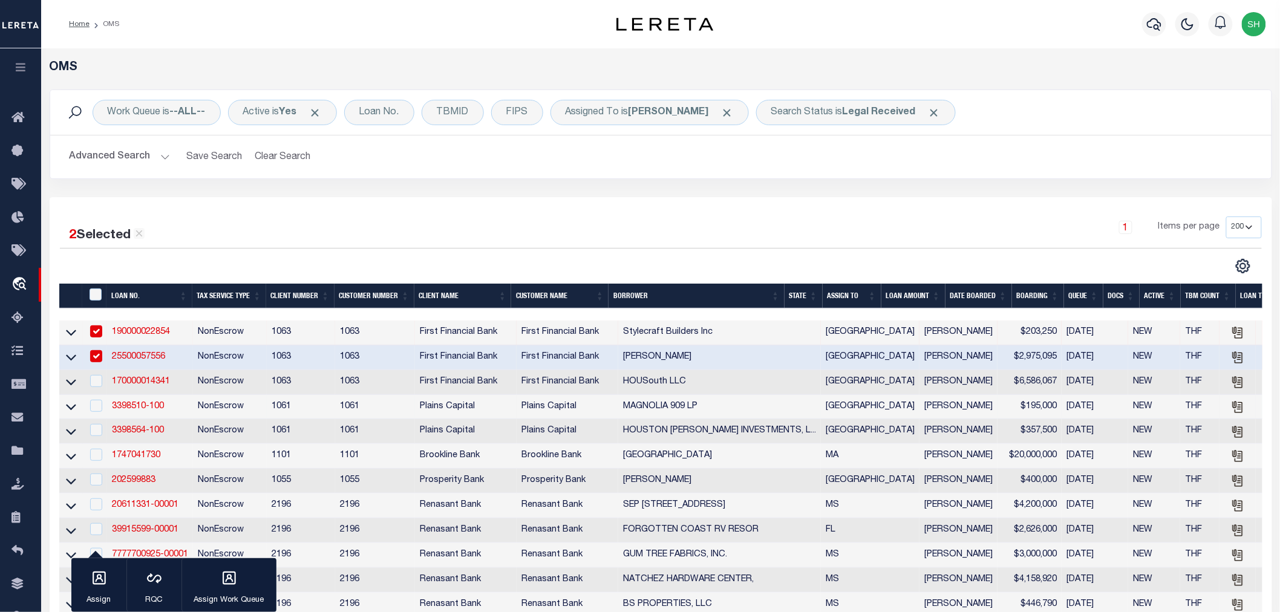
scroll to position [269, 0]
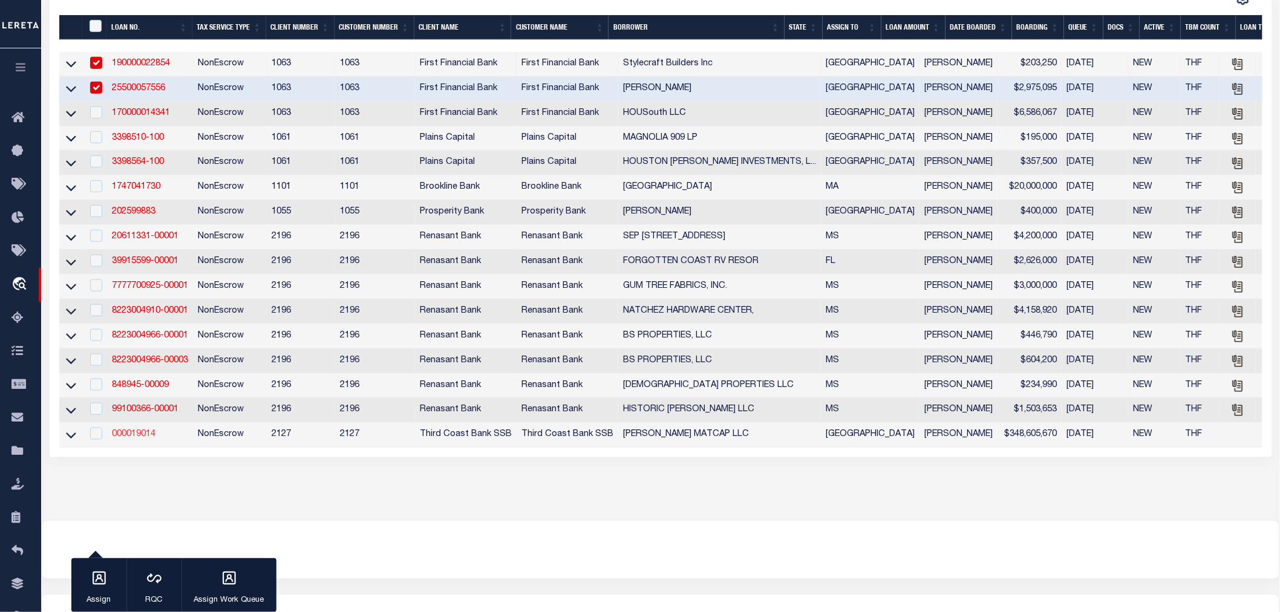
click at [129, 439] on link "000019014" at bounding box center [134, 434] width 44 height 8
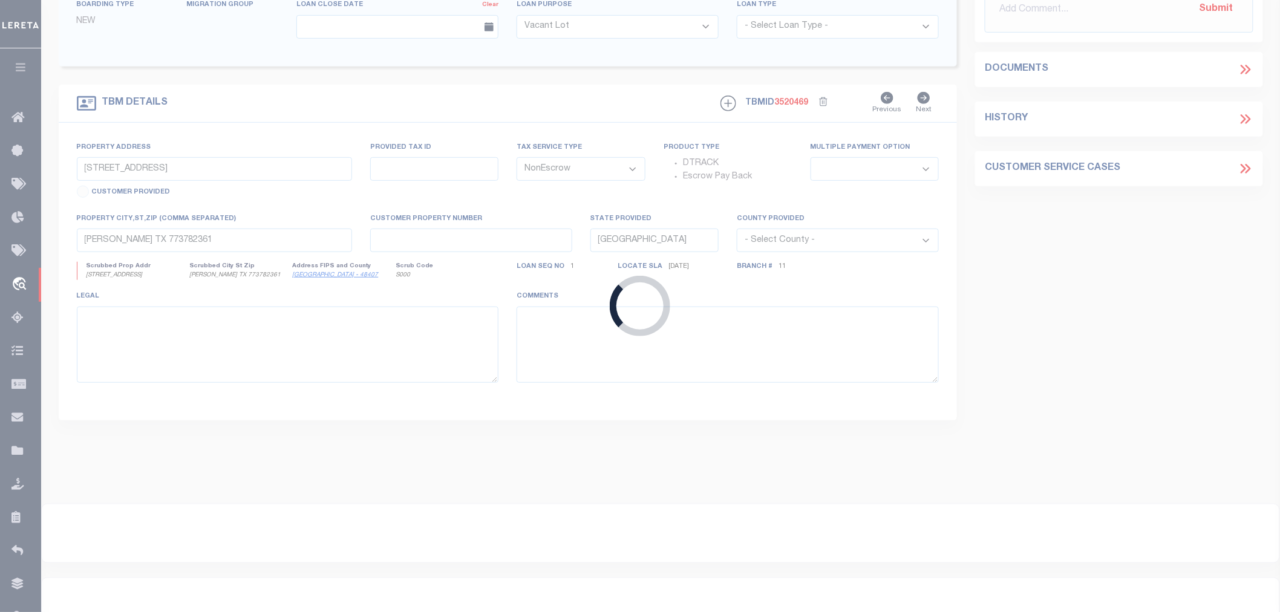
type input "000019014"
type input "[PERSON_NAME] MATCAP LLC"
select select
type input "[DATE]"
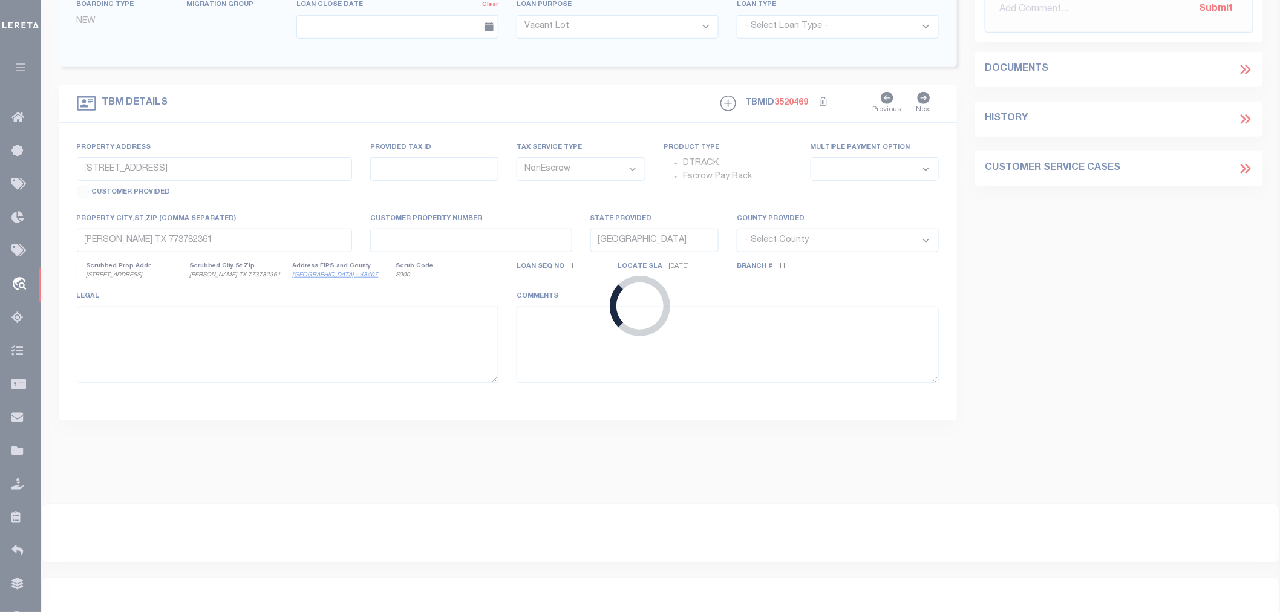
select select
select select "20"
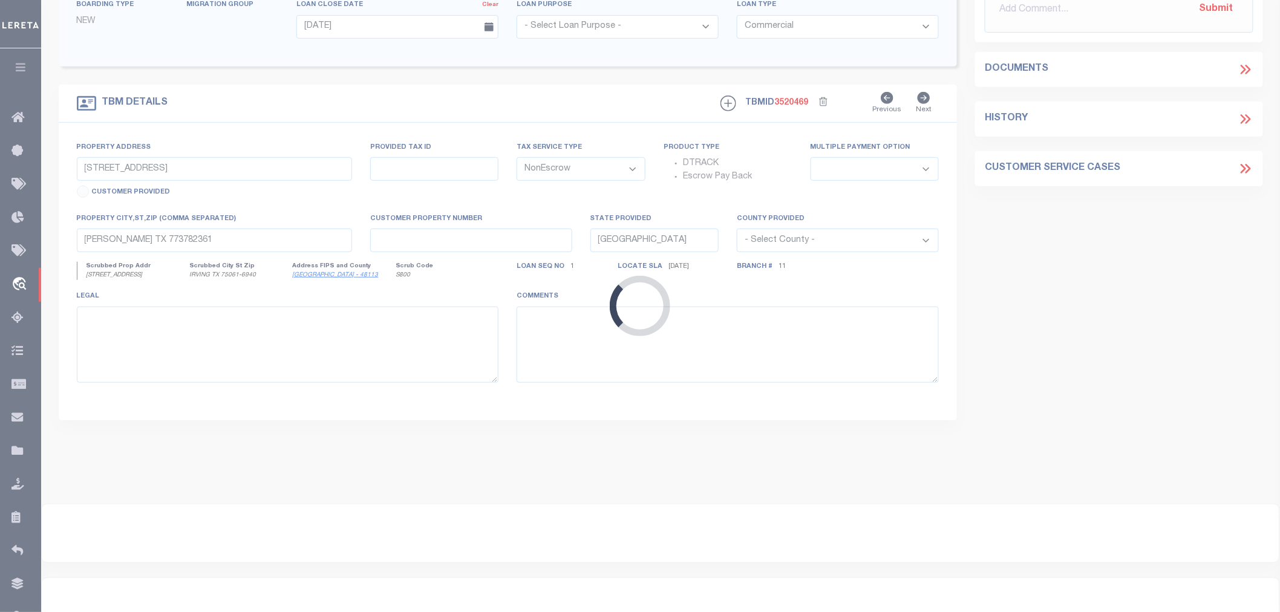
scroll to position [67, 0]
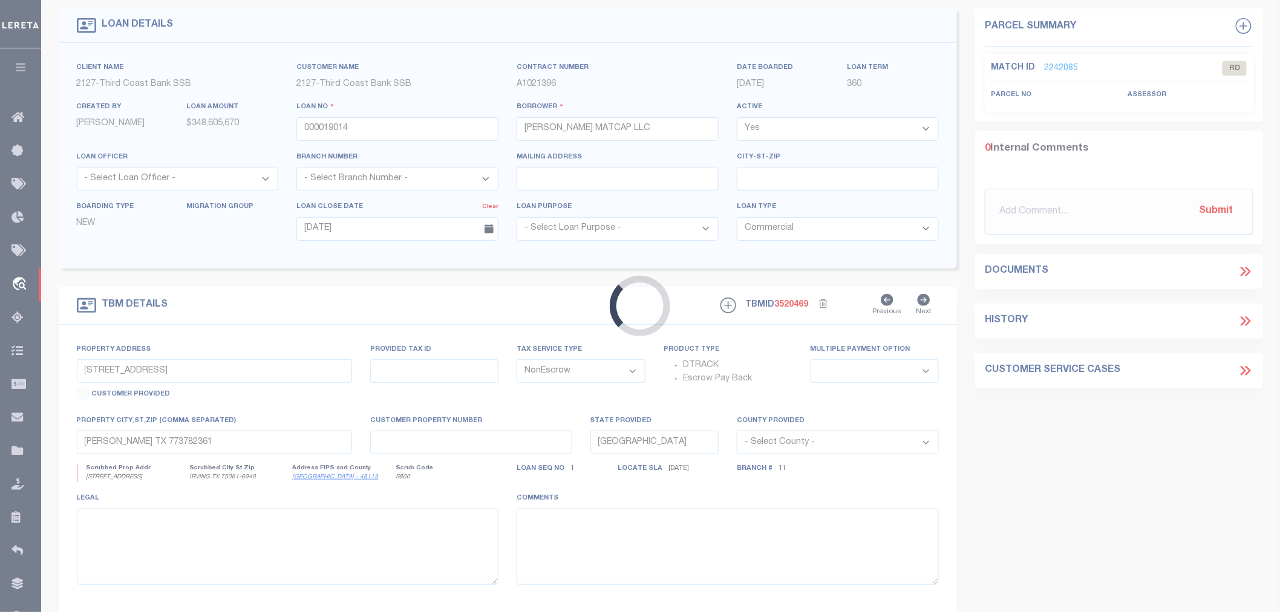
select select "4745"
select select "2382"
type input "[STREET_ADDRESS]"
select select
type input "IRVING TX 75061"
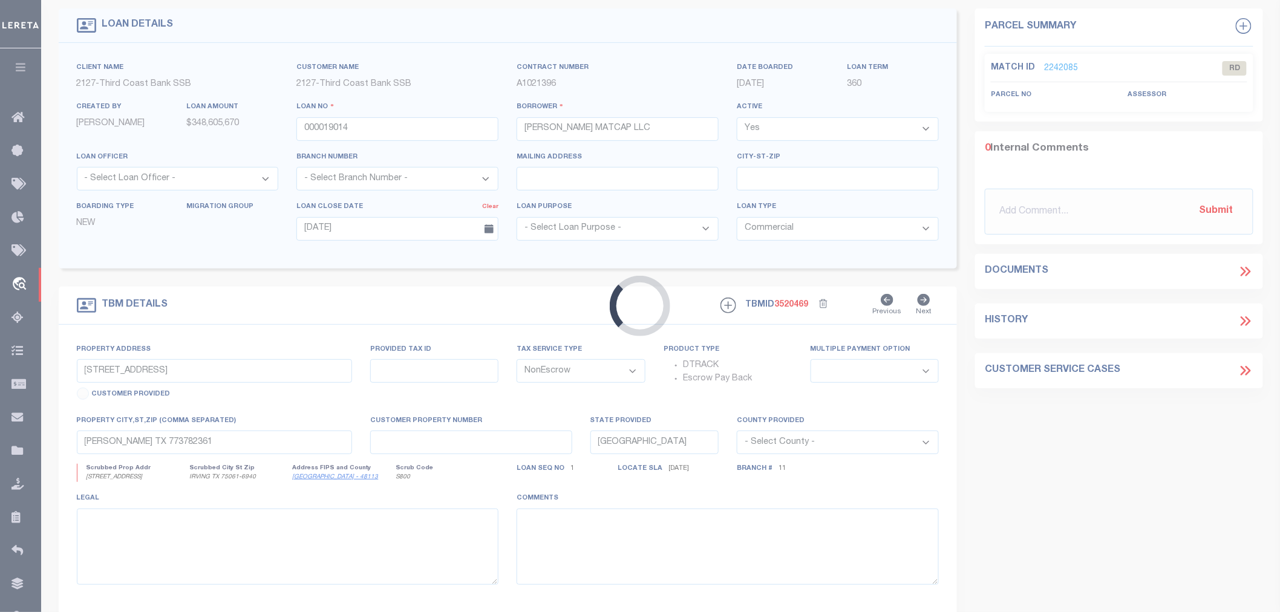
type textarea "BEING LOT 1 AND THE EAST 45.5 FEET OF LOT 2, BLOCK A OF FAIRHAVEN ADDITION REVI…"
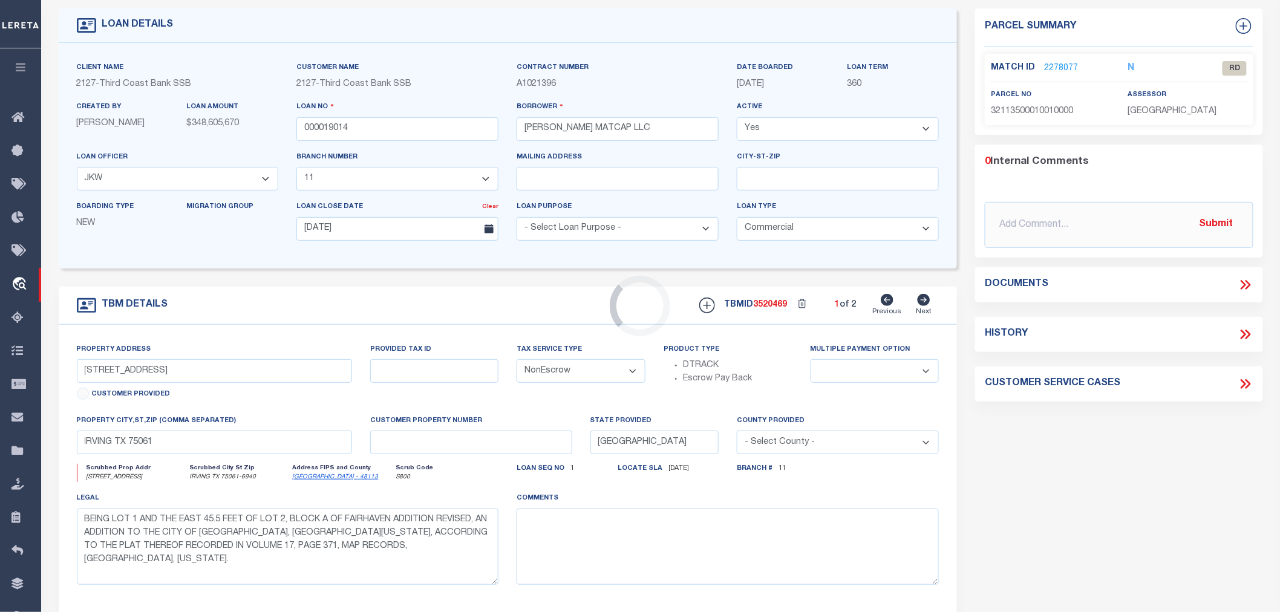
scroll to position [0, 0]
